Goal: Task Accomplishment & Management: Manage account settings

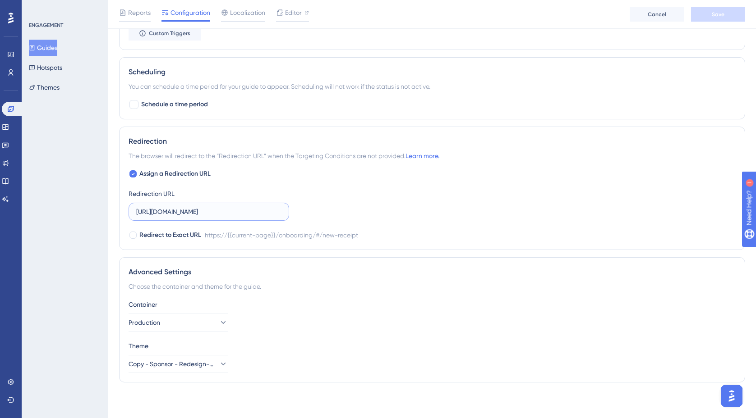
scroll to position [0, 22]
drag, startPoint x: 250, startPoint y: 211, endPoint x: 328, endPoint y: 209, distance: 78.0
click at [328, 209] on div "Assign a Redirection URL Redirection URL https://empresa.caju.com.br/onboarding…" at bounding box center [432, 205] width 607 height 72
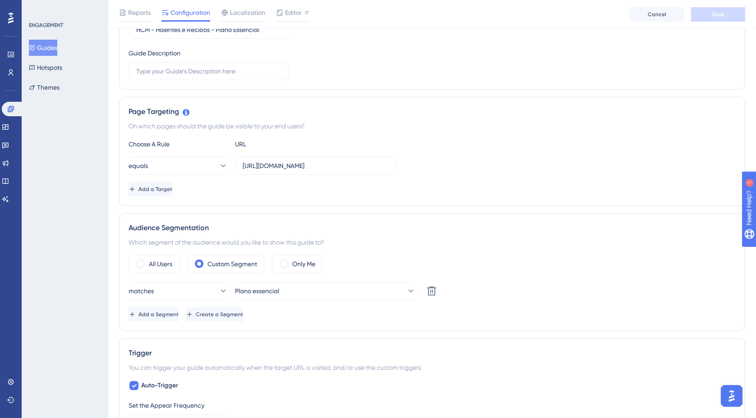
scroll to position [0, 0]
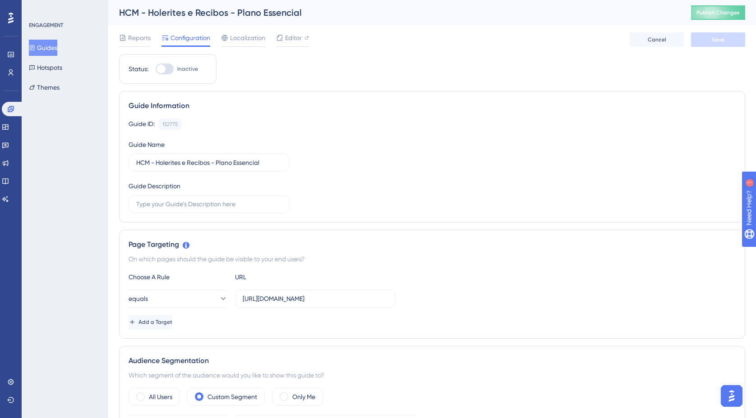
click at [169, 70] on div at bounding box center [165, 69] width 18 height 11
click at [156, 69] on input "Inactive" at bounding box center [155, 69] width 0 height 0
checkbox input "true"
click at [721, 41] on span "Save" at bounding box center [717, 39] width 13 height 7
click at [706, 18] on button "Publish Changes" at bounding box center [718, 12] width 54 height 14
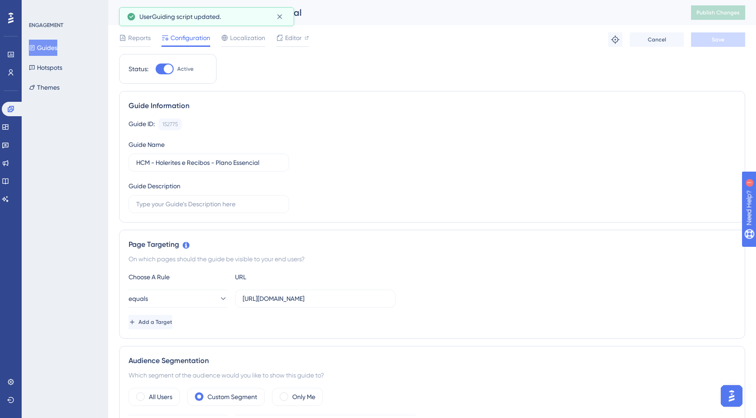
click at [57, 50] on button "Guides" at bounding box center [43, 48] width 28 height 16
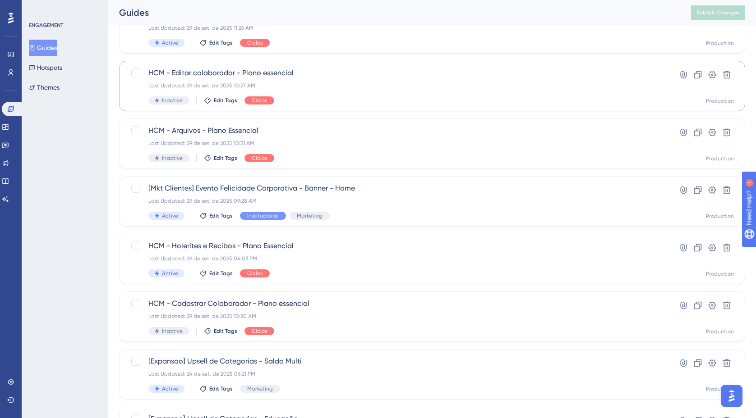
scroll to position [81, 0]
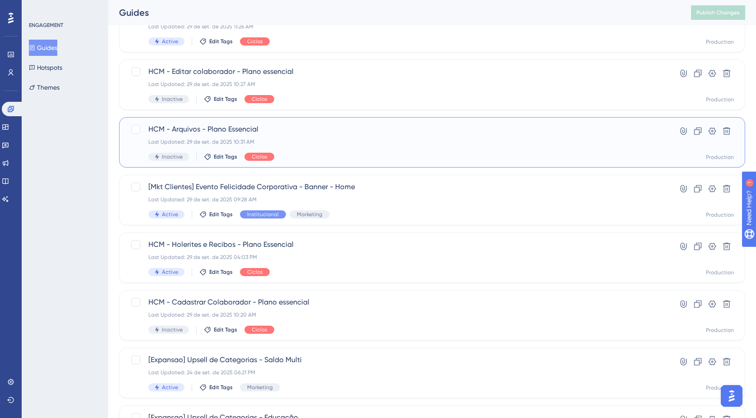
click at [307, 142] on div "Last Updated: 29 de set. de 2025 10:31 AM" at bounding box center [395, 141] width 495 height 7
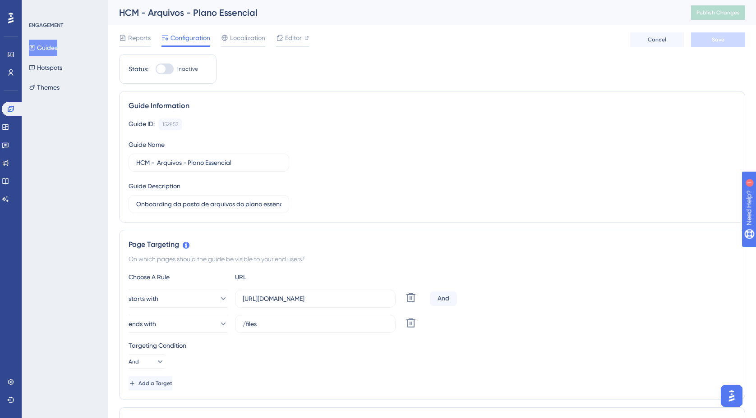
click at [170, 69] on div at bounding box center [165, 69] width 18 height 11
click at [156, 69] on input "Inactive" at bounding box center [155, 69] width 0 height 0
checkbox input "true"
click at [290, 42] on span "Editor" at bounding box center [293, 37] width 17 height 11
click at [716, 40] on span "Save" at bounding box center [717, 39] width 13 height 7
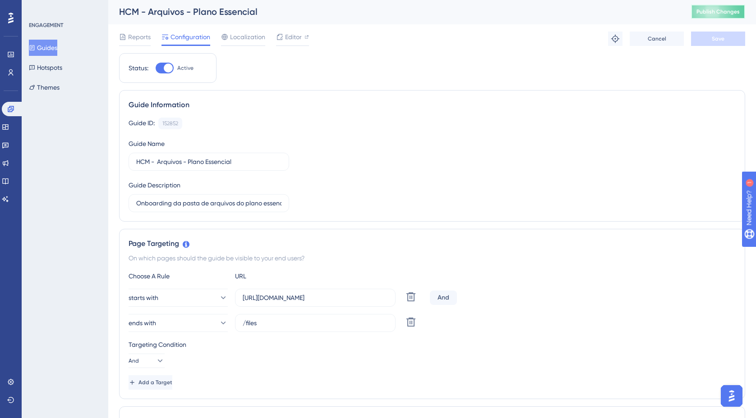
scroll to position [2, 0]
drag, startPoint x: 721, startPoint y: 14, endPoint x: 591, endPoint y: 34, distance: 131.5
click at [591, 34] on div "HCM - Arquivos - Plano Essencial Publish Changes Reports Configuration Localiza…" at bounding box center [432, 25] width 626 height 54
drag, startPoint x: 366, startPoint y: 297, endPoint x: 419, endPoint y: 295, distance: 53.7
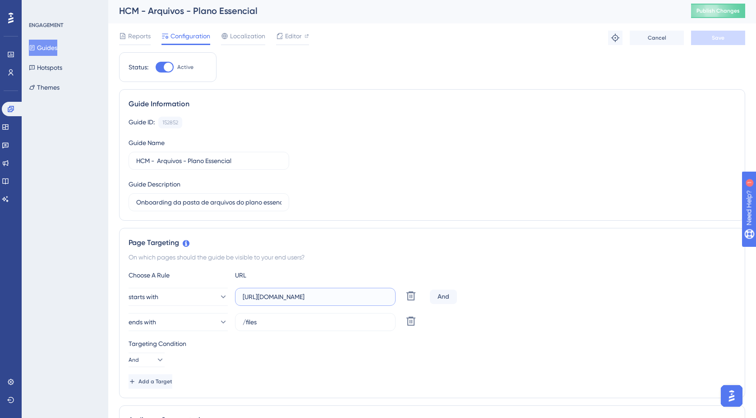
click at [419, 295] on div "starts with https://empresa.caju.com.br/onboarding/#/directory/employee/ Delete" at bounding box center [278, 297] width 298 height 18
click at [715, 9] on span "Publish Changes" at bounding box center [717, 10] width 43 height 7
click at [292, 37] on span "Editor" at bounding box center [293, 36] width 17 height 11
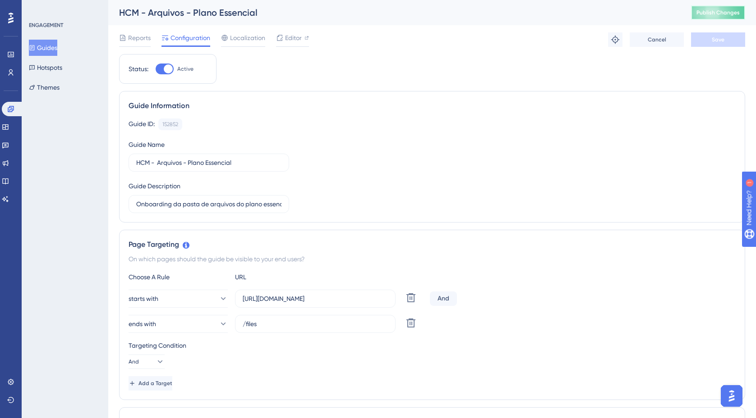
click at [733, 14] on span "Publish Changes" at bounding box center [717, 12] width 43 height 7
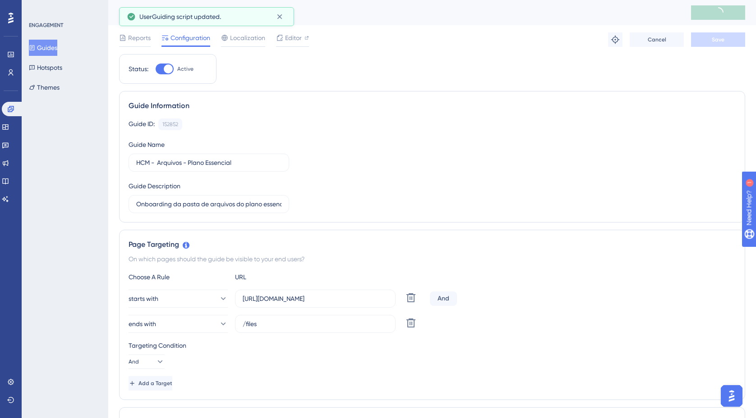
scroll to position [4, 0]
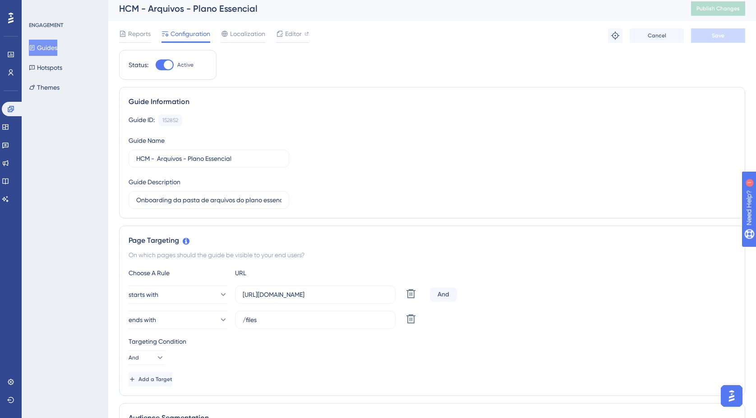
click at [45, 47] on button "Guides" at bounding box center [43, 48] width 28 height 16
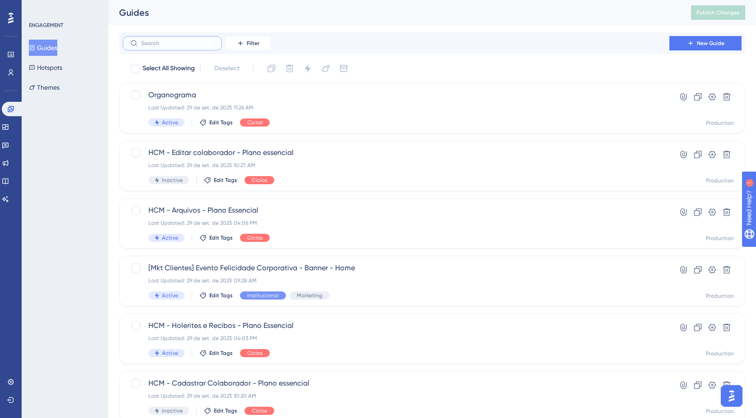
click at [187, 45] on input "text" at bounding box center [177, 43] width 73 height 6
type input "o"
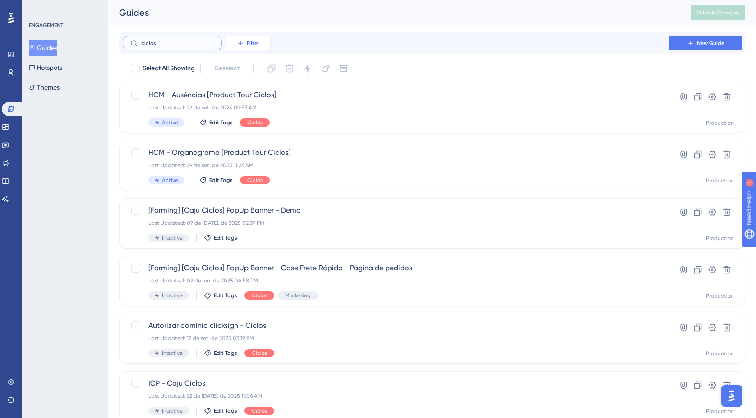
type input "ciclos"
click at [257, 45] on span "Filter" at bounding box center [253, 43] width 13 height 7
drag, startPoint x: 163, startPoint y: 42, endPoint x: 118, endPoint y: 40, distance: 44.7
click at [118, 40] on div "Performance Users Engagement Widgets Feedback Product Updates Knowledge Base AI…" at bounding box center [431, 342] width 647 height 685
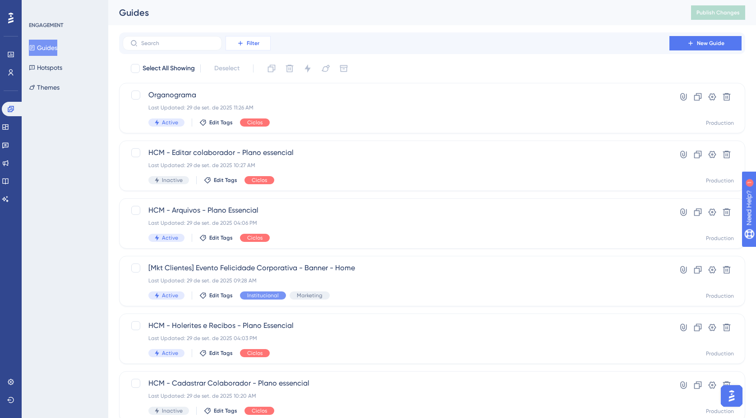
click at [260, 46] on button "Filter" at bounding box center [247, 43] width 45 height 14
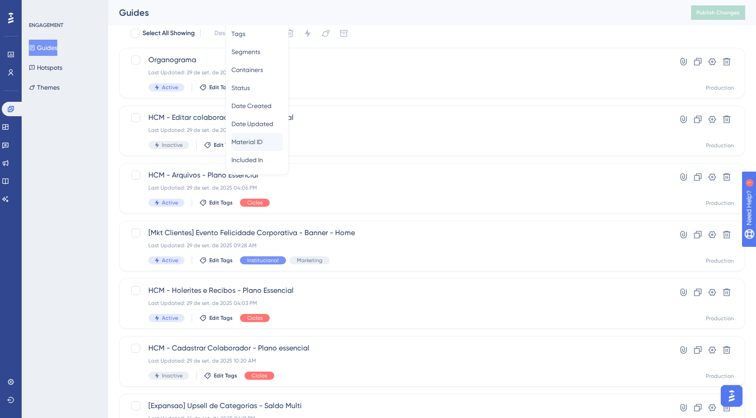
scroll to position [5, 0]
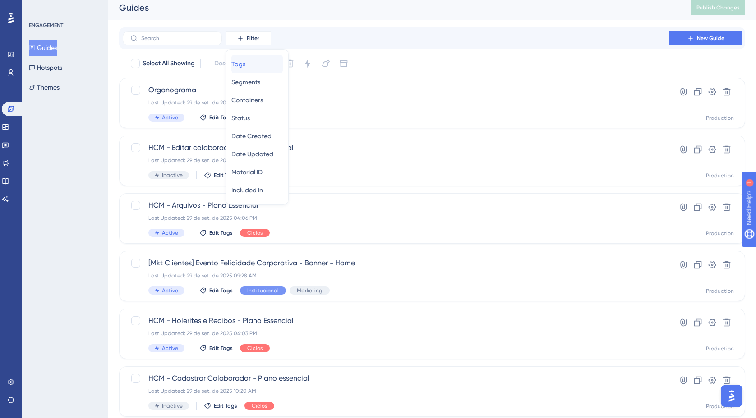
click at [245, 66] on span "Tags" at bounding box center [238, 64] width 14 height 11
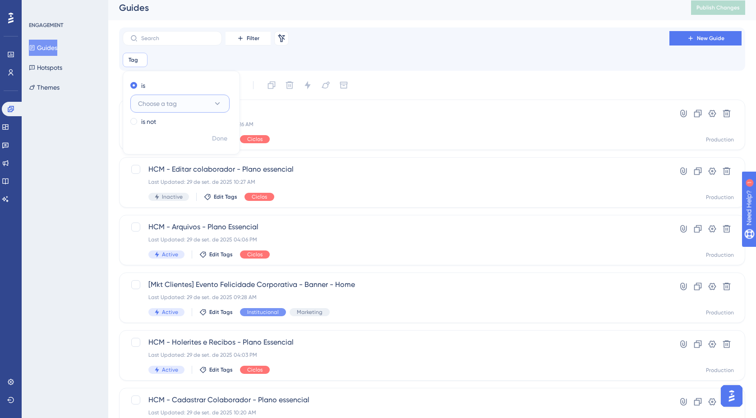
click at [164, 105] on span "Choose a tag" at bounding box center [157, 103] width 39 height 11
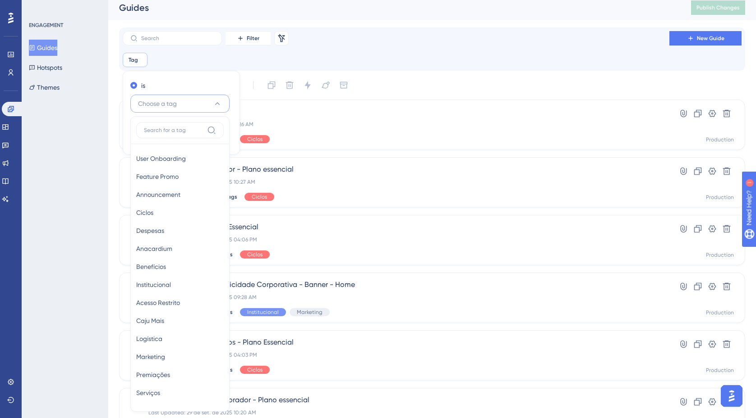
scroll to position [60, 0]
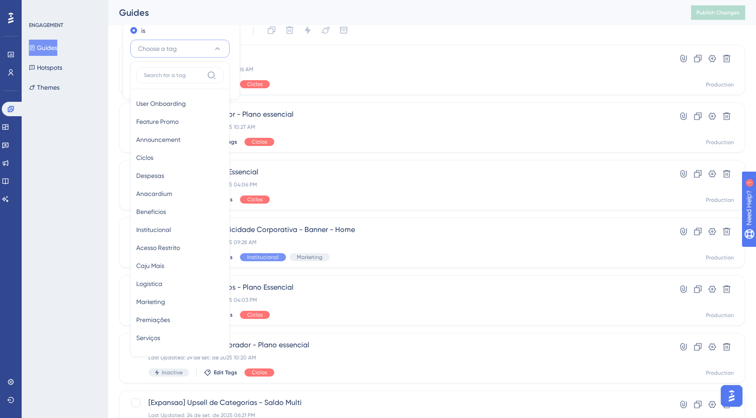
click at [159, 75] on input at bounding box center [174, 75] width 60 height 7
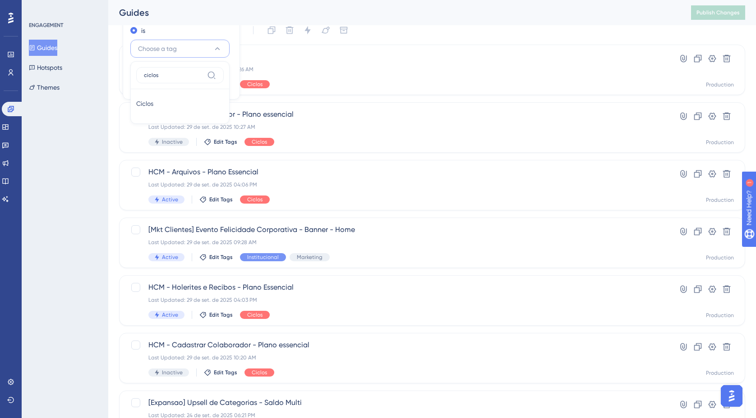
type input "ciclos"
click at [151, 108] on span "Ciclos" at bounding box center [144, 105] width 17 height 11
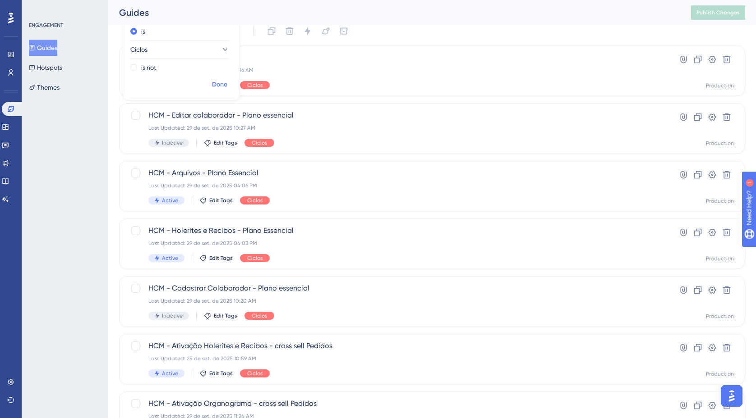
click at [227, 87] on span "Done" at bounding box center [219, 84] width 15 height 11
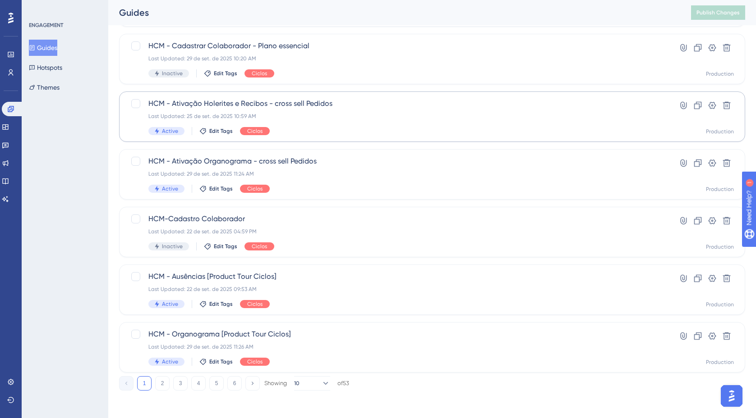
scroll to position [303, 0]
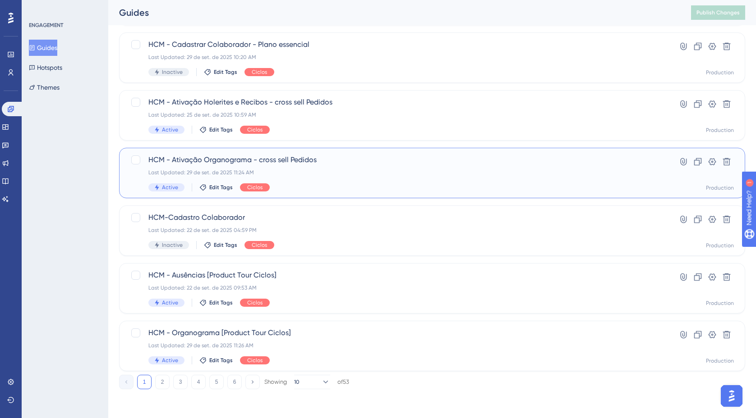
click at [351, 174] on div "Last Updated: 29 de set. de 2025 11:24 AM" at bounding box center [395, 172] width 495 height 7
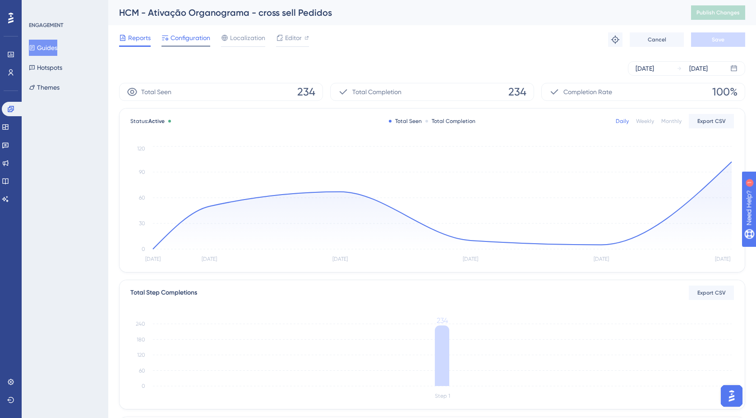
click at [204, 41] on span "Configuration" at bounding box center [190, 37] width 40 height 11
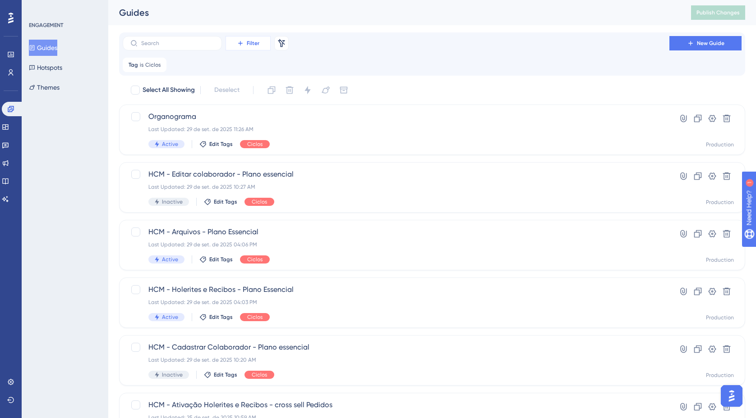
click at [252, 43] on span "Filter" at bounding box center [253, 43] width 13 height 7
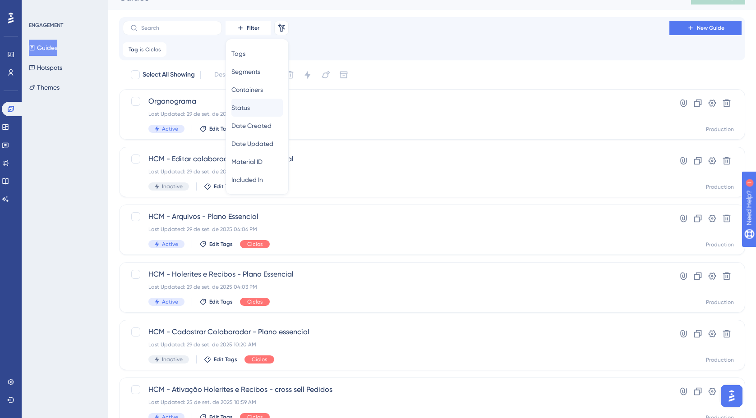
scroll to position [15, 0]
click at [250, 106] on span "Status" at bounding box center [240, 108] width 18 height 11
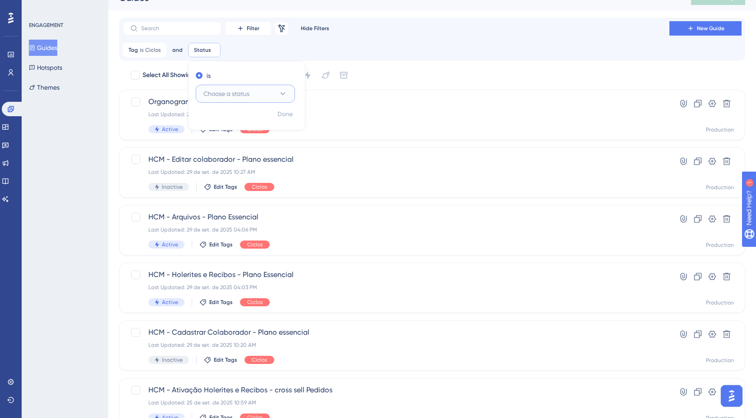
click at [285, 94] on icon at bounding box center [282, 93] width 9 height 9
click at [240, 124] on div "Active Active" at bounding box center [245, 121] width 87 height 18
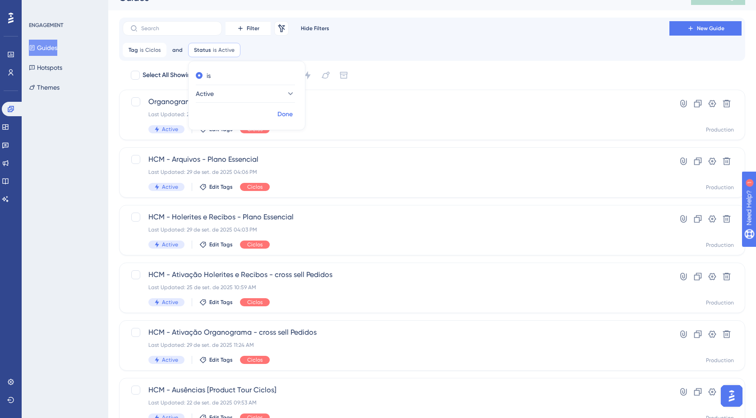
click at [285, 115] on span "Done" at bounding box center [284, 114] width 15 height 11
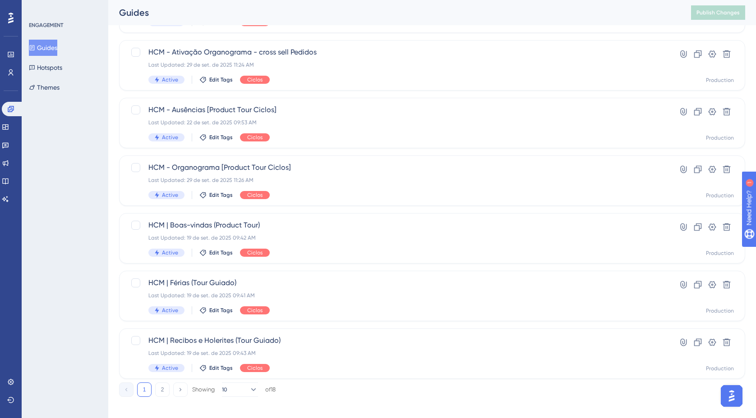
scroll to position [303, 0]
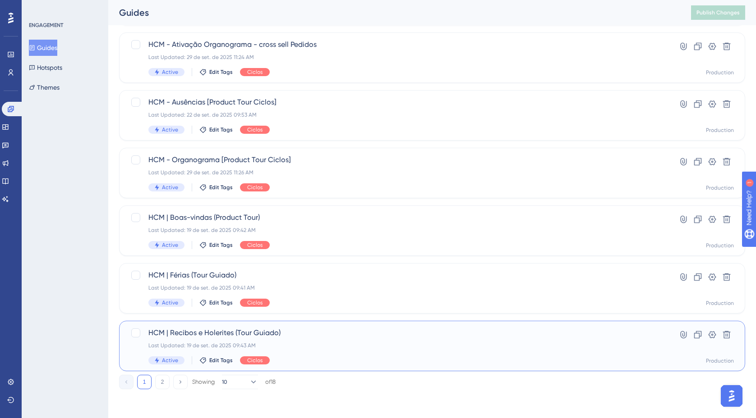
click at [329, 348] on div "Last Updated: 19 de set. de 2025 09:43 AM" at bounding box center [395, 345] width 495 height 7
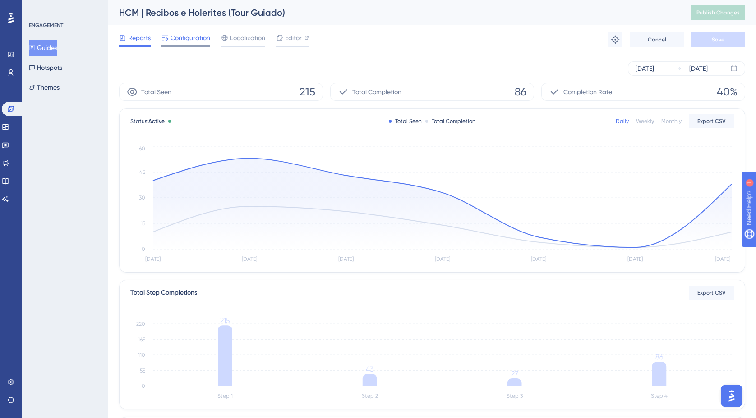
click at [199, 40] on span "Configuration" at bounding box center [190, 37] width 40 height 11
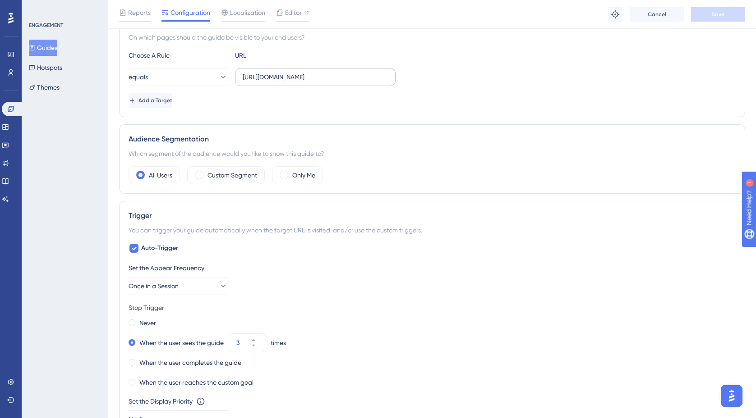
scroll to position [221, 0]
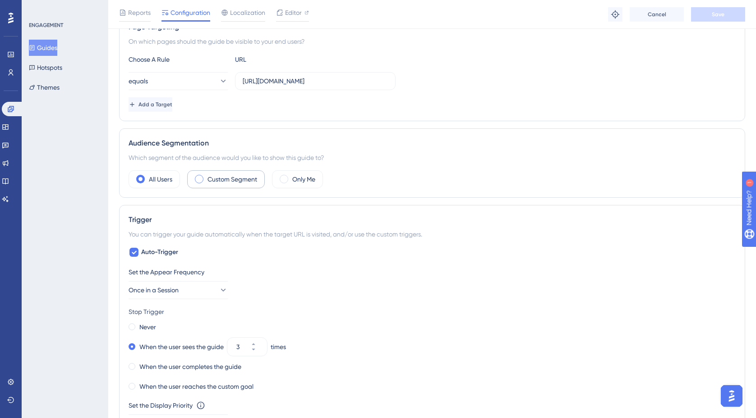
click at [197, 179] on span at bounding box center [199, 179] width 9 height 9
click at [206, 176] on input "radio" at bounding box center [206, 176] width 0 height 0
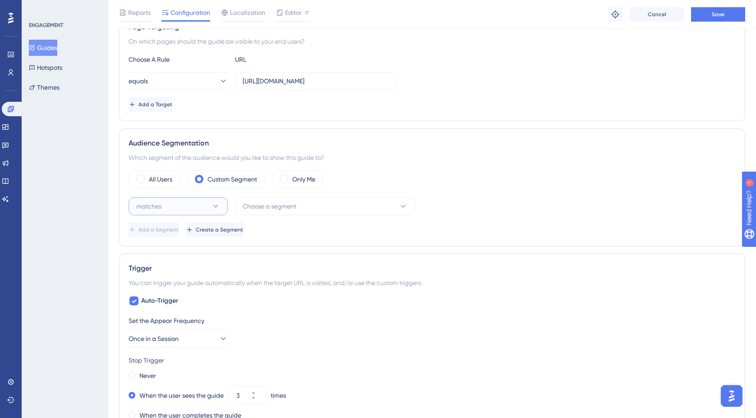
click at [218, 206] on icon at bounding box center [215, 206] width 9 height 9
click at [175, 248] on span "doesn't match" at bounding box center [154, 252] width 41 height 11
click at [315, 206] on button "Choose a segment" at bounding box center [325, 206] width 180 height 18
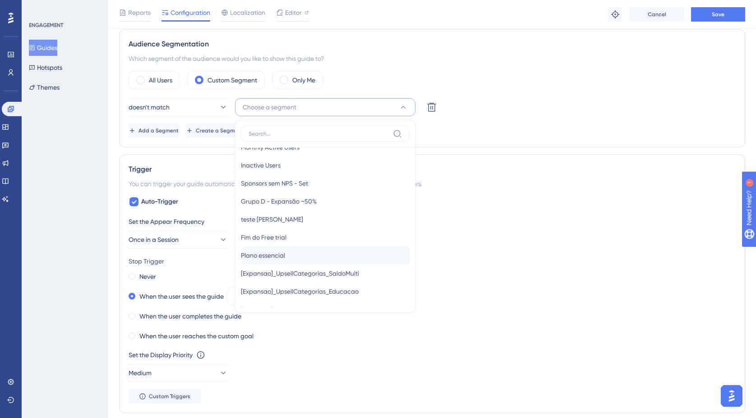
scroll to position [53, 0]
click at [301, 254] on div "Plano essencial Plano essencial" at bounding box center [325, 253] width 169 height 18
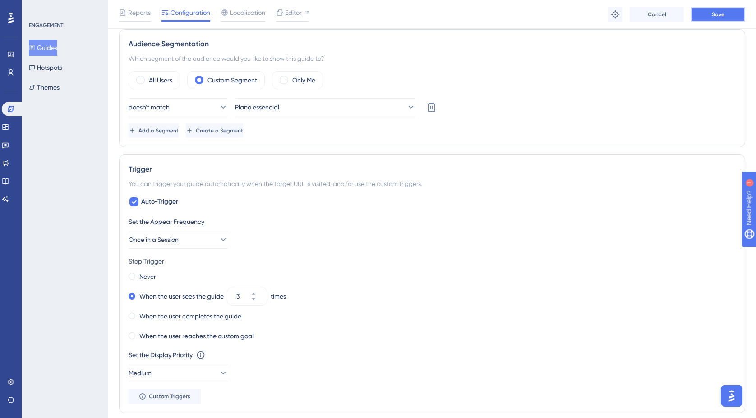
click at [723, 19] on button "Save" at bounding box center [718, 14] width 54 height 14
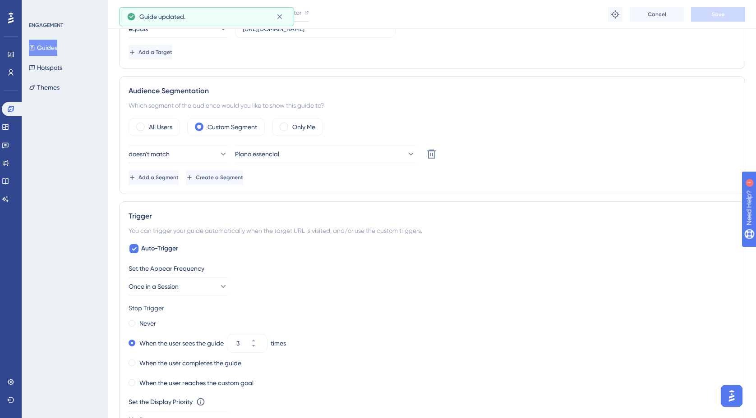
scroll to position [0, 0]
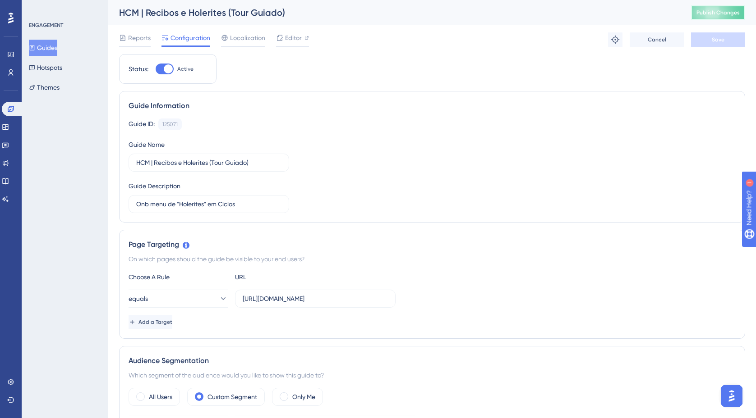
click at [730, 13] on span "Publish Changes" at bounding box center [717, 12] width 43 height 7
click at [290, 38] on span "Editor" at bounding box center [293, 37] width 17 height 11
click at [43, 46] on button "Guides" at bounding box center [43, 48] width 28 height 16
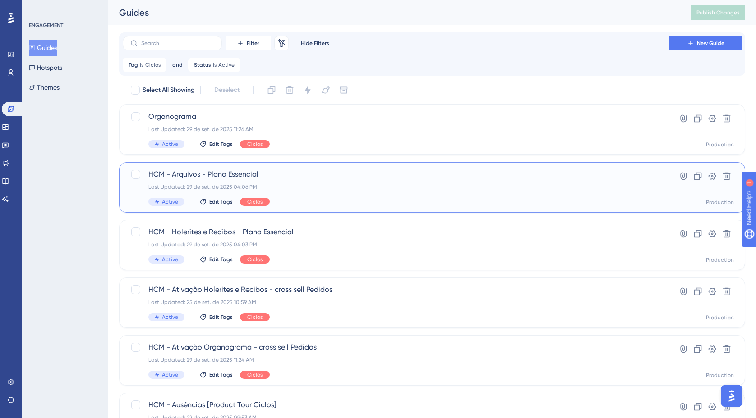
click at [307, 184] on div "Last Updated: 29 de set. de 2025 04:06 PM" at bounding box center [395, 187] width 495 height 7
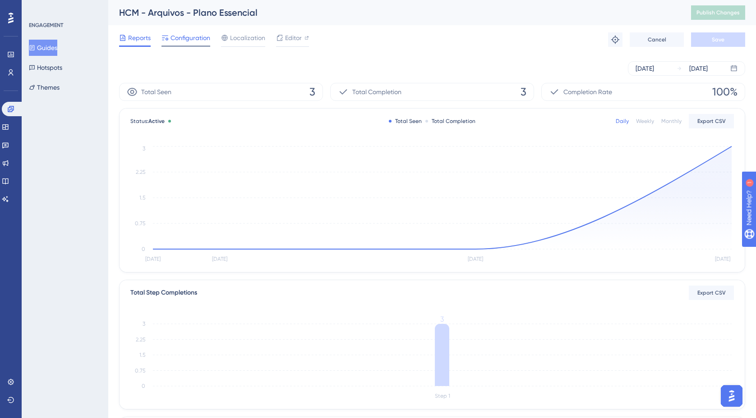
click at [183, 39] on span "Configuration" at bounding box center [190, 37] width 40 height 11
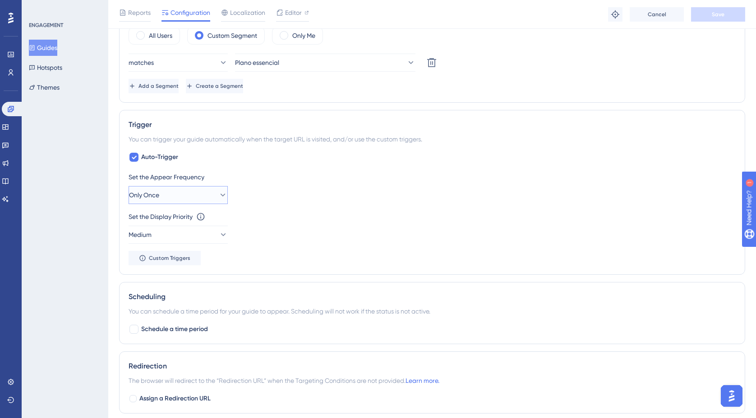
click at [220, 196] on icon at bounding box center [222, 195] width 5 height 3
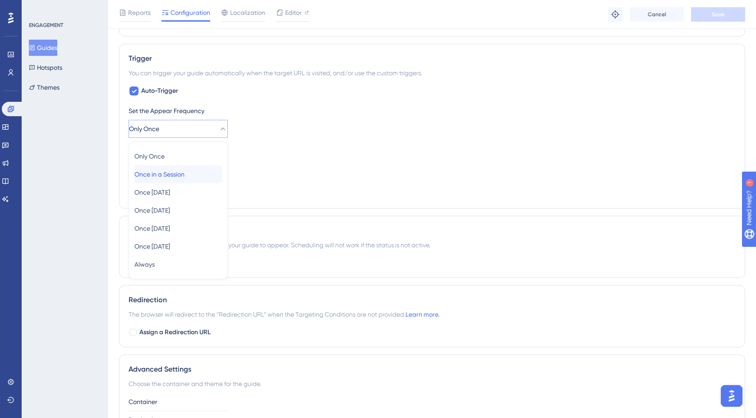
click at [184, 176] on span "Once in a Session" at bounding box center [159, 174] width 50 height 11
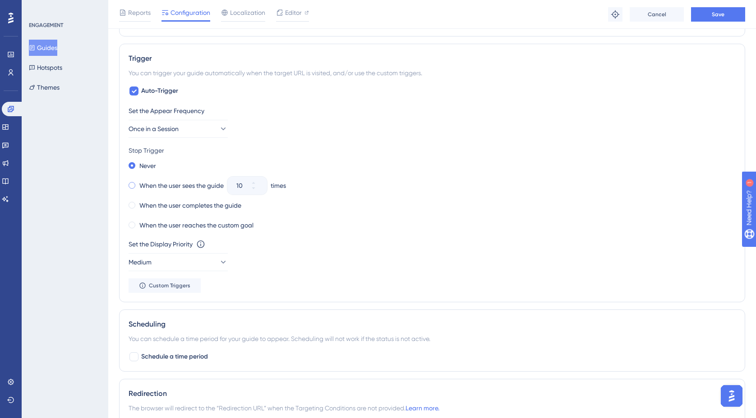
click at [133, 184] on span at bounding box center [132, 185] width 7 height 7
click at [138, 184] on input "radio" at bounding box center [138, 184] width 0 height 0
click at [256, 183] on icon at bounding box center [253, 182] width 5 height 5
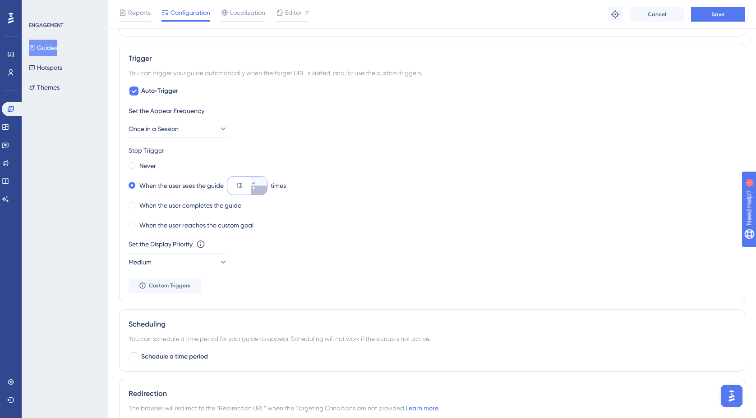
click at [256, 189] on icon at bounding box center [253, 188] width 5 height 5
drag, startPoint x: 237, startPoint y: 184, endPoint x: 221, endPoint y: 184, distance: 16.2
click at [221, 184] on div "When the user sees the guide 11 times" at bounding box center [432, 185] width 607 height 13
type input "3"
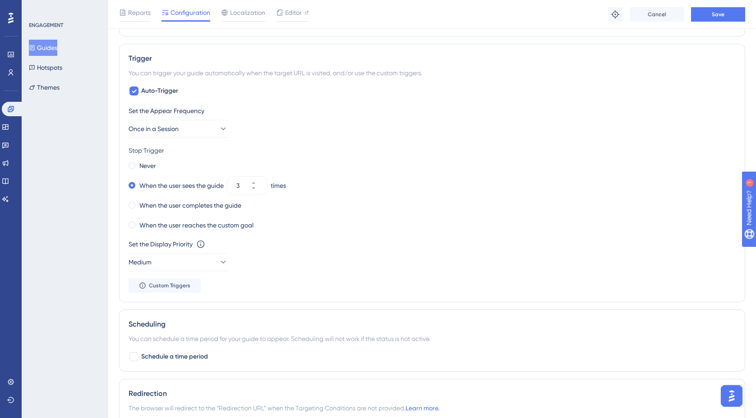
click at [374, 182] on div "When the user sees the guide 3 times" at bounding box center [432, 185] width 607 height 13
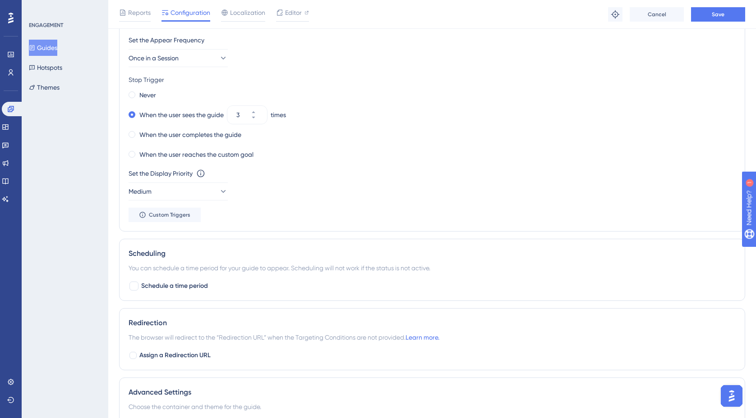
scroll to position [565, 0]
click at [218, 188] on icon at bounding box center [222, 190] width 9 height 9
click at [175, 252] on div "High High" at bounding box center [177, 254] width 87 height 18
click at [336, 178] on div "Set the Display Priority This option will set the display priority between auto…" at bounding box center [432, 172] width 607 height 11
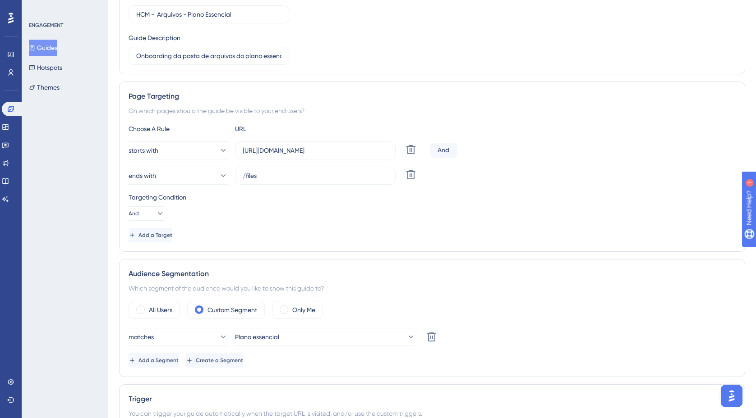
scroll to position [0, 0]
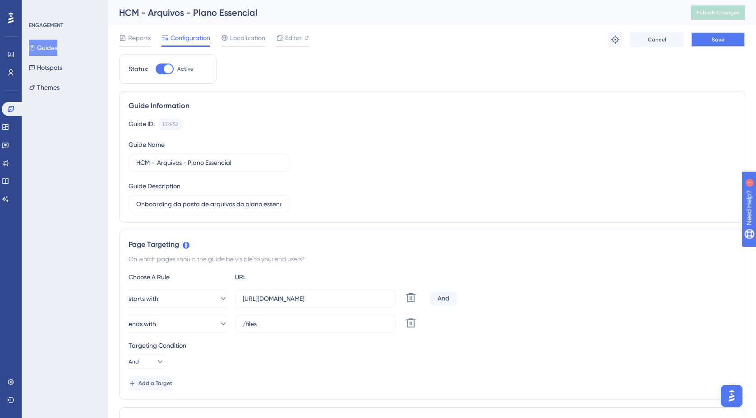
click at [716, 41] on span "Save" at bounding box center [717, 39] width 13 height 7
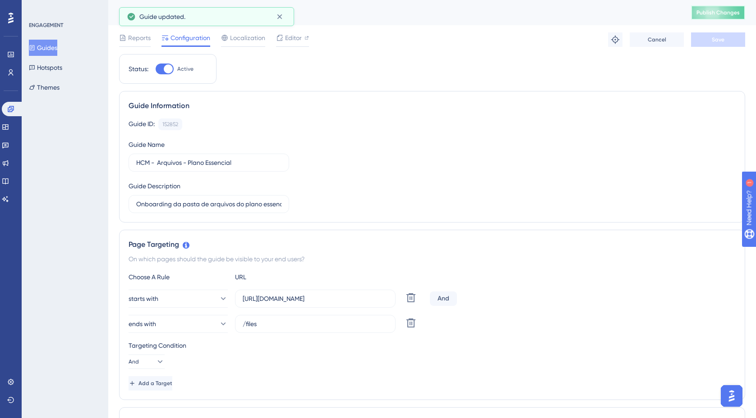
click at [726, 14] on span "Publish Changes" at bounding box center [717, 12] width 43 height 7
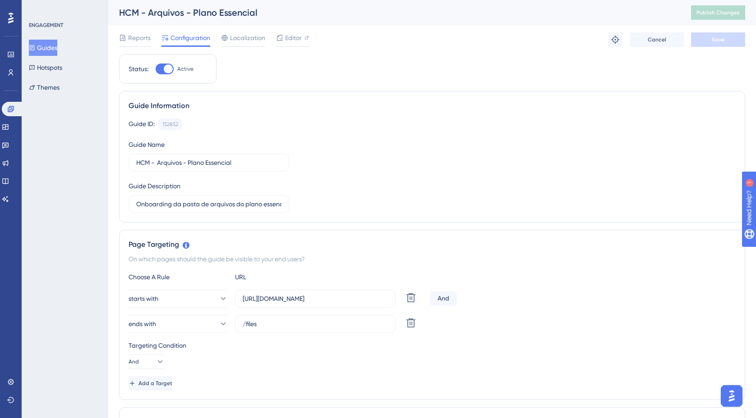
scroll to position [1, 0]
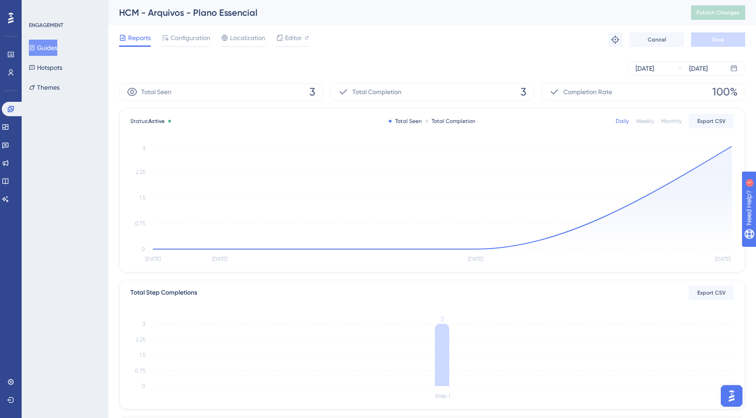
click at [52, 49] on button "Guides" at bounding box center [43, 48] width 28 height 16
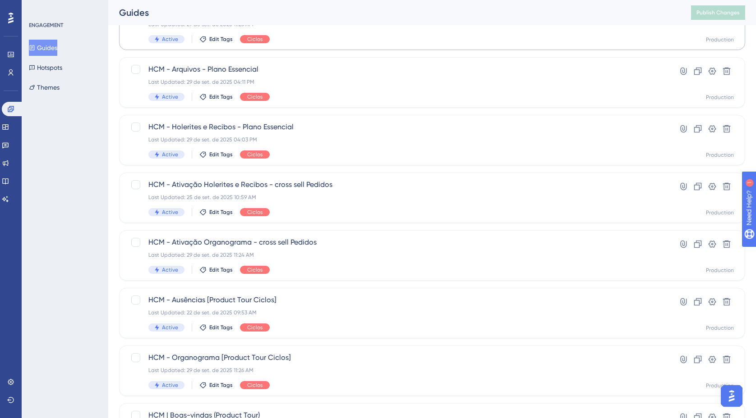
scroll to position [110, 0]
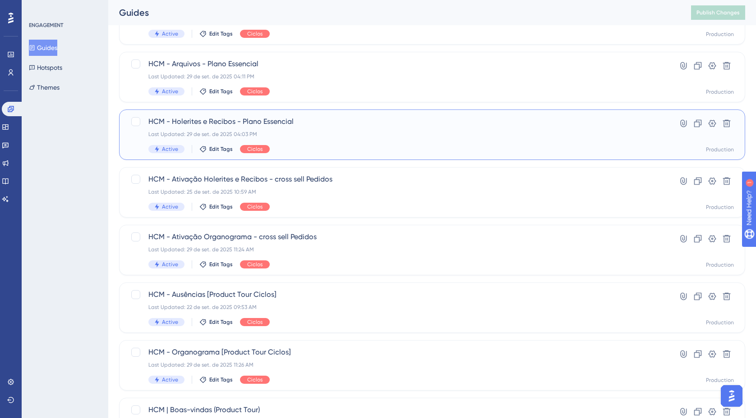
click at [326, 131] on div "Last Updated: 29 de set. de 2025 04:03 PM" at bounding box center [395, 134] width 495 height 7
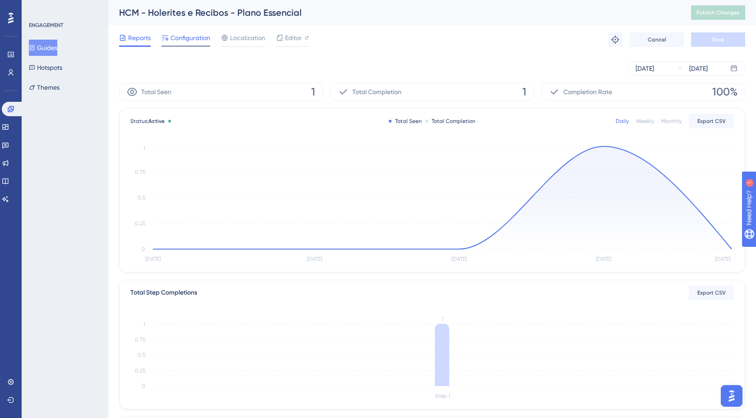
click at [196, 40] on span "Configuration" at bounding box center [190, 37] width 40 height 11
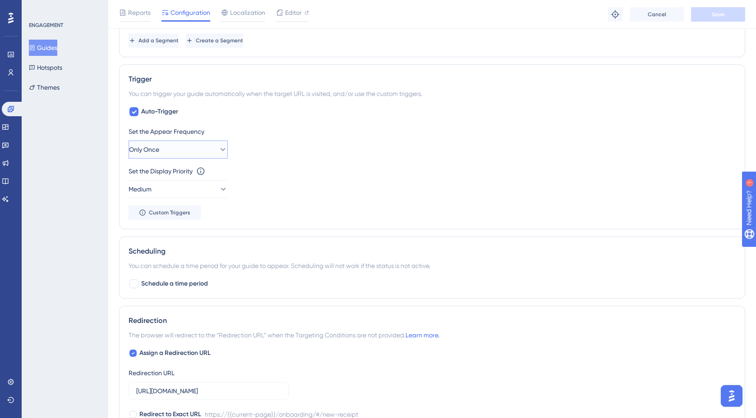
click at [218, 152] on icon at bounding box center [222, 149] width 9 height 9
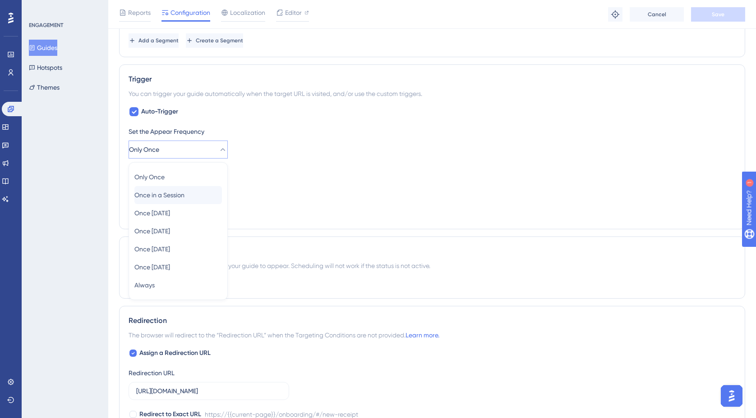
scroll to position [433, 0]
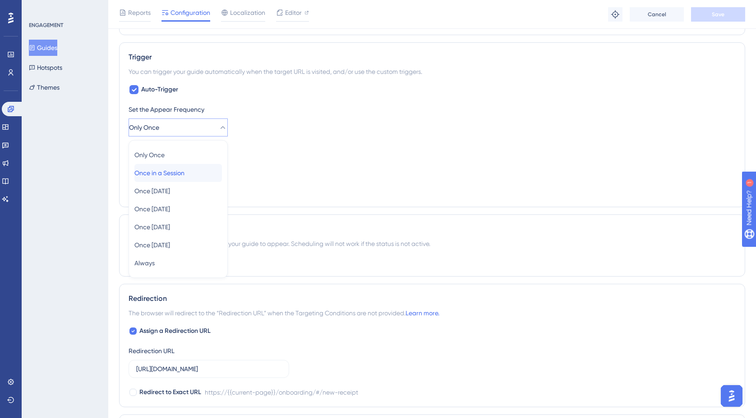
click at [184, 174] on span "Once in a Session" at bounding box center [159, 173] width 50 height 11
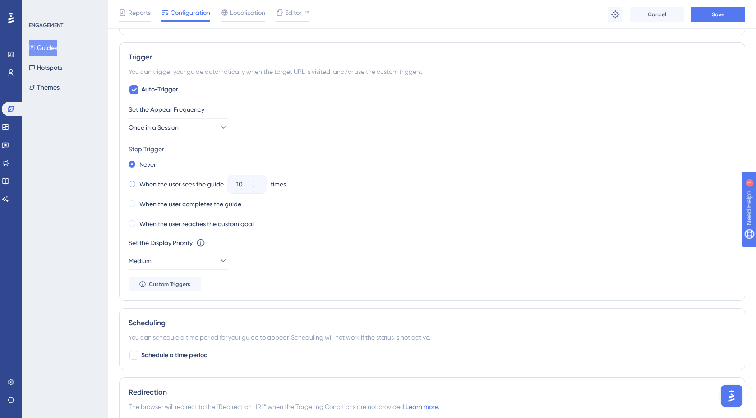
click at [132, 184] on span at bounding box center [132, 184] width 7 height 7
click at [138, 182] on input "radio" at bounding box center [138, 182] width 0 height 0
drag, startPoint x: 236, startPoint y: 186, endPoint x: 227, endPoint y: 186, distance: 9.5
click at [227, 186] on div "When the user sees the guide 10 times" at bounding box center [432, 184] width 607 height 13
type input "3"
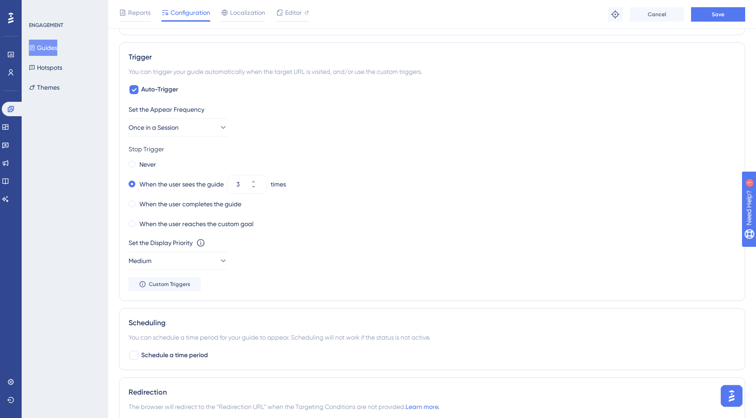
click at [399, 202] on div "When the user completes the guide" at bounding box center [432, 204] width 607 height 13
click at [218, 256] on icon at bounding box center [222, 260] width 9 height 9
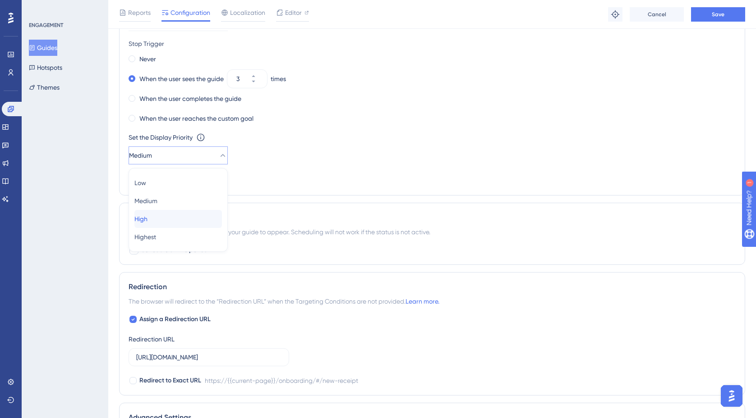
click at [183, 218] on div "High High" at bounding box center [177, 219] width 87 height 18
click at [343, 155] on div "Set the Display Priority This option will set the display priority between auto…" at bounding box center [432, 148] width 607 height 32
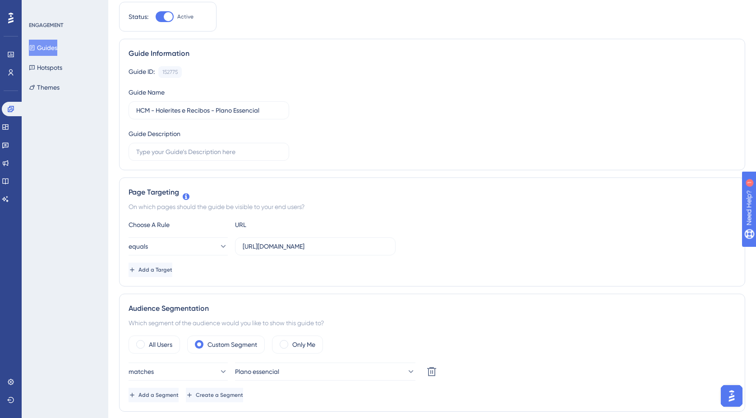
scroll to position [0, 0]
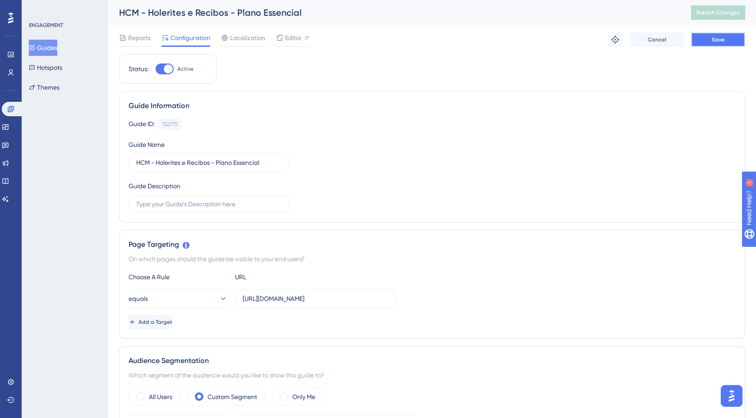
click at [721, 42] on span "Save" at bounding box center [717, 39] width 13 height 7
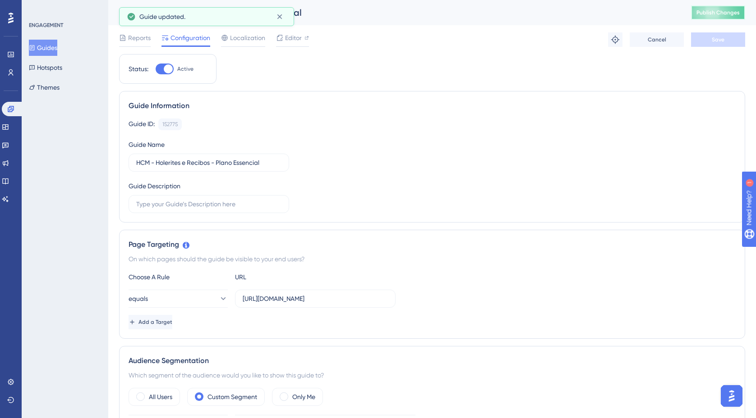
click at [720, 9] on button "Publish Changes" at bounding box center [718, 12] width 54 height 14
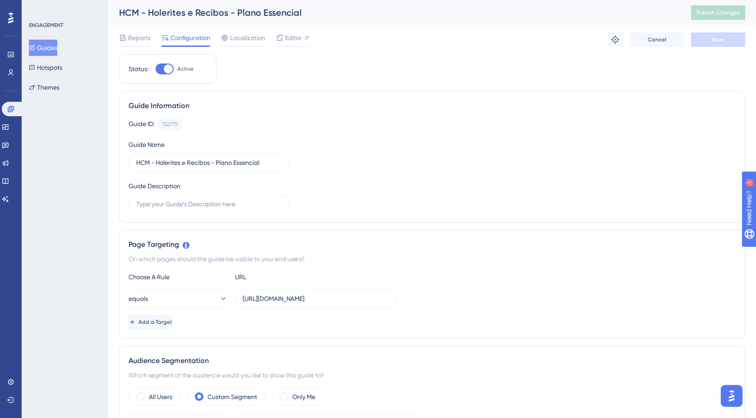
click at [53, 51] on button "Guides" at bounding box center [43, 48] width 28 height 16
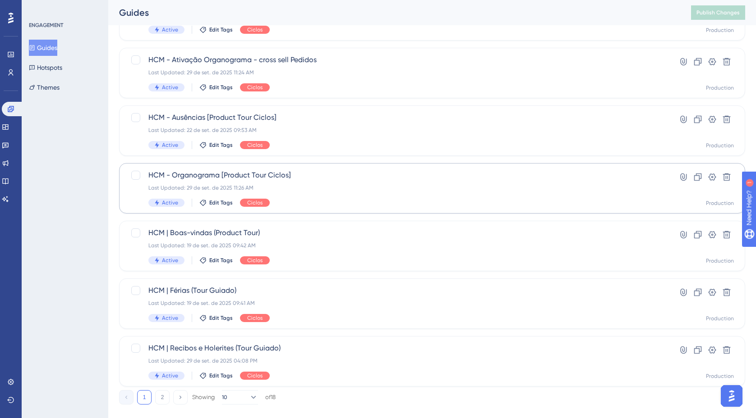
scroll to position [303, 0]
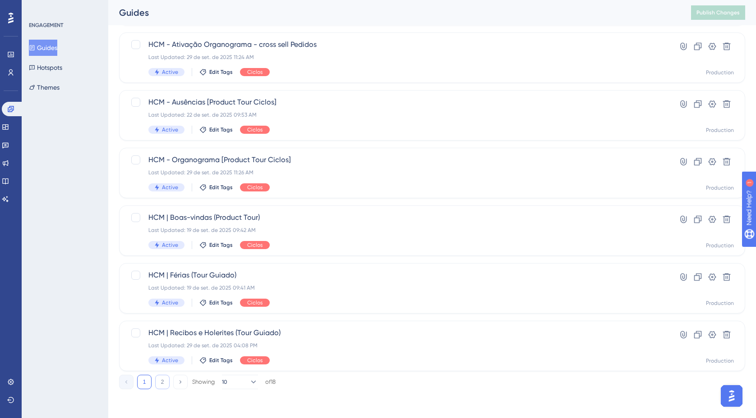
click at [164, 385] on button "2" at bounding box center [162, 382] width 14 height 14
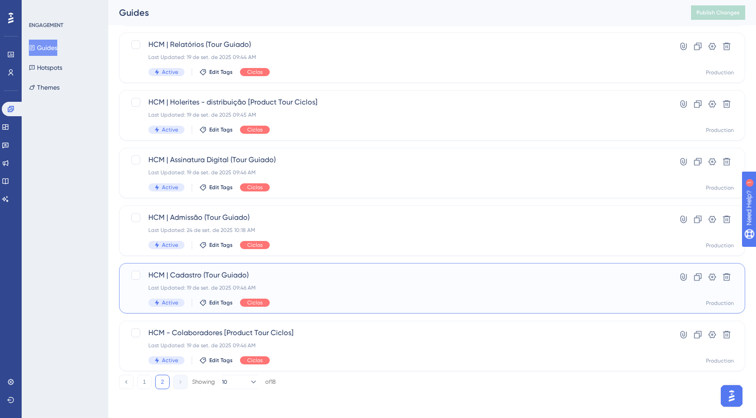
click at [319, 282] on div "HCM | Cadastro (Tour Guiado) Last Updated: 19 de set. de 2025 09:46 AM Active E…" at bounding box center [395, 288] width 495 height 37
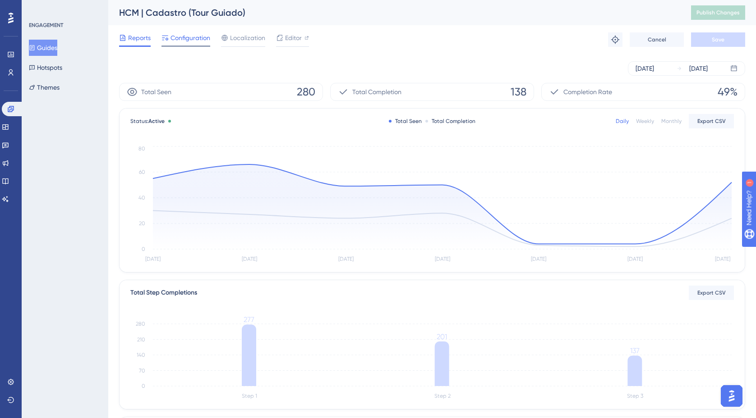
click at [188, 41] on span "Configuration" at bounding box center [190, 37] width 40 height 11
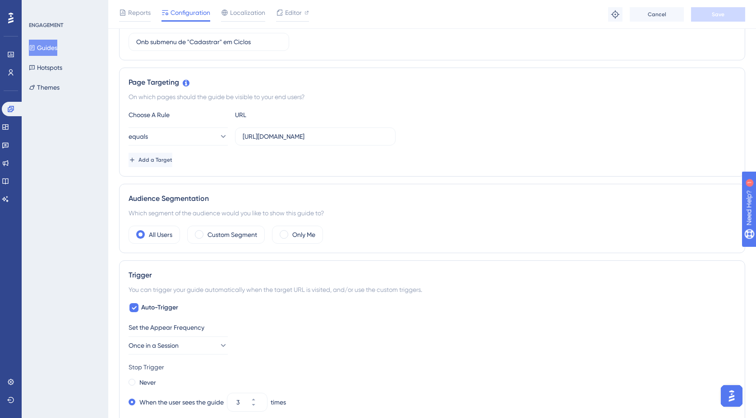
scroll to position [188, 0]
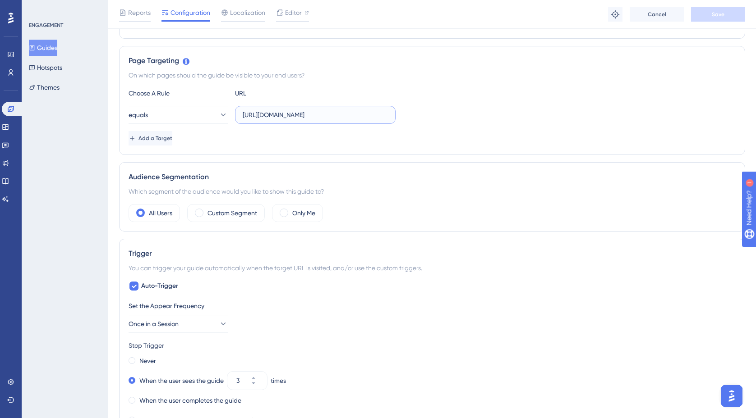
drag, startPoint x: 285, startPoint y: 113, endPoint x: 367, endPoint y: 117, distance: 82.1
click at [404, 117] on div "equals https://empresa.caju.com.br/onboarding/#/new-employee" at bounding box center [432, 115] width 607 height 18
drag, startPoint x: 346, startPoint y: 116, endPoint x: 386, endPoint y: 116, distance: 40.1
click at [386, 116] on input "https://empresa.caju.com.br/onboarding/#/new-employee" at bounding box center [315, 115] width 145 height 10
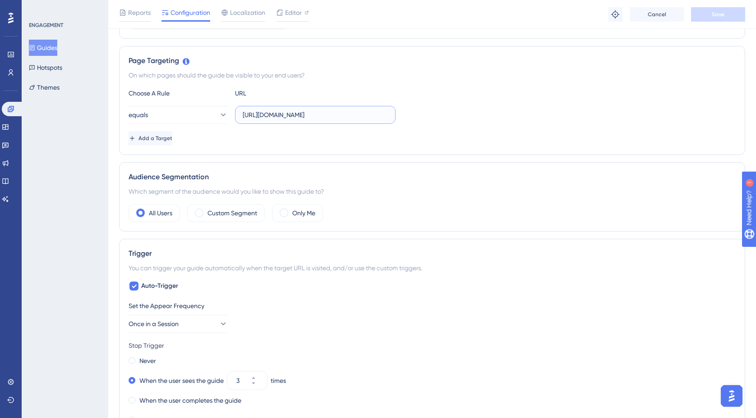
click at [387, 116] on input "https://empresa.caju.com.br/onboarding/#/new-employee" at bounding box center [315, 115] width 145 height 10
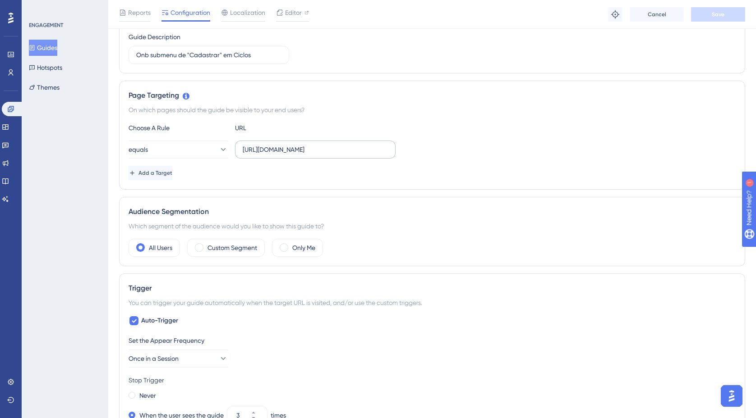
scroll to position [0, 0]
click at [389, 150] on label "https://empresa.caju.com.br/onboarding/#/new-employee" at bounding box center [315, 150] width 161 height 18
click at [388, 150] on input "https://empresa.caju.com.br/onboarding/#/new-employee" at bounding box center [315, 150] width 145 height 10
click at [267, 148] on input "https://empresa.caju.com.br/onboarding/#/new-employee" at bounding box center [315, 150] width 145 height 10
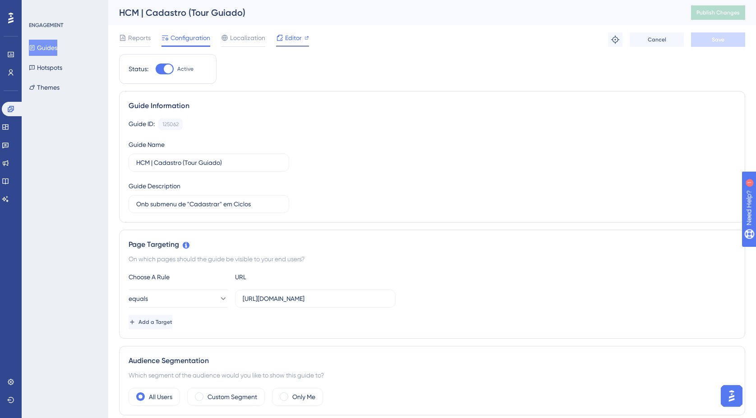
click at [291, 41] on span "Editor" at bounding box center [293, 37] width 17 height 11
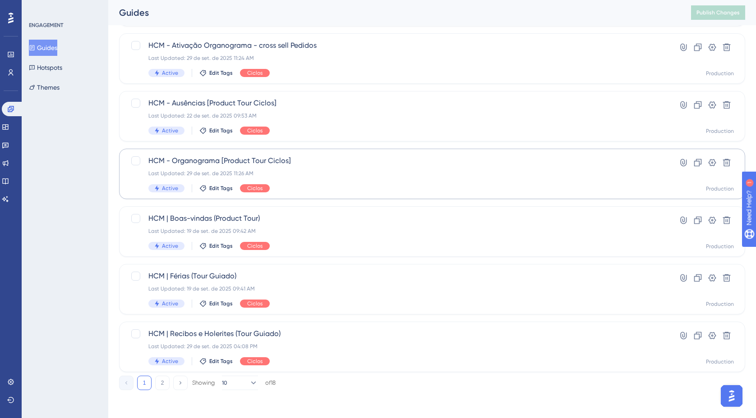
scroll to position [303, 0]
click at [158, 383] on button "2" at bounding box center [162, 382] width 14 height 14
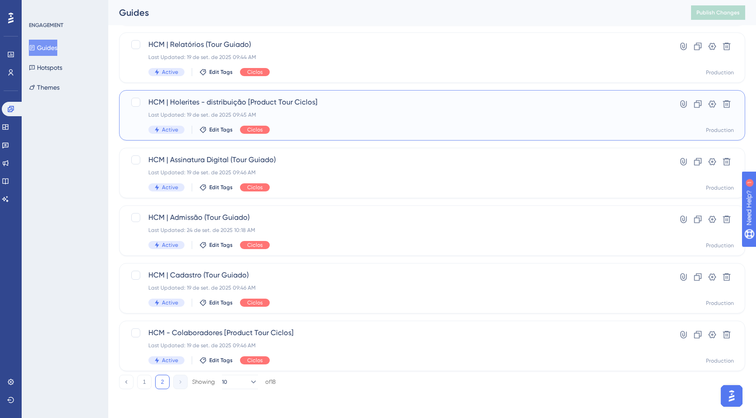
click at [222, 108] on div "HCM | Holerites - distribuição [Product Tour Ciclos] Last Updated: 19 de set. d…" at bounding box center [395, 115] width 495 height 37
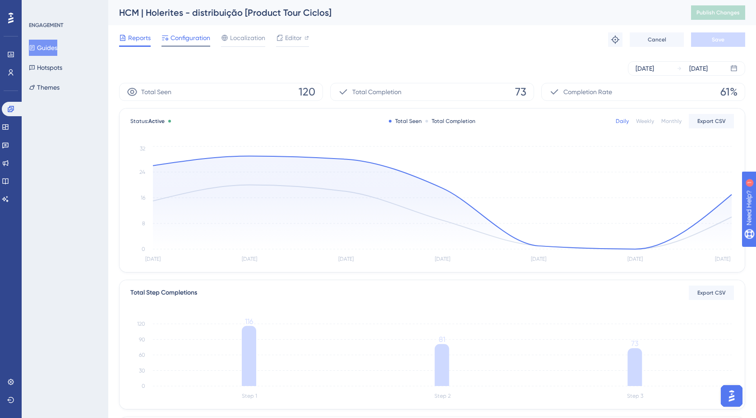
click at [204, 41] on span "Configuration" at bounding box center [190, 37] width 40 height 11
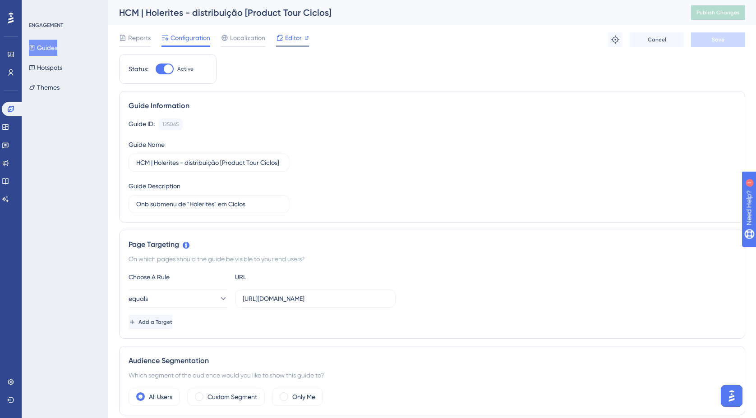
click at [299, 37] on span "Editor" at bounding box center [293, 37] width 17 height 11
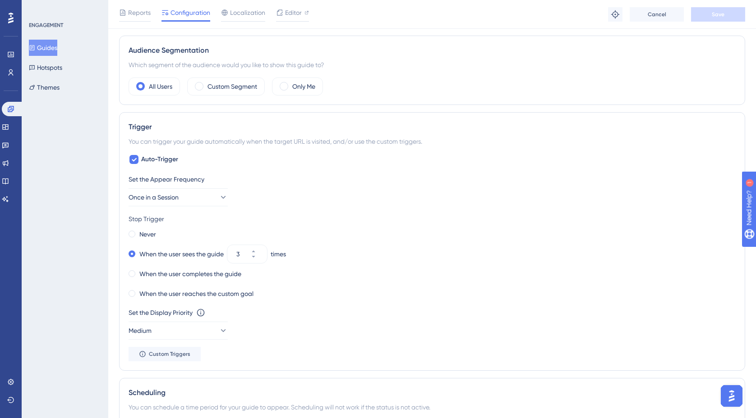
scroll to position [317, 0]
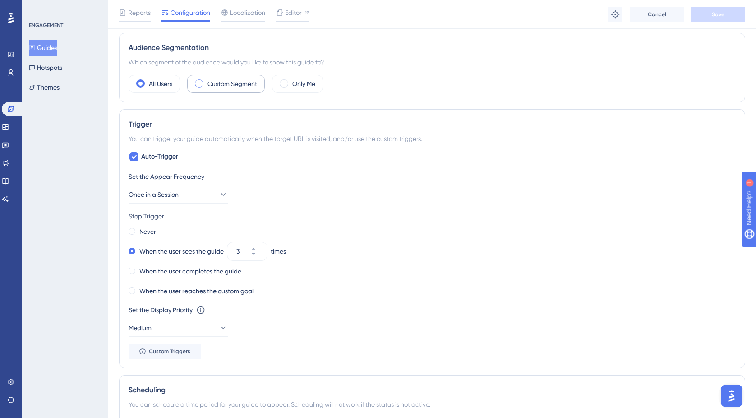
click at [200, 83] on span at bounding box center [199, 83] width 9 height 9
click at [206, 81] on input "radio" at bounding box center [206, 81] width 0 height 0
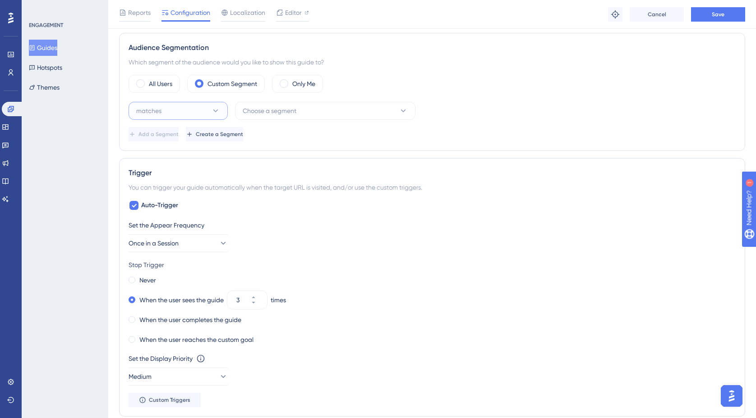
click at [215, 113] on icon at bounding box center [215, 110] width 9 height 9
click at [175, 157] on span "doesn't match" at bounding box center [154, 156] width 41 height 11
click at [308, 115] on button "Choose a segment" at bounding box center [325, 111] width 180 height 18
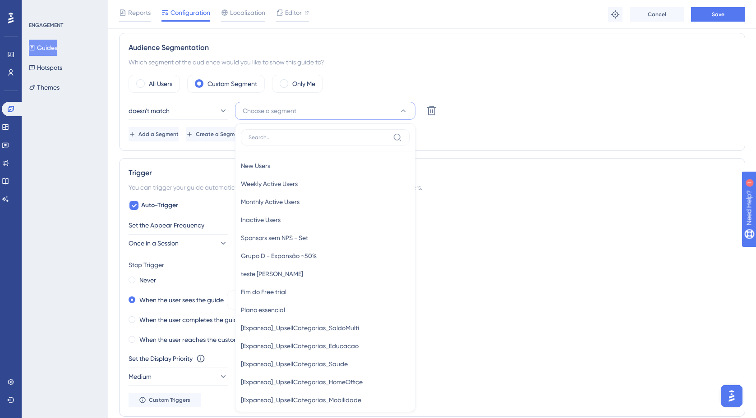
scroll to position [376, 0]
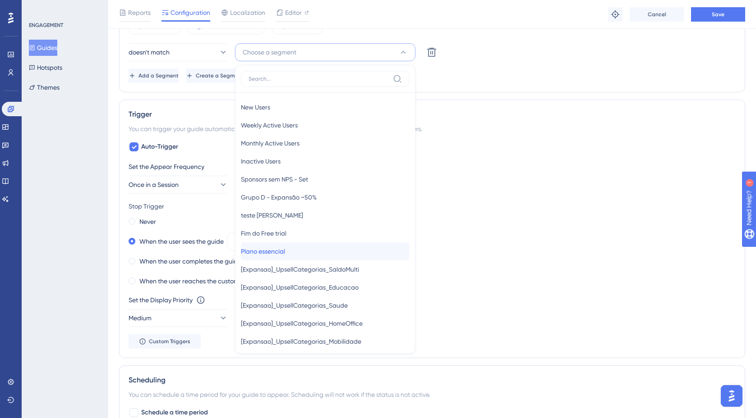
click at [302, 247] on div "Plano essencial Plano essencial" at bounding box center [325, 252] width 169 height 18
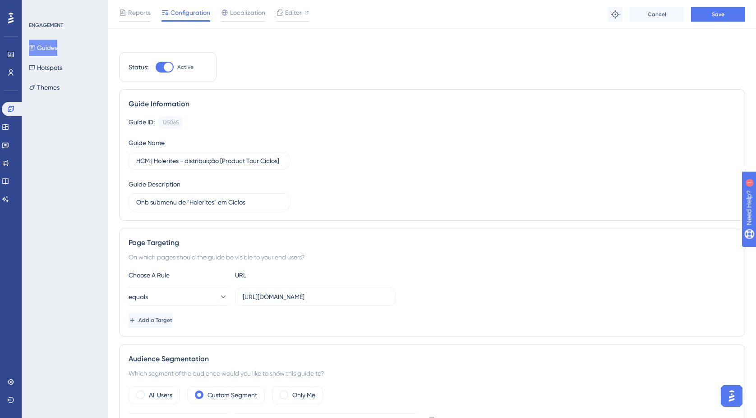
scroll to position [0, 0]
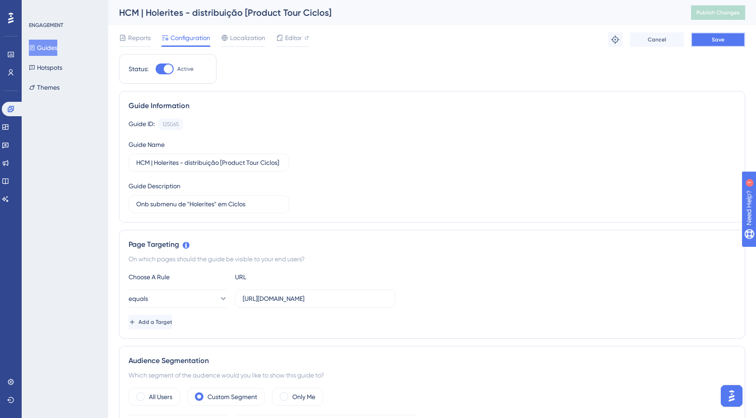
click at [728, 38] on button "Save" at bounding box center [718, 39] width 54 height 14
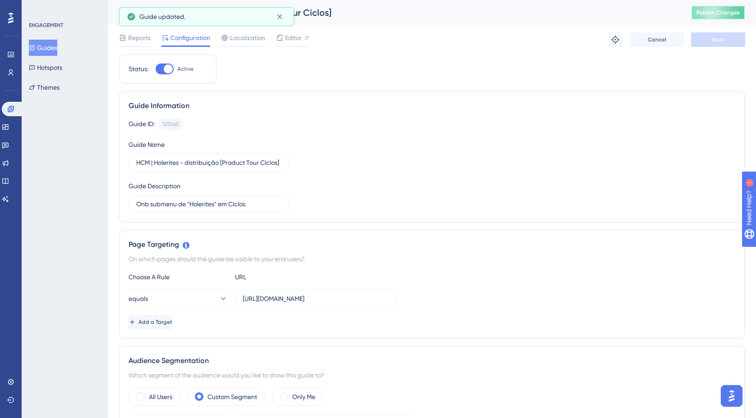
click at [725, 16] on button "Publish Changes" at bounding box center [718, 12] width 54 height 14
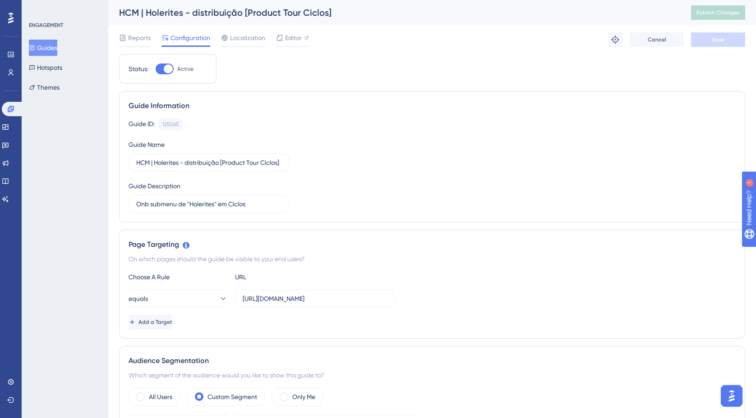
click at [57, 45] on button "Guides" at bounding box center [43, 48] width 28 height 16
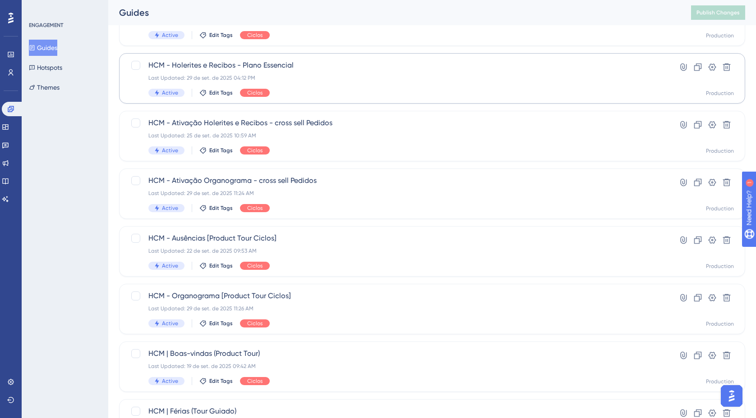
scroll to position [303, 0]
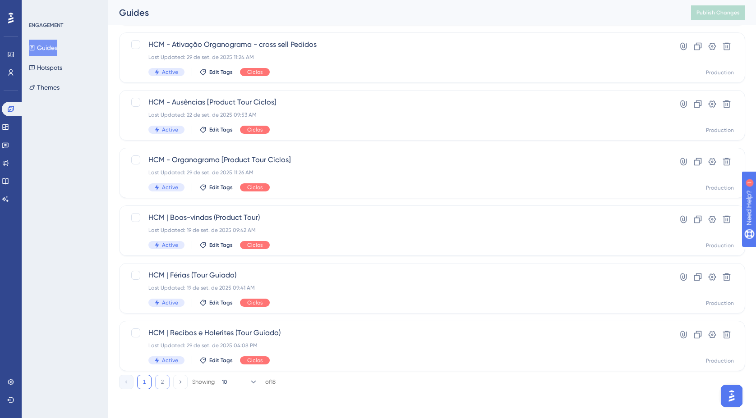
click at [161, 383] on button "2" at bounding box center [162, 382] width 14 height 14
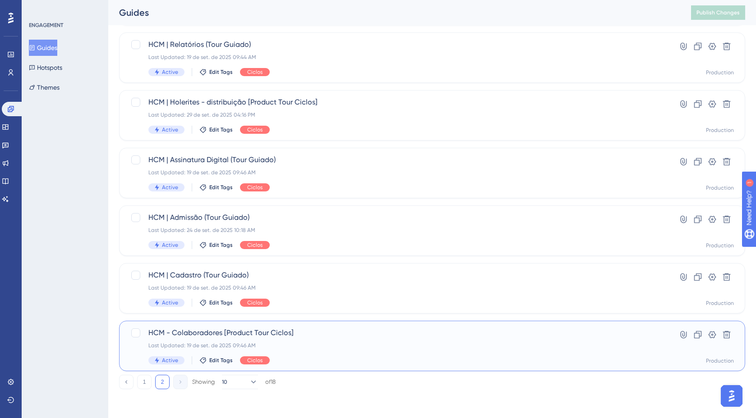
click at [294, 348] on div "Last Updated: 19 de set. de 2025 09:46 AM" at bounding box center [395, 345] width 495 height 7
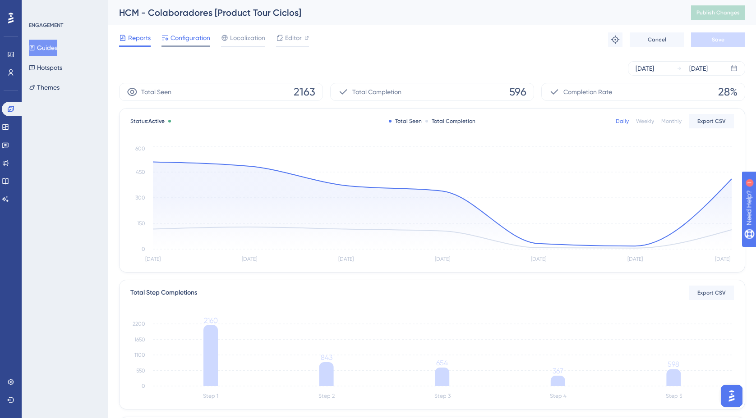
click at [179, 41] on span "Configuration" at bounding box center [190, 37] width 40 height 11
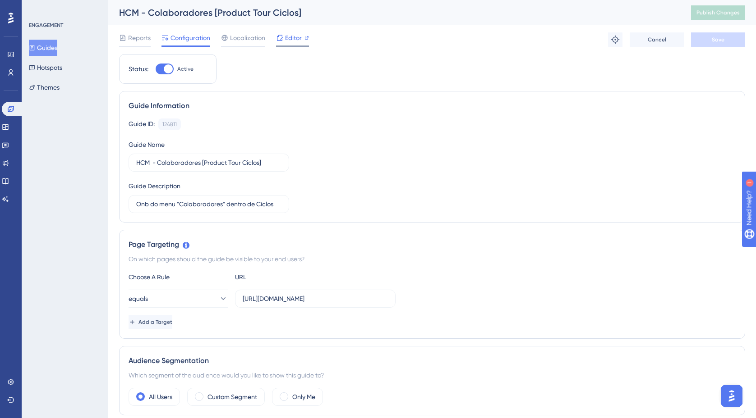
click at [299, 38] on span "Editor" at bounding box center [293, 37] width 17 height 11
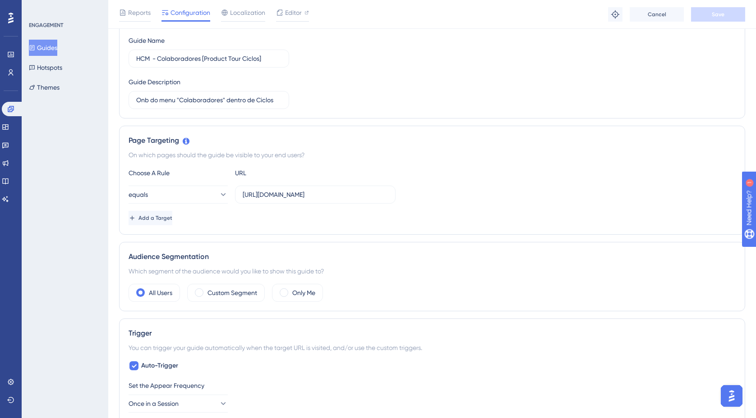
scroll to position [113, 0]
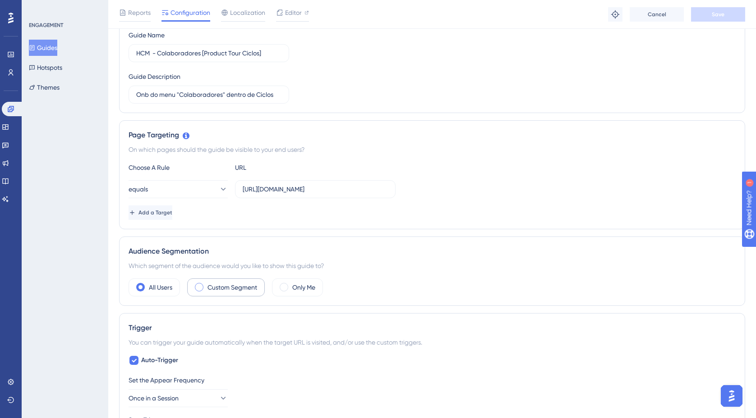
click at [201, 288] on span at bounding box center [199, 287] width 9 height 9
click at [206, 285] on input "radio" at bounding box center [206, 285] width 0 height 0
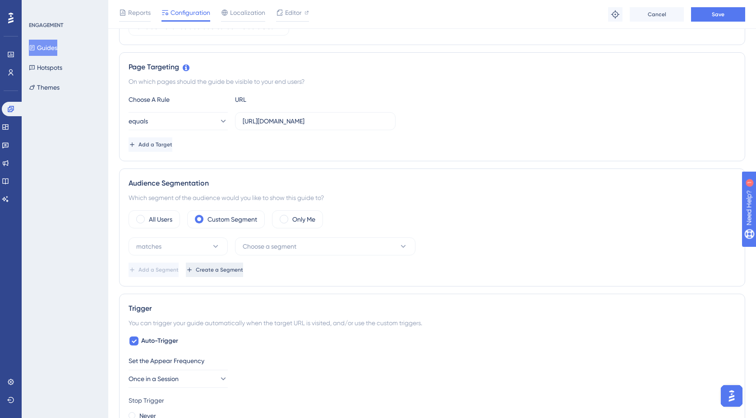
scroll to position [184, 0]
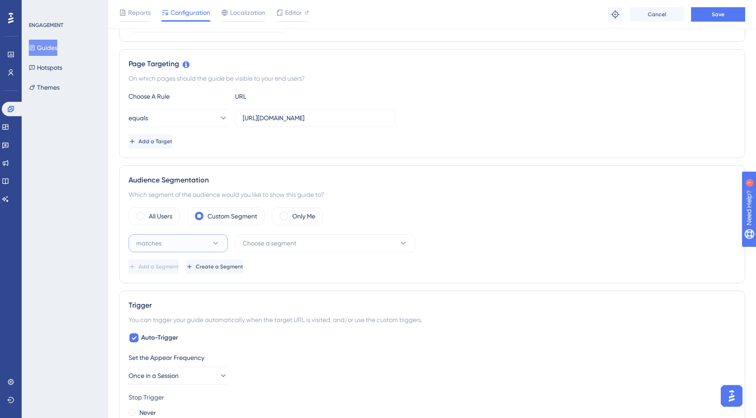
click at [222, 243] on button "matches" at bounding box center [178, 243] width 99 height 18
click at [186, 289] on div "doesn't match doesn't match" at bounding box center [177, 289] width 87 height 18
click at [345, 245] on button "Choose a segment" at bounding box center [325, 243] width 180 height 18
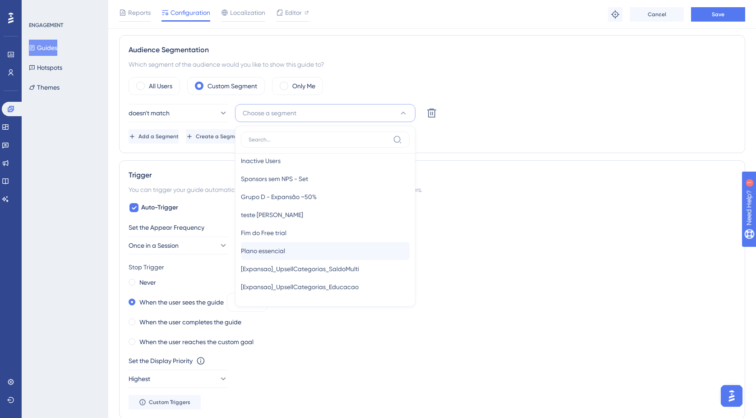
scroll to position [64, 0]
click at [304, 248] on div "Plano essencial Plano essencial" at bounding box center [325, 248] width 169 height 18
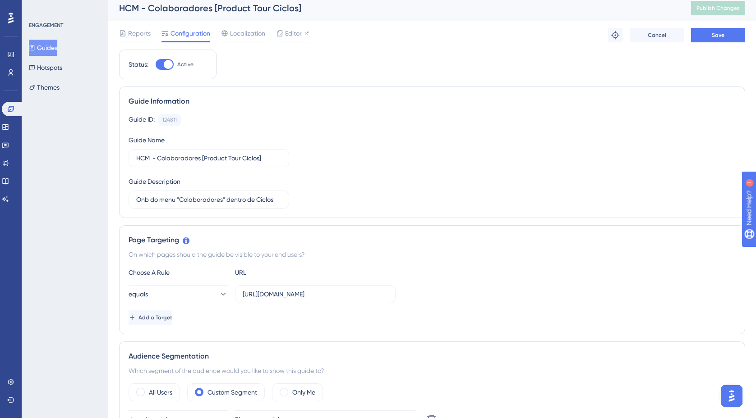
scroll to position [0, 0]
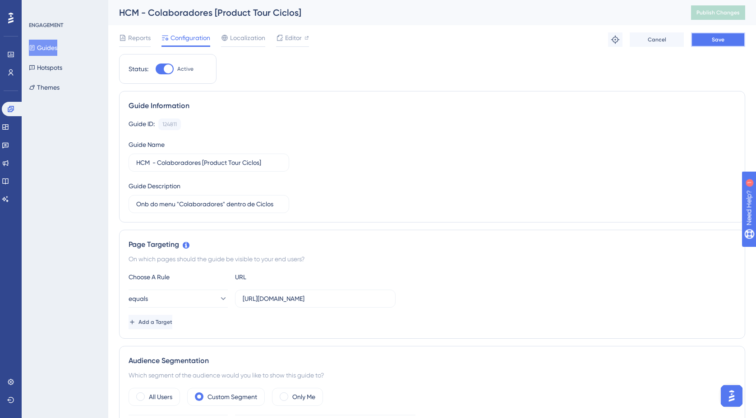
click at [719, 39] on span "Save" at bounding box center [717, 39] width 13 height 7
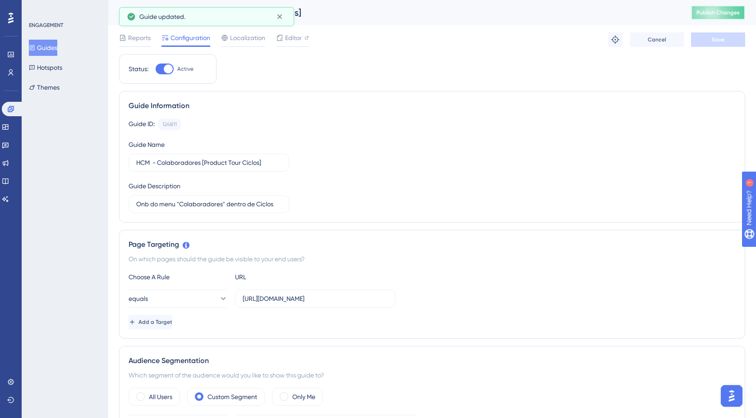
click at [723, 13] on span "Publish Changes" at bounding box center [717, 12] width 43 height 7
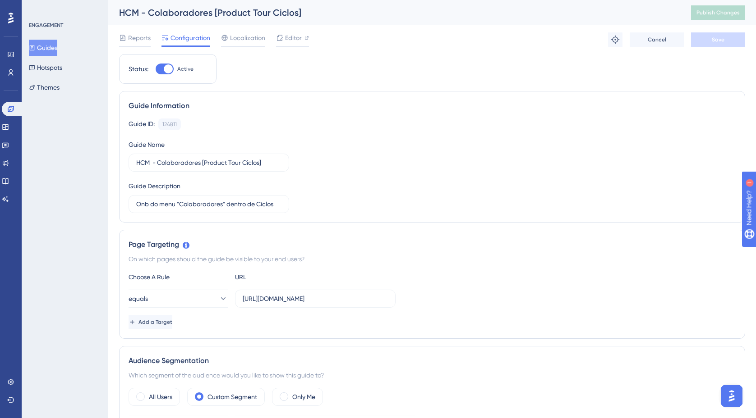
click at [55, 50] on button "Guides" at bounding box center [43, 48] width 28 height 16
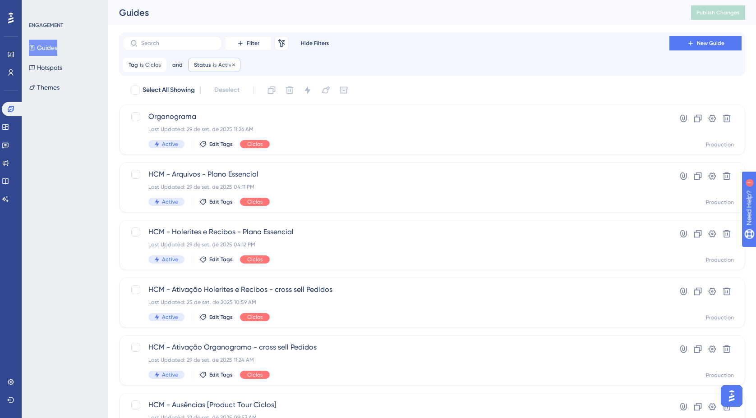
click at [225, 66] on span "Active" at bounding box center [226, 64] width 16 height 7
click at [231, 64] on icon at bounding box center [233, 64] width 5 height 5
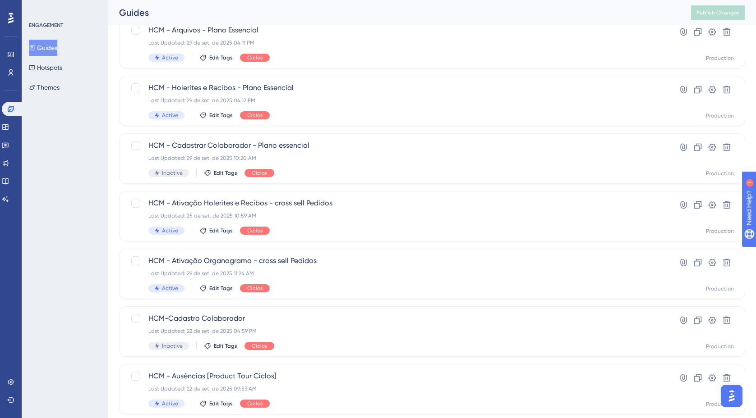
scroll to position [205, 0]
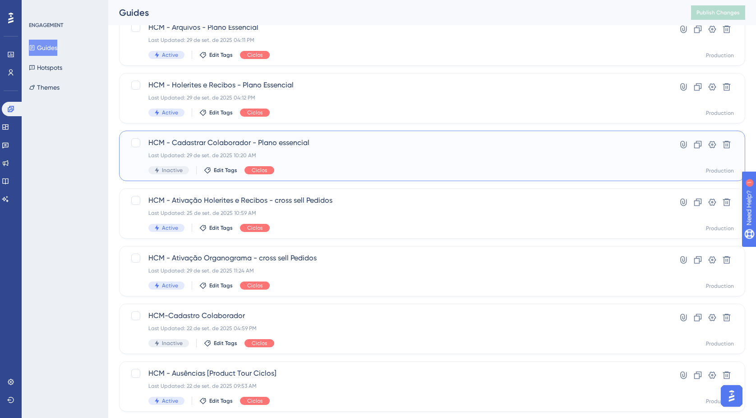
click at [330, 151] on div "HCM - Cadastrar Colaborador - Plano essencial Last Updated: 29 de set. de 2025 …" at bounding box center [395, 156] width 495 height 37
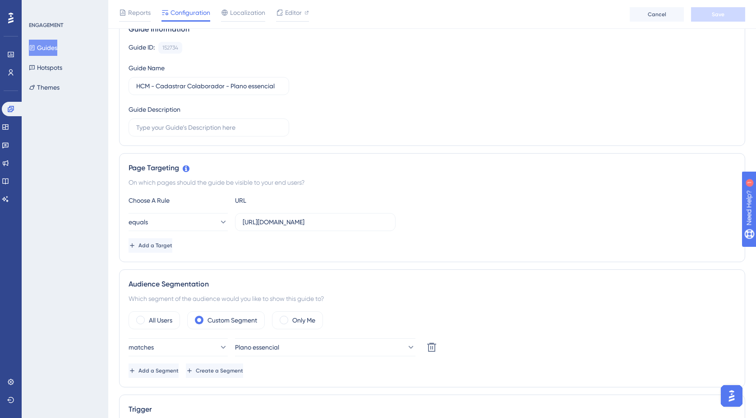
scroll to position [81, 0]
click at [210, 129] on input "text" at bounding box center [208, 127] width 145 height 10
type input "C"
type input "Onb de cadastrar colaborador"
click at [358, 125] on div "Guide ID: 152734 Copy Guide Name HCM - Cadastrar Colaborador - Plano essencial …" at bounding box center [432, 88] width 607 height 95
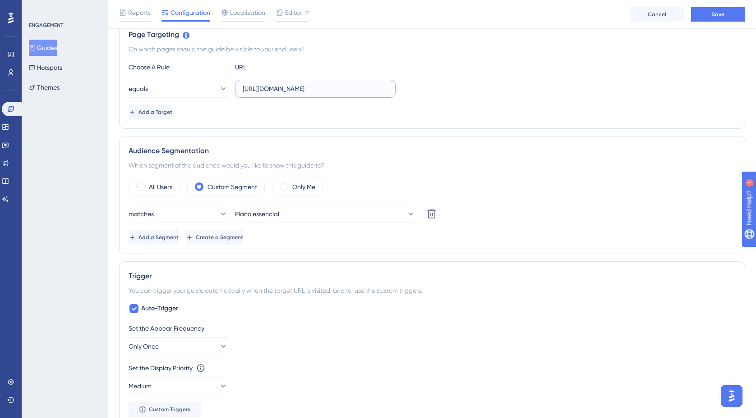
scroll to position [0, 72]
drag, startPoint x: 243, startPoint y: 87, endPoint x: 421, endPoint y: 87, distance: 177.6
click at [421, 87] on div "equals https://empresa.caju.com.br/classic/#/employees/directory?register=true" at bounding box center [432, 89] width 607 height 18
paste input "onboarding/#/directory/activ"
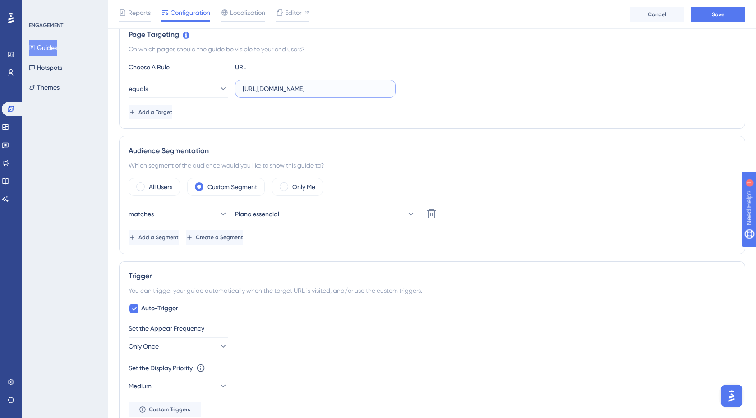
drag, startPoint x: 299, startPoint y: 89, endPoint x: 374, endPoint y: 89, distance: 74.8
click at [374, 89] on input "https://empresa.caju.com.br/onboarding/#/directory/active" at bounding box center [315, 89] width 145 height 10
type input "https://empresa.caju.com.br/onboarding/#/directory/active"
click at [446, 93] on div "equals https://empresa.caju.com.br/onboarding/#/directory/active" at bounding box center [432, 89] width 607 height 18
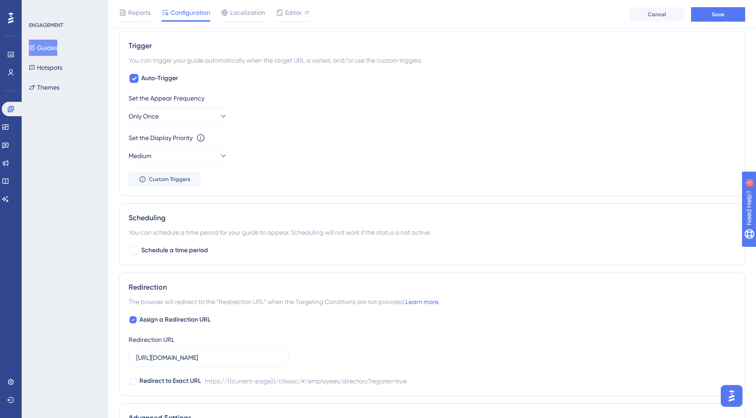
scroll to position [447, 0]
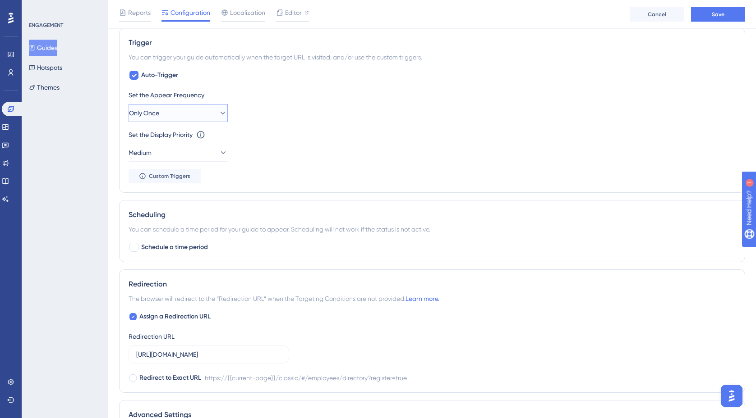
click at [220, 113] on icon at bounding box center [222, 113] width 5 height 3
click at [182, 161] on span "Once in a Session" at bounding box center [159, 158] width 50 height 11
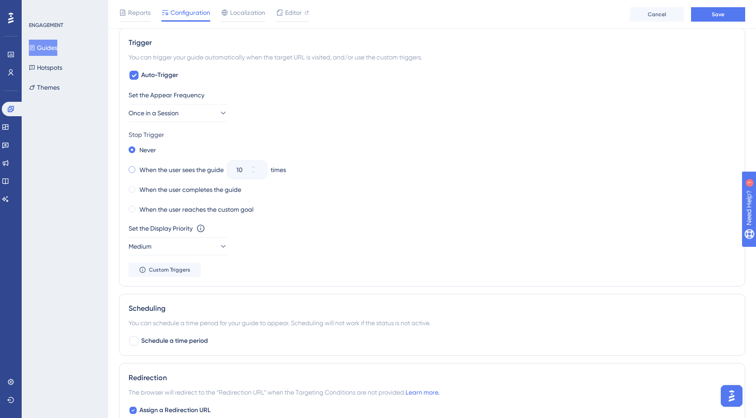
click at [133, 170] on span at bounding box center [132, 169] width 7 height 7
click at [138, 168] on input "radio" at bounding box center [138, 168] width 0 height 0
click at [255, 168] on icon at bounding box center [253, 167] width 3 height 2
drag, startPoint x: 246, startPoint y: 169, endPoint x: 236, endPoint y: 169, distance: 10.4
click at [236, 169] on div "11" at bounding box center [238, 170] width 23 height 18
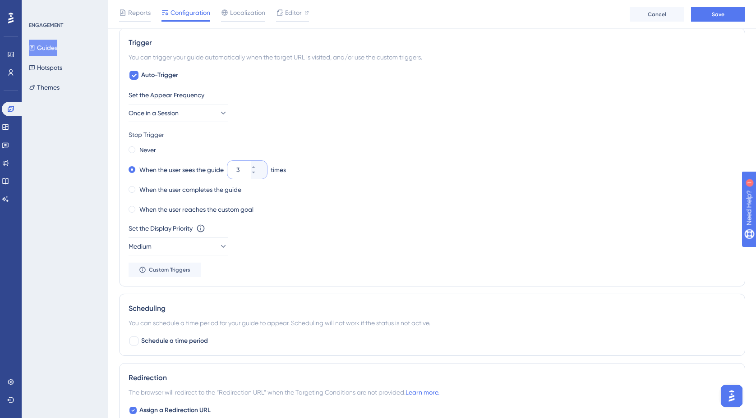
type input "3"
click at [308, 159] on div "Never When the user sees the guide 3 times When the user completes the guide Wh…" at bounding box center [432, 180] width 607 height 72
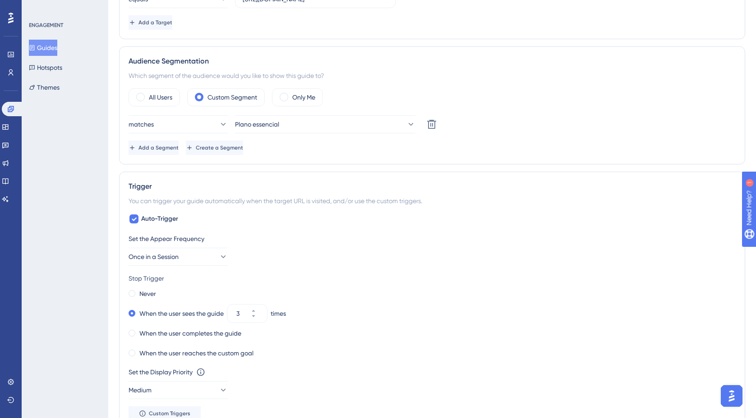
scroll to position [0, 0]
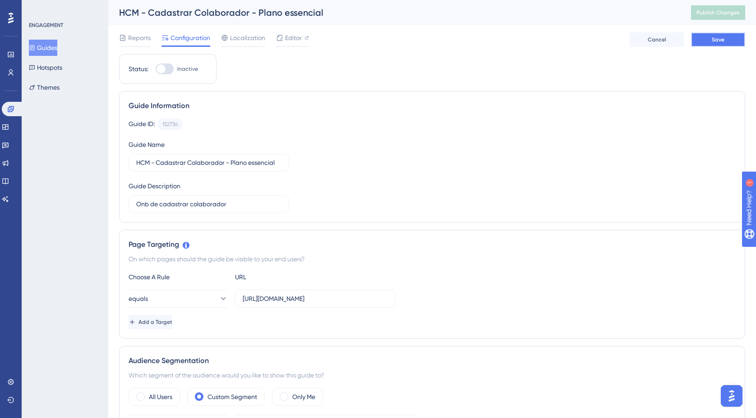
click at [717, 42] on span "Save" at bounding box center [717, 39] width 13 height 7
click at [298, 36] on span "Editor" at bounding box center [293, 37] width 17 height 11
click at [292, 37] on span "Editor" at bounding box center [293, 37] width 17 height 11
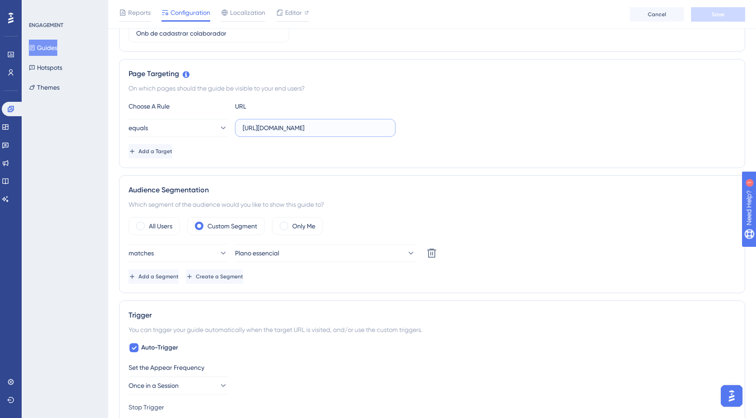
scroll to position [0, 33]
drag, startPoint x: 257, startPoint y: 128, endPoint x: 421, endPoint y: 130, distance: 164.1
click at [421, 130] on div "equals https://empresa.caju.com.br/onboarding/#/directory/active" at bounding box center [432, 128] width 607 height 18
click at [293, 155] on div "Add a Target" at bounding box center [432, 151] width 607 height 14
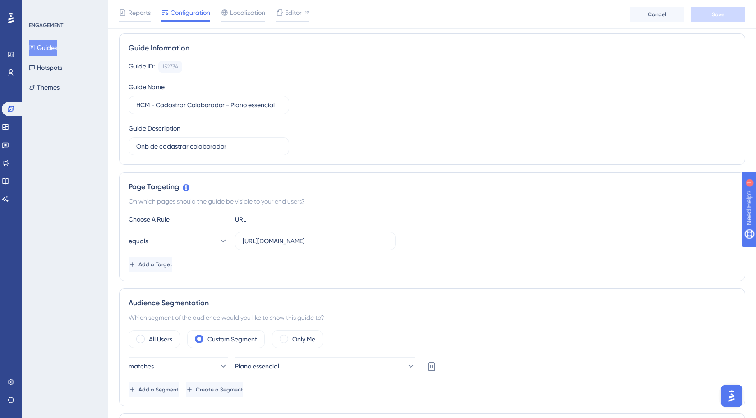
scroll to position [0, 0]
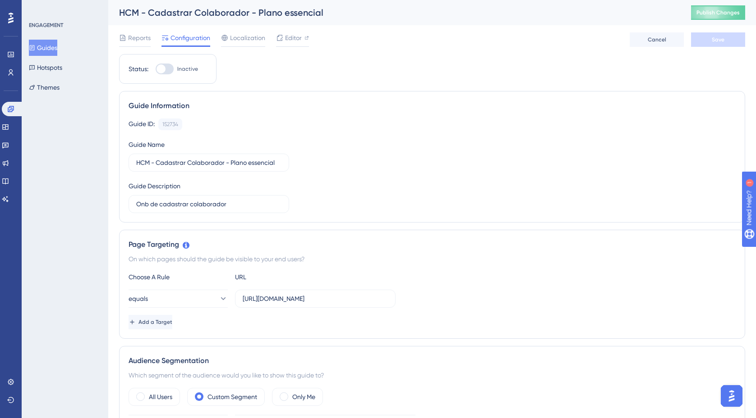
click at [171, 69] on div at bounding box center [165, 69] width 18 height 11
click at [156, 69] on input "Inactive" at bounding box center [155, 69] width 0 height 0
checkbox input "true"
click at [727, 39] on button "Save" at bounding box center [718, 39] width 54 height 14
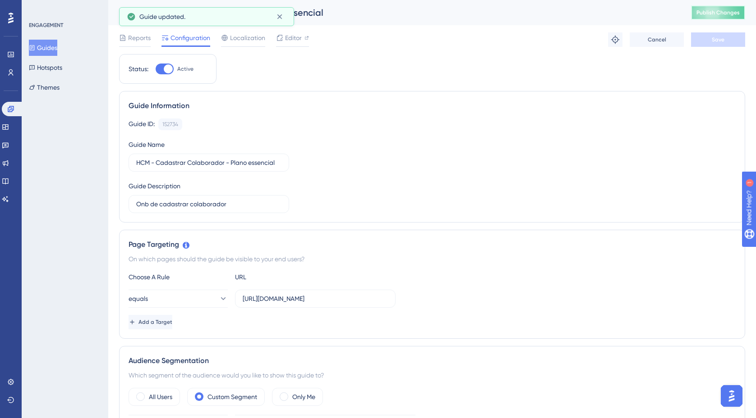
click at [724, 13] on span "Publish Changes" at bounding box center [717, 12] width 43 height 7
click at [288, 40] on span "Editor" at bounding box center [293, 37] width 17 height 11
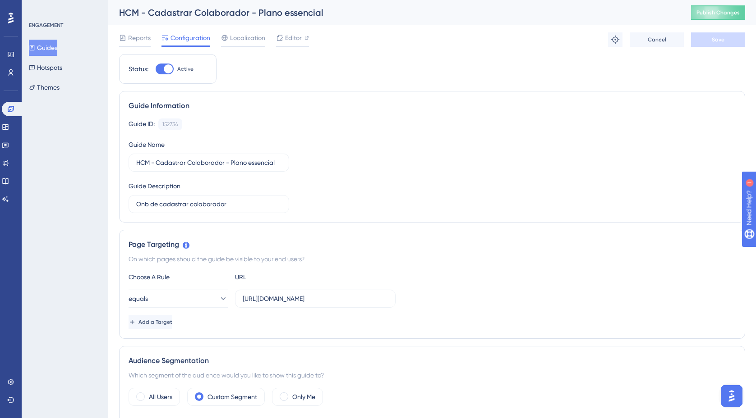
click at [53, 46] on button "Guides" at bounding box center [43, 48] width 28 height 16
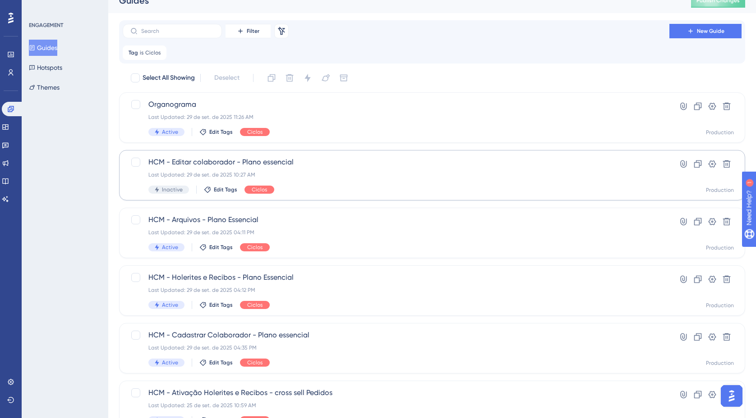
scroll to position [15, 0]
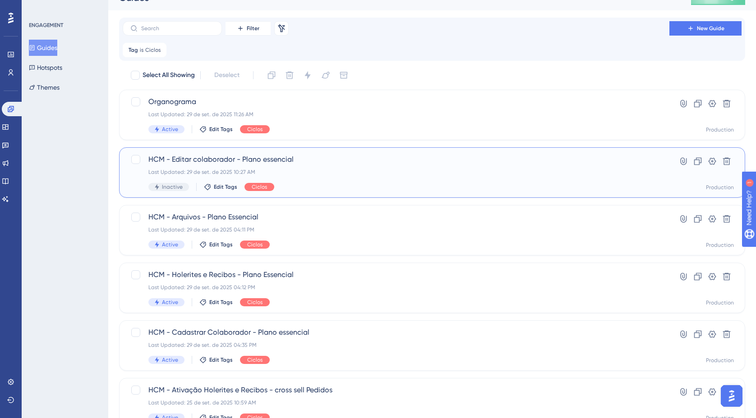
click at [171, 186] on span "Inactive" at bounding box center [172, 187] width 21 height 7
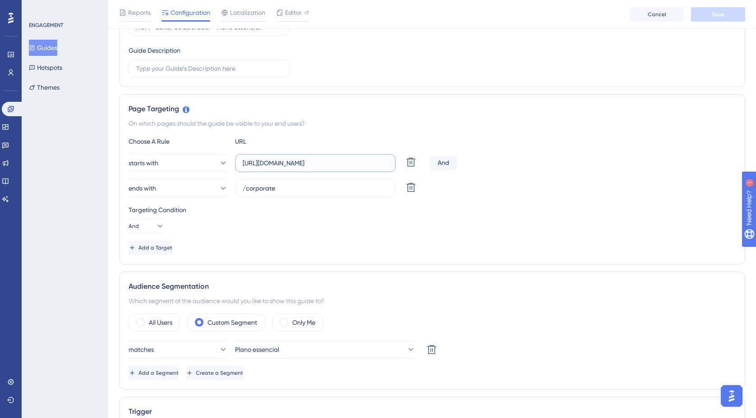
scroll to position [0, 47]
drag, startPoint x: 286, startPoint y: 163, endPoint x: 432, endPoint y: 163, distance: 146.1
click at [432, 163] on div "starts with https://empresa.caju.com.br/onboarding/#/directory/employee/ Delete…" at bounding box center [432, 163] width 607 height 18
click at [350, 232] on div "Targeting Condition And" at bounding box center [432, 219] width 607 height 29
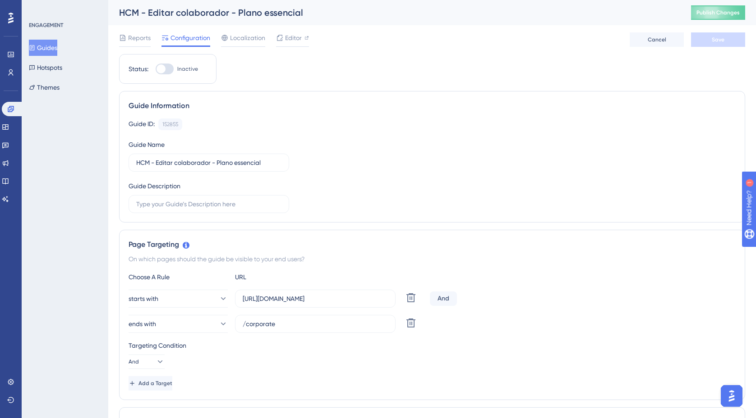
click at [170, 68] on div at bounding box center [165, 69] width 18 height 11
click at [156, 69] on input "Inactive" at bounding box center [155, 69] width 0 height 0
checkbox input "true"
click at [718, 41] on span "Save" at bounding box center [717, 39] width 13 height 7
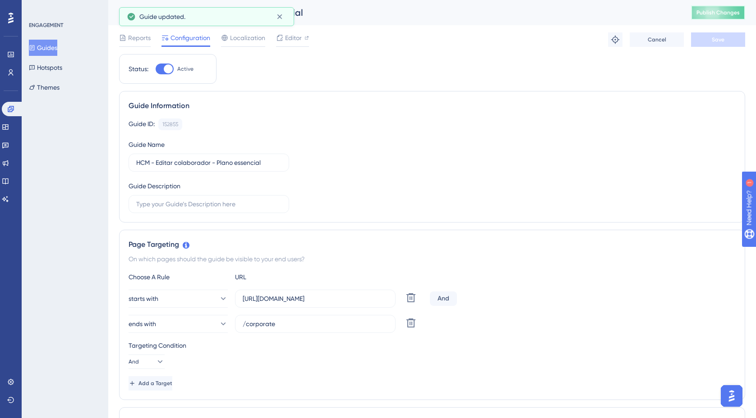
click at [734, 14] on span "Publish Changes" at bounding box center [717, 12] width 43 height 7
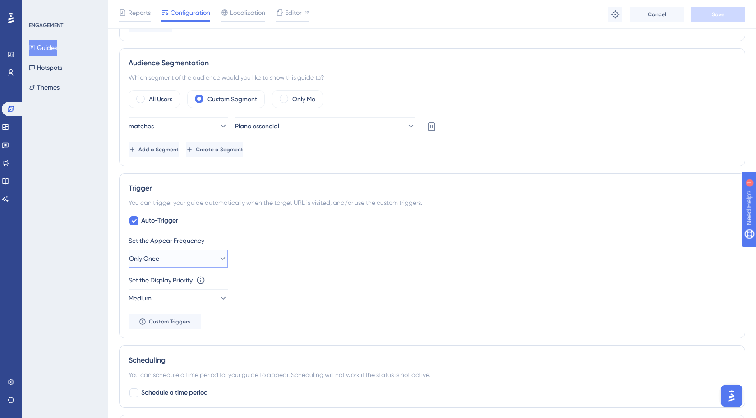
click at [218, 258] on icon at bounding box center [222, 258] width 9 height 9
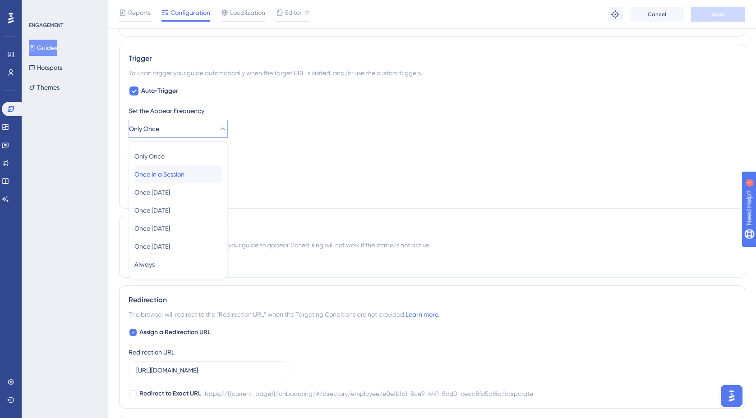
click at [184, 172] on span "Once in a Session" at bounding box center [159, 174] width 50 height 11
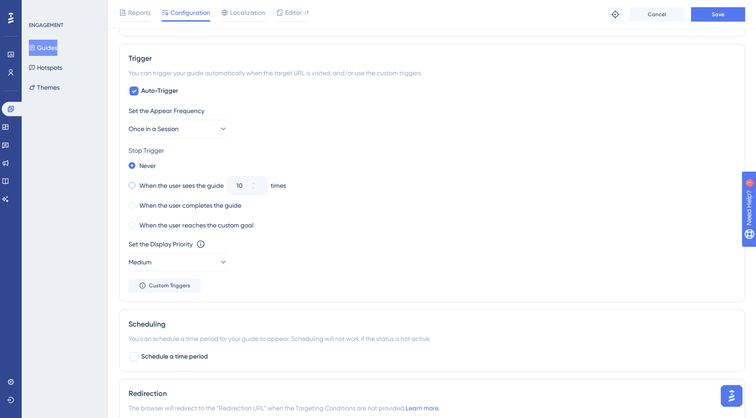
click at [132, 186] on span at bounding box center [132, 185] width 7 height 7
click at [138, 184] on input "radio" at bounding box center [138, 184] width 0 height 0
drag, startPoint x: 246, startPoint y: 184, endPoint x: 226, endPoint y: 184, distance: 19.8
click at [226, 184] on div "When the user sees the guide 10 times" at bounding box center [432, 185] width 607 height 13
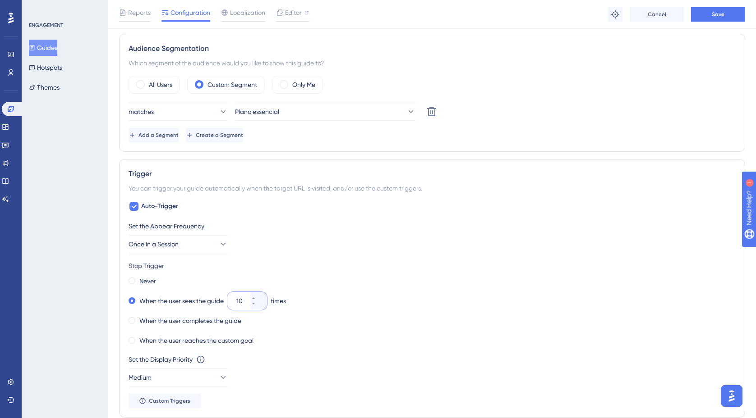
scroll to position [372, 0]
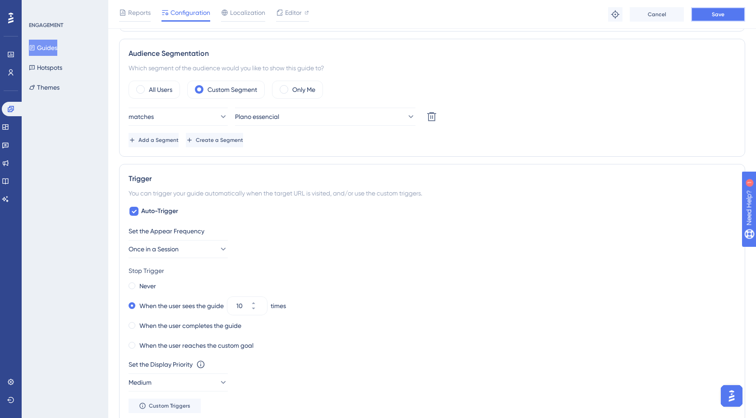
click at [722, 14] on span "Save" at bounding box center [717, 14] width 13 height 7
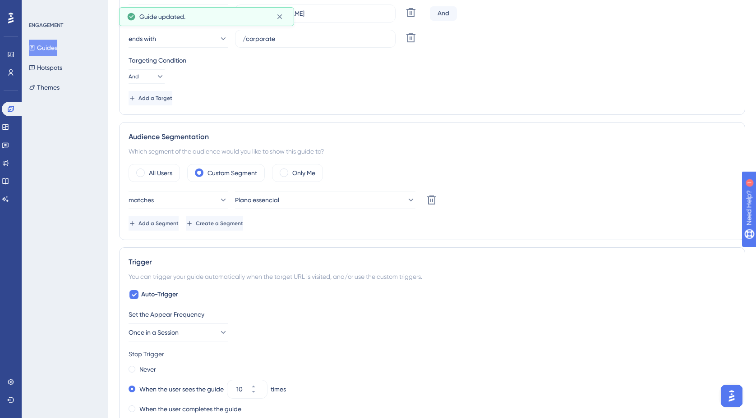
scroll to position [0, 0]
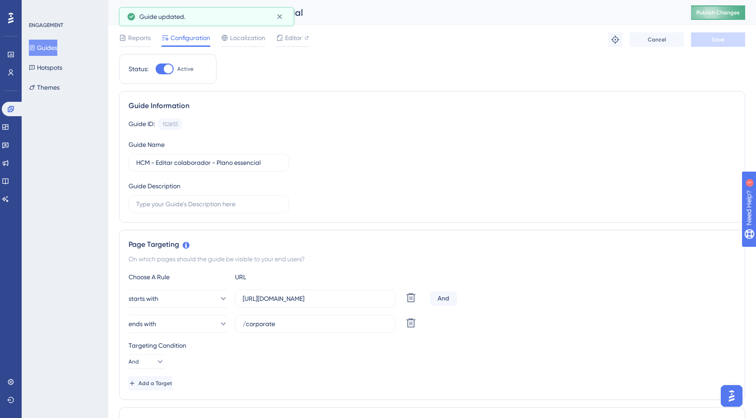
click at [725, 11] on button "Publish Changes" at bounding box center [718, 12] width 54 height 14
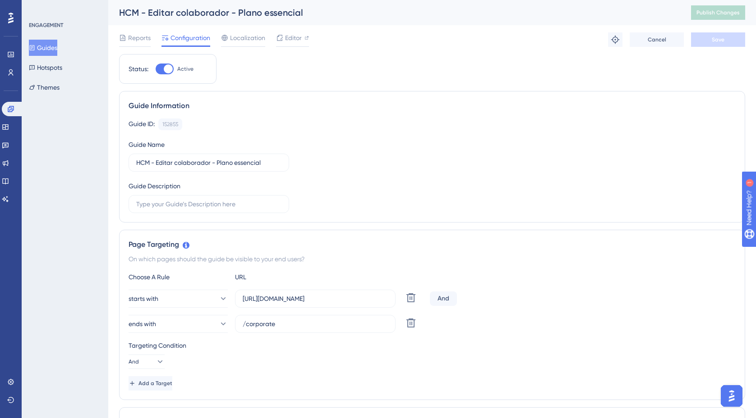
click at [57, 47] on button "Guides" at bounding box center [43, 48] width 28 height 16
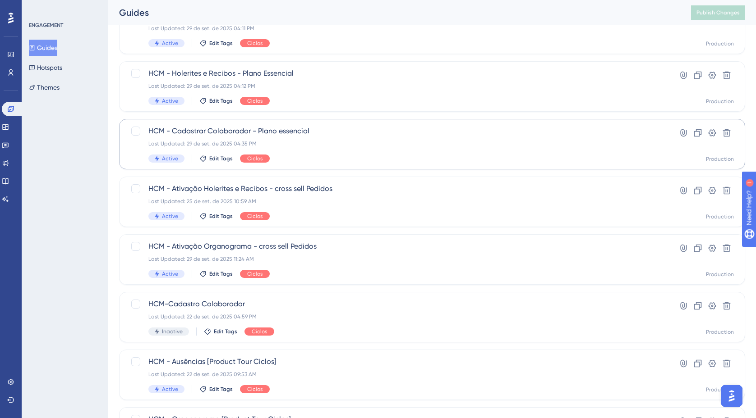
scroll to position [217, 0]
click at [304, 152] on div "HCM - Cadastrar Colaborador - Plano essencial Last Updated: 29 de set. de 2025 …" at bounding box center [395, 143] width 495 height 37
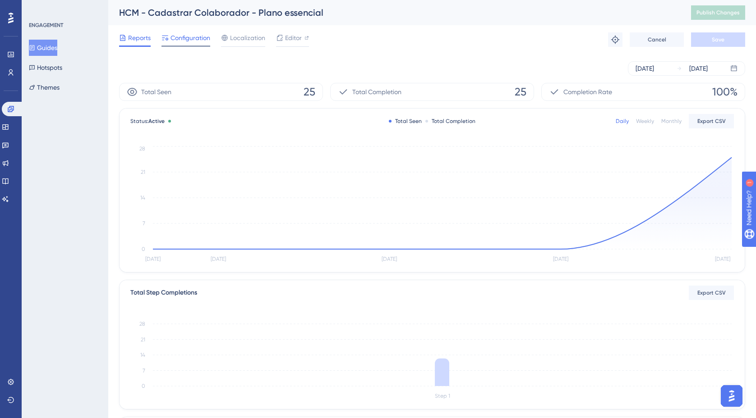
click at [186, 37] on span "Configuration" at bounding box center [190, 37] width 40 height 11
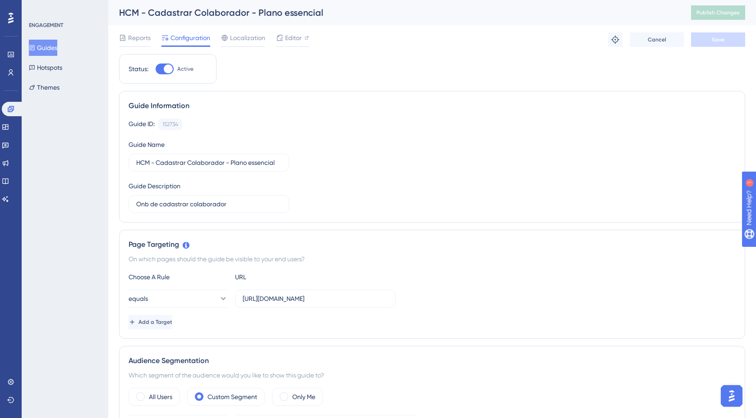
click at [88, 34] on div "ENGAGEMENT Guides Hotspots Themes" at bounding box center [65, 59] width 73 height 74
click at [53, 50] on button "Guides" at bounding box center [43, 48] width 28 height 16
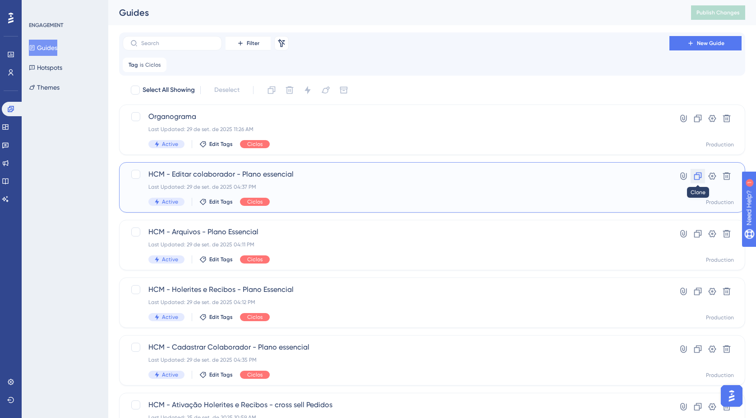
click at [696, 178] on icon at bounding box center [697, 176] width 9 height 9
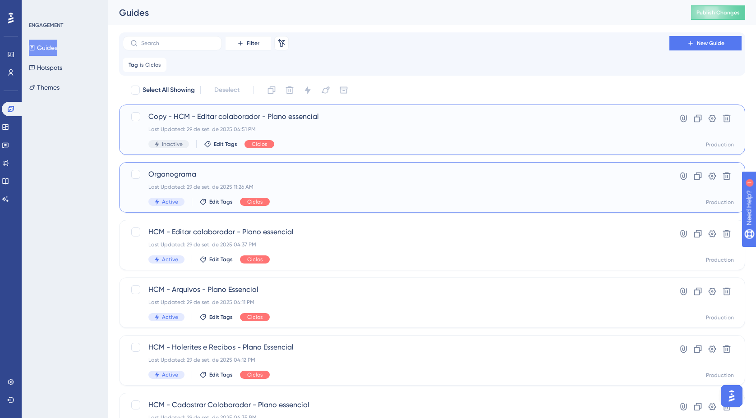
click at [327, 119] on span "Copy - HCM - Editar colaborador - Plano essencial" at bounding box center [395, 116] width 495 height 11
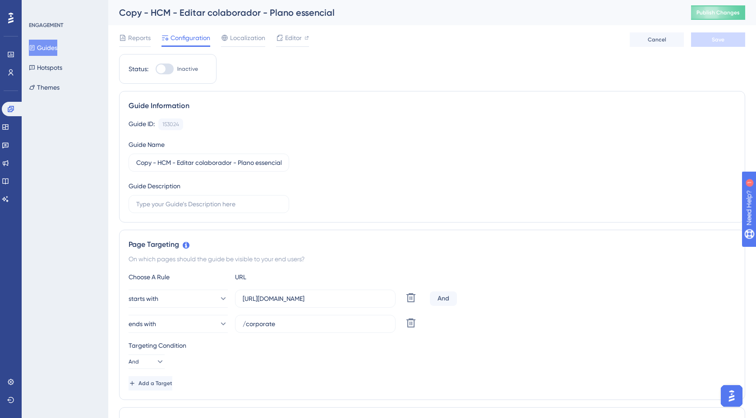
click at [197, 9] on div "Copy - HCM - Editar colaborador - Plano essencial" at bounding box center [393, 12] width 549 height 13
click at [183, 12] on div "Copy - HCM - Editar colaborador - Plano essencial" at bounding box center [393, 12] width 549 height 13
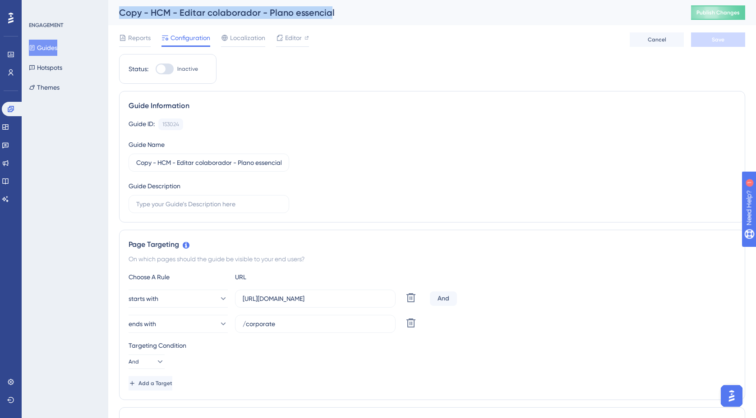
drag, startPoint x: 120, startPoint y: 13, endPoint x: 327, endPoint y: 13, distance: 206.5
click at [327, 13] on div "Copy - HCM - Editar colaborador - Plano essencial" at bounding box center [393, 12] width 549 height 13
click at [154, 11] on div "Copy - HCM - Editar colaborador - Plano essencial" at bounding box center [393, 12] width 549 height 13
drag, startPoint x: 149, startPoint y: 11, endPoint x: 117, endPoint y: 11, distance: 31.6
click at [117, 11] on div "Copy - HCM - Editar colaborador - Plano essencial Publish Changes" at bounding box center [431, 12] width 647 height 25
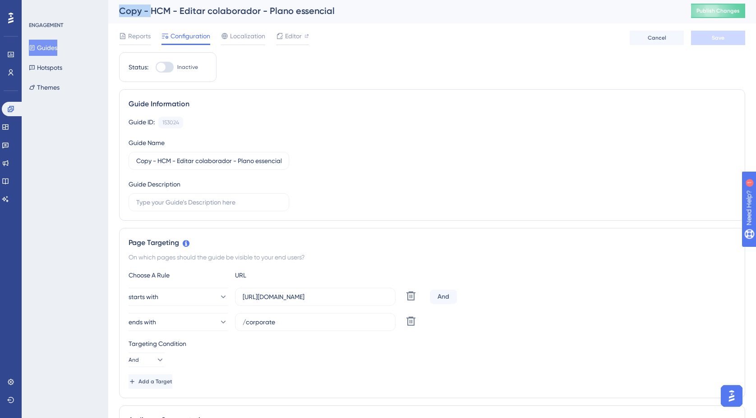
scroll to position [34, 0]
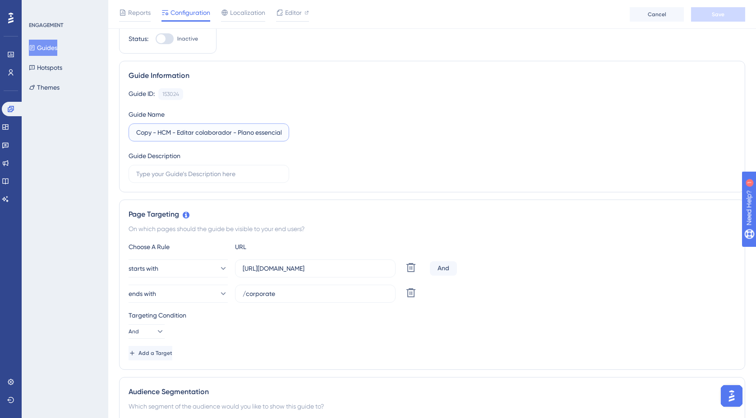
drag, startPoint x: 158, startPoint y: 133, endPoint x: 114, endPoint y: 131, distance: 44.2
click at [174, 133] on input "HCM - Editar colaborador - Plano essencial" at bounding box center [208, 133] width 145 height 10
drag, startPoint x: 166, startPoint y: 133, endPoint x: 228, endPoint y: 129, distance: 61.9
click at [211, 132] on input "HCM - Editar colaborador - Plano essencial" at bounding box center [208, 133] width 145 height 10
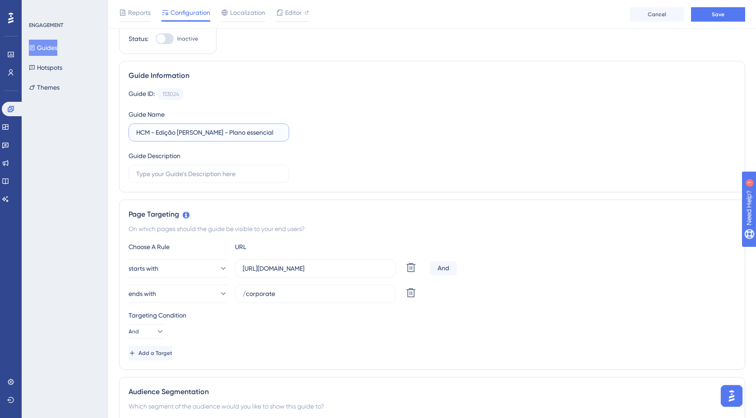
type input "HCM - Edição em massa - Plano essencial"
click at [348, 114] on div "Guide ID: 153024 Copy Guide Name HCM - Edição em massa - Plano essencial Guide …" at bounding box center [432, 135] width 607 height 95
click at [204, 171] on input "text" at bounding box center [208, 174] width 145 height 10
click at [149, 174] on input "Ond de ações em massa" at bounding box center [208, 174] width 145 height 10
type input "Onb de ações em massa"
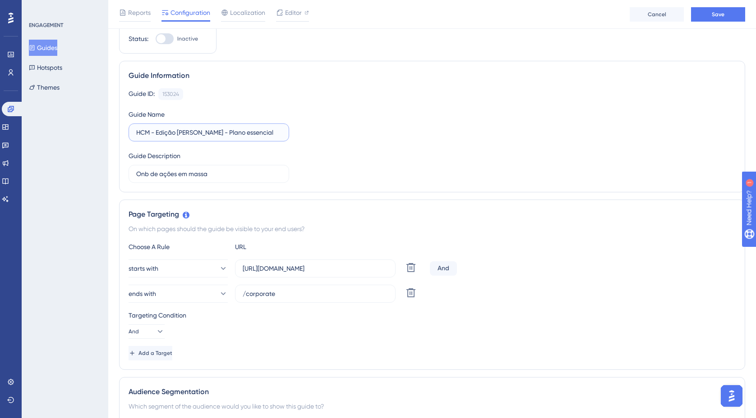
click at [167, 133] on input "HCM - Edição em massa - Plano essencial" at bounding box center [208, 133] width 145 height 10
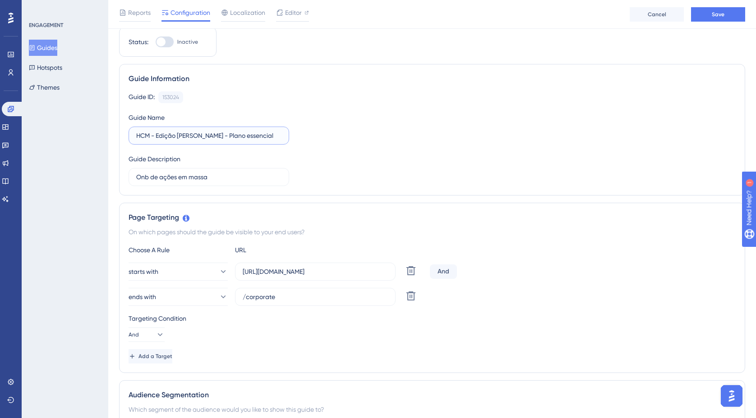
drag, startPoint x: 157, startPoint y: 134, endPoint x: 175, endPoint y: 133, distance: 17.6
click at [175, 133] on input "HCM - Edição em massa - Plano essencial" at bounding box center [208, 136] width 145 height 10
type input "HCM - Ações em massa - Plano essencial"
click at [339, 140] on div "Guide ID: 153024 Copy Guide Name HCM - Ações em massa - Plano essencial Guide D…" at bounding box center [432, 139] width 607 height 95
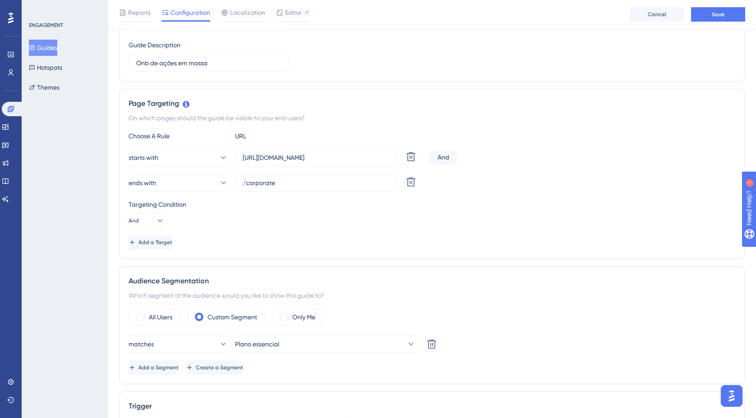
scroll to position [148, 0]
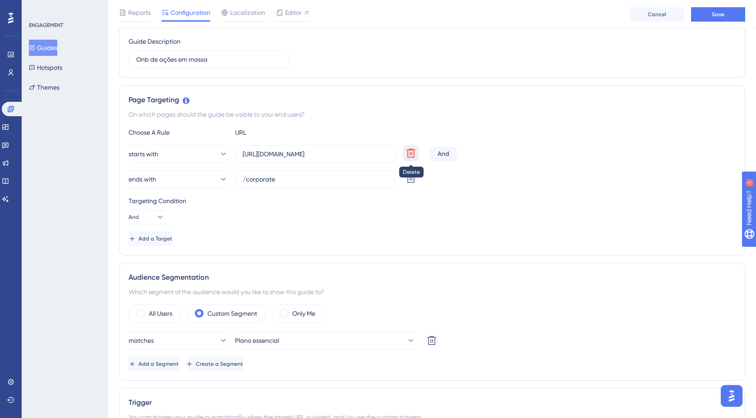
click at [413, 153] on icon at bounding box center [410, 153] width 9 height 9
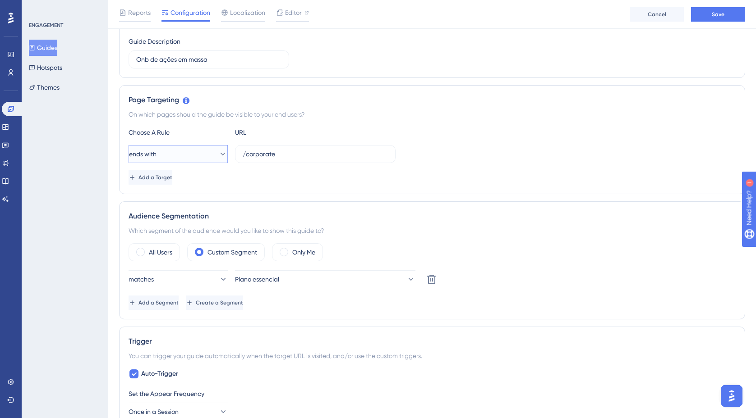
click at [219, 156] on icon at bounding box center [222, 154] width 9 height 9
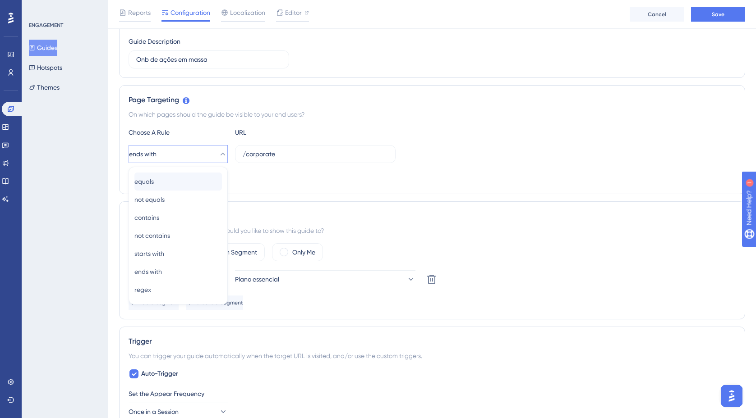
scroll to position [175, 0]
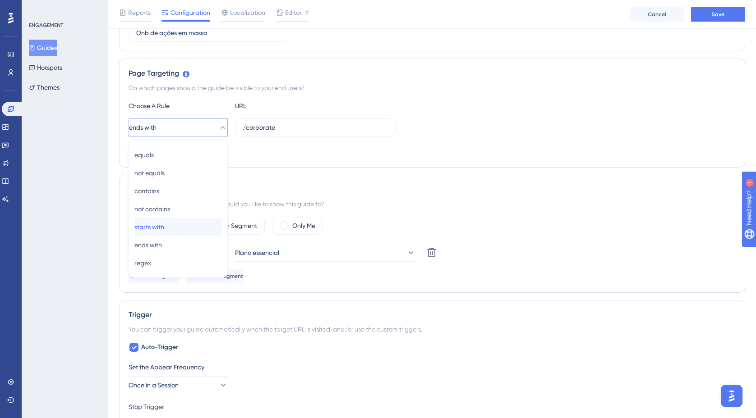
click at [164, 224] on span "starts with" at bounding box center [149, 227] width 30 height 11
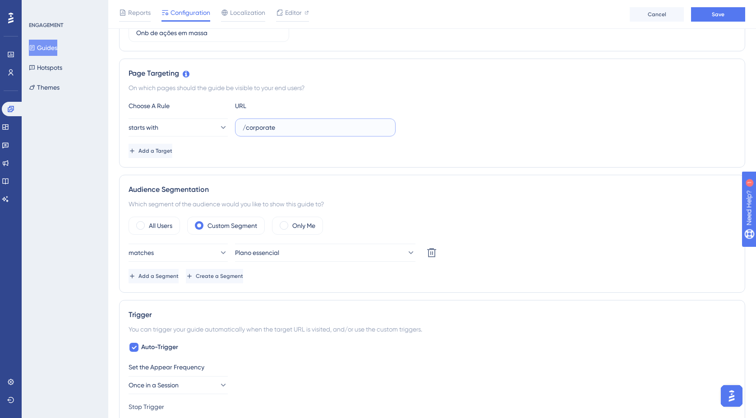
drag, startPoint x: 284, startPoint y: 124, endPoint x: 236, endPoint y: 125, distance: 47.8
click at [236, 125] on label "/corporate" at bounding box center [315, 128] width 161 height 18
click at [243, 125] on input "/corporate" at bounding box center [315, 128] width 145 height 10
drag, startPoint x: 241, startPoint y: 126, endPoint x: 303, endPoint y: 129, distance: 61.4
click at [303, 129] on label "/corporate" at bounding box center [315, 128] width 161 height 18
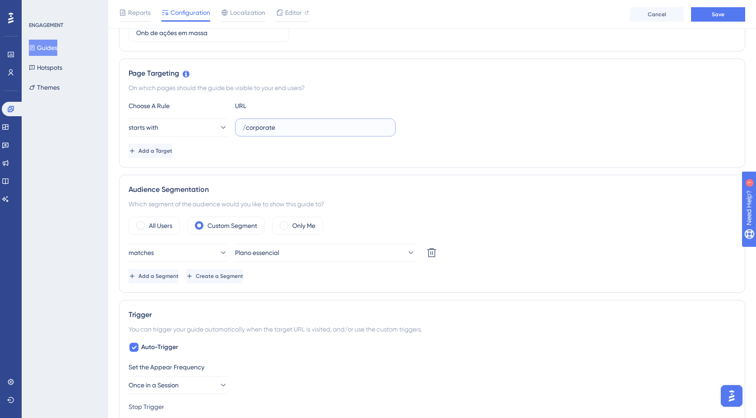
click at [303, 129] on input "/corporate" at bounding box center [315, 128] width 145 height 10
drag, startPoint x: 300, startPoint y: 129, endPoint x: 235, endPoint y: 129, distance: 64.5
click at [235, 129] on label "/corporate" at bounding box center [315, 128] width 161 height 18
paste input "https://empresa.caju.com.br/onboarding/#/bulk-edit"
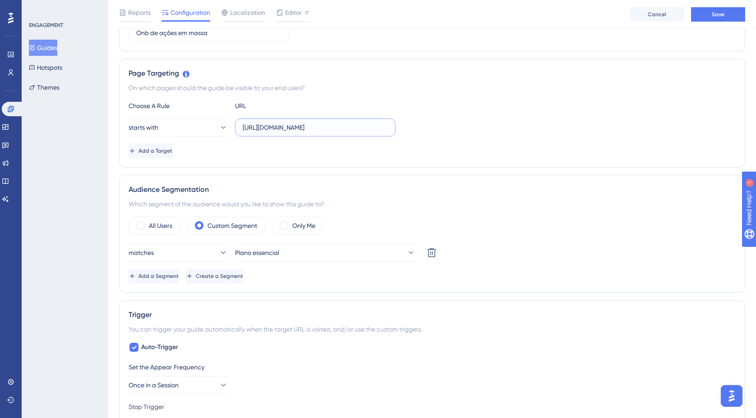
type input "https://empresa.caju.com.br/onboarding/#/bulk-edit"
click at [452, 136] on div "starts with https://empresa.caju.com.br/onboarding/#/bulk-edit" at bounding box center [432, 128] width 607 height 18
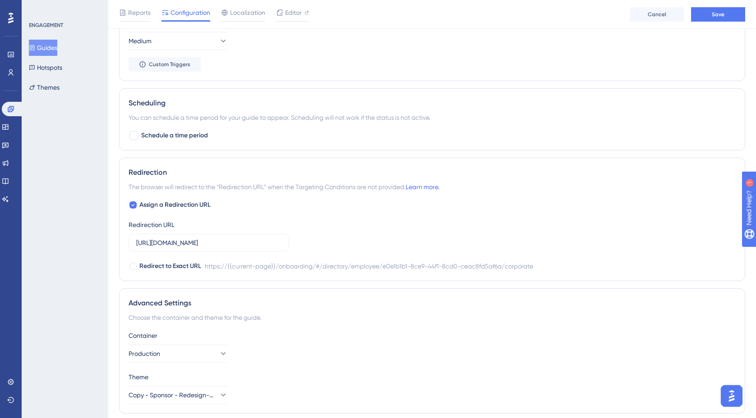
scroll to position [684, 0]
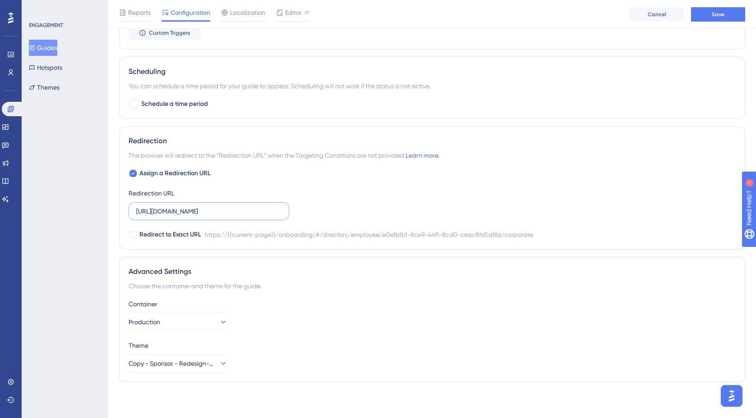
click at [200, 214] on input "https://empresa.caju.com.br/onboarding/#/directory/employee/e0e1b1b1-8ce9-44f1-…" at bounding box center [208, 212] width 145 height 10
paste input "bulk-edit"
type input "https://empresa.caju.com.br/onboarding/#/bulk-edit"
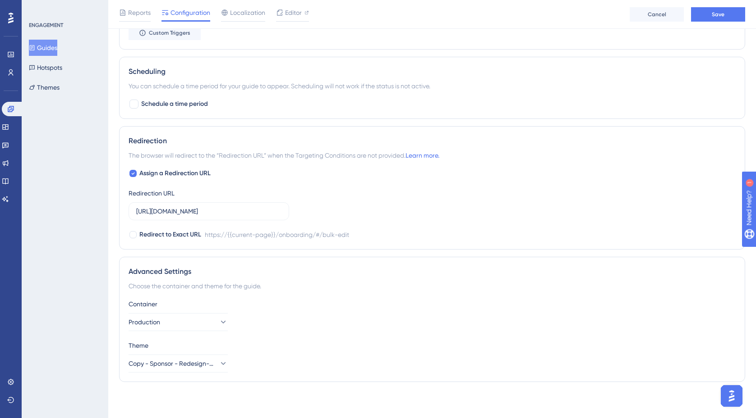
click at [328, 204] on div "Assign a Redirection URL Redirection URL https://empresa.caju.com.br/onboarding…" at bounding box center [432, 204] width 607 height 72
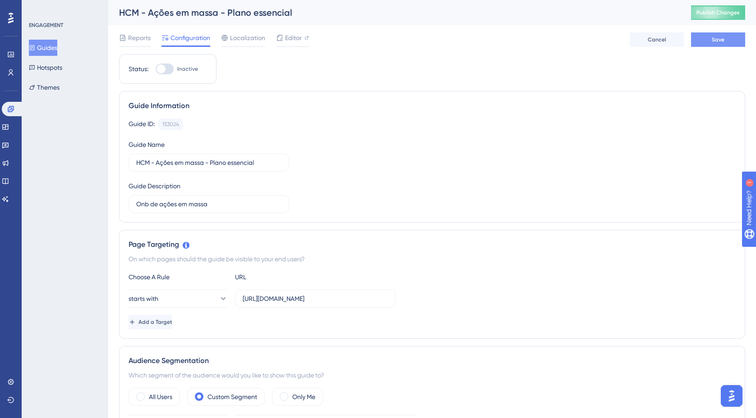
click at [699, 39] on button "Save" at bounding box center [718, 39] width 54 height 14
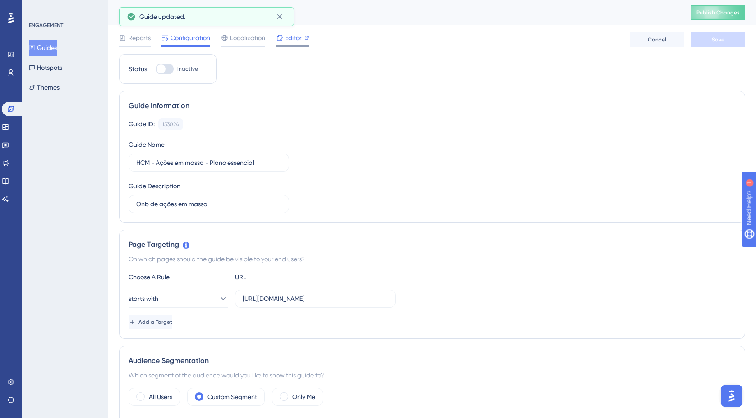
click at [287, 37] on span "Editor" at bounding box center [293, 37] width 17 height 11
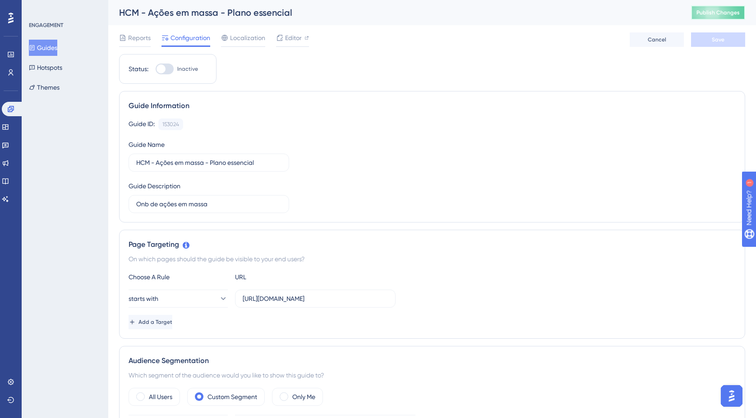
click at [729, 15] on button "Publish Changes" at bounding box center [718, 12] width 54 height 14
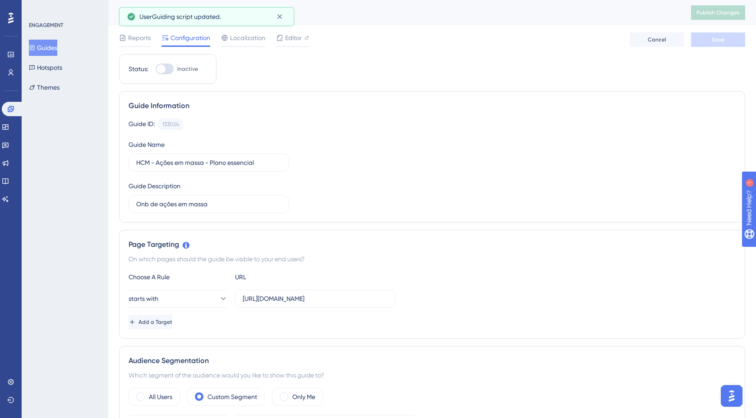
click at [57, 52] on button "Guides" at bounding box center [43, 48] width 28 height 16
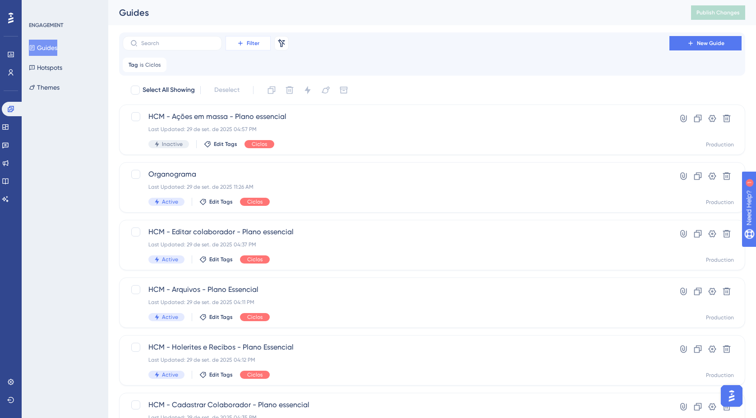
click at [253, 44] on span "Filter" at bounding box center [253, 43] width 13 height 7
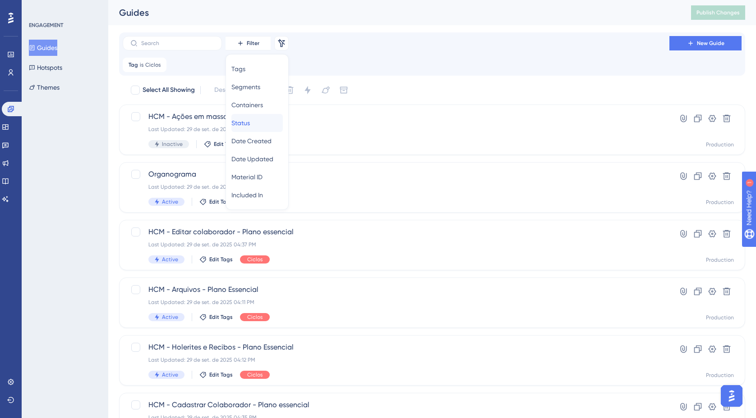
click at [266, 127] on div "Status Status" at bounding box center [256, 123] width 51 height 18
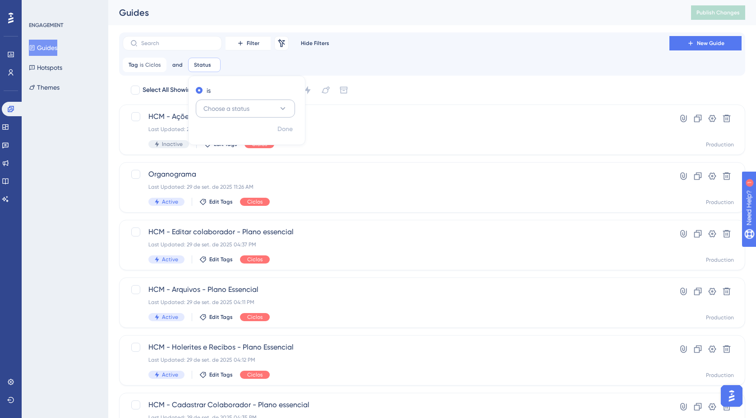
click at [285, 112] on icon at bounding box center [282, 108] width 9 height 9
click at [238, 138] on div "Active Active" at bounding box center [245, 136] width 87 height 18
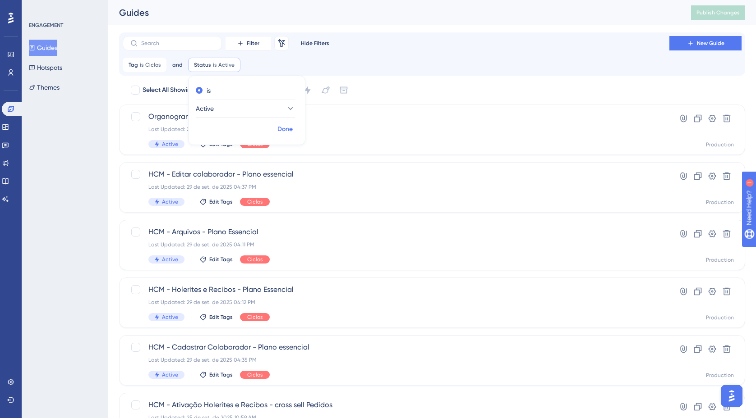
click at [283, 129] on span "Done" at bounding box center [284, 129] width 15 height 11
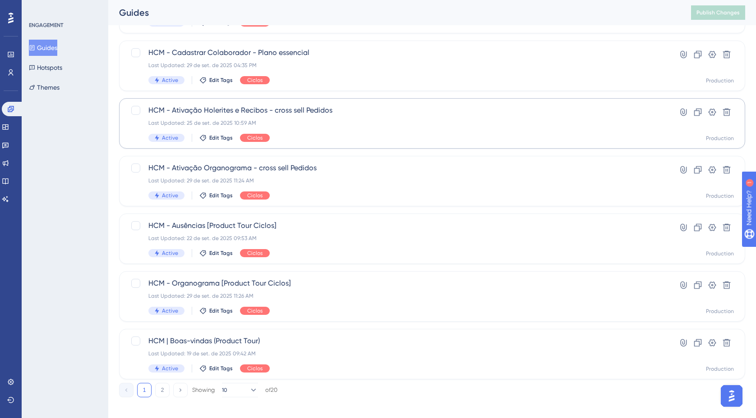
scroll to position [303, 0]
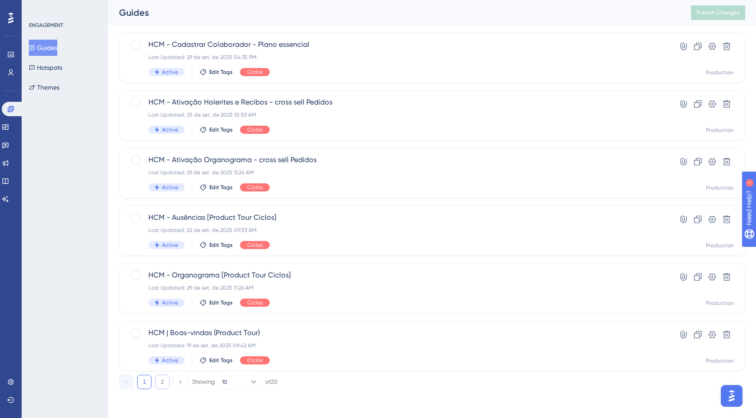
click at [160, 384] on button "2" at bounding box center [162, 382] width 14 height 14
click at [144, 384] on button "1" at bounding box center [144, 383] width 14 height 14
click at [146, 383] on button "1" at bounding box center [144, 382] width 14 height 14
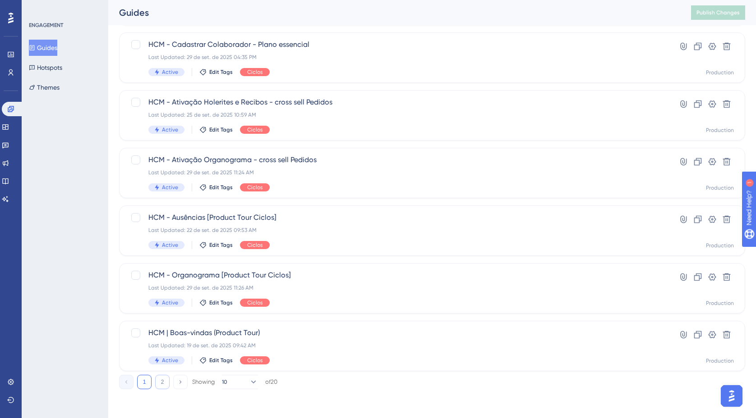
click at [161, 386] on button "2" at bounding box center [162, 382] width 14 height 14
click at [128, 384] on icon at bounding box center [126, 382] width 6 height 6
click at [161, 382] on button "2" at bounding box center [162, 382] width 14 height 14
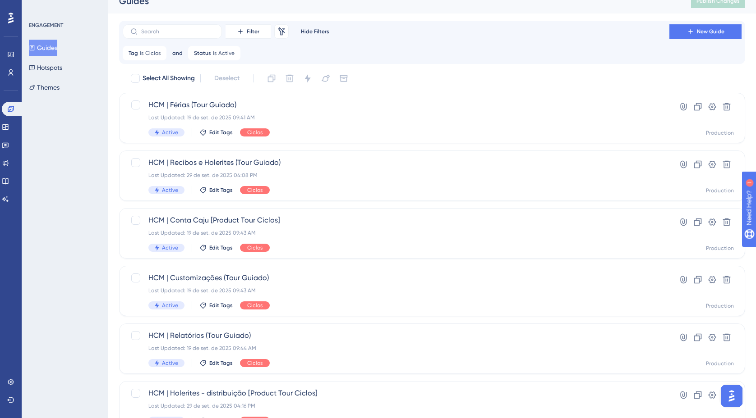
scroll to position [8, 0]
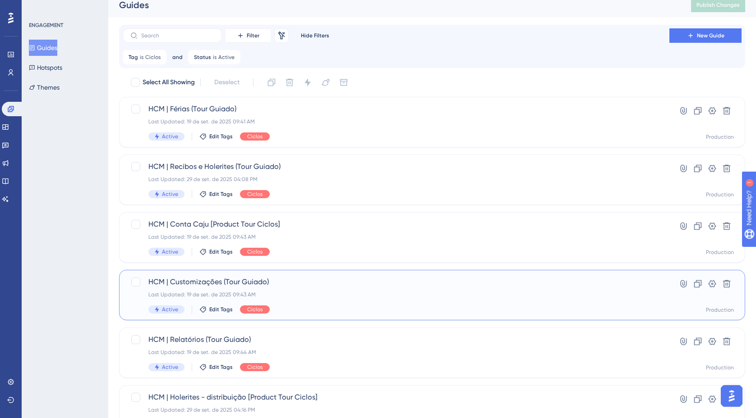
click at [307, 286] on span "HCM | Customizações (Tour Guiado)" at bounding box center [395, 282] width 495 height 11
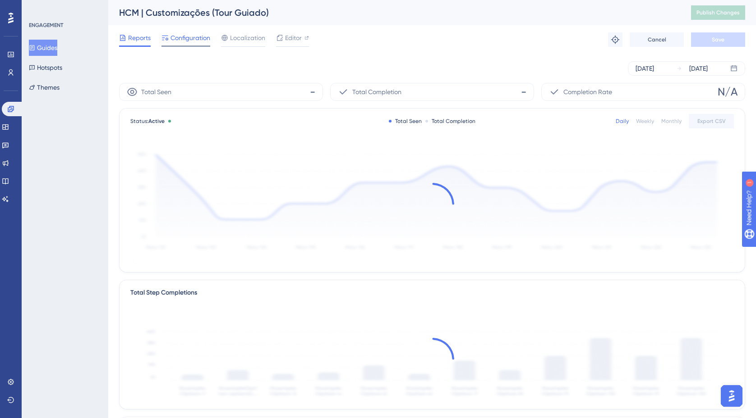
click at [205, 39] on span "Configuration" at bounding box center [190, 37] width 40 height 11
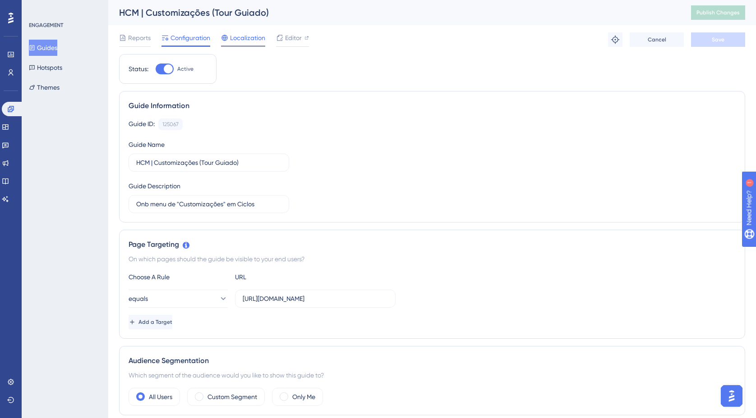
click at [245, 40] on span "Localization" at bounding box center [247, 37] width 35 height 11
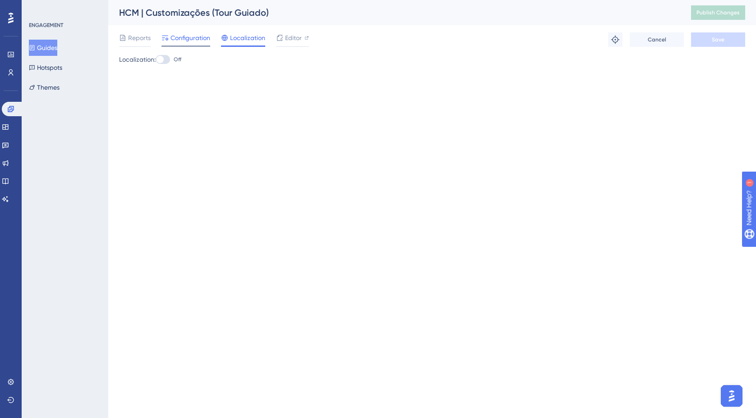
click at [194, 37] on span "Configuration" at bounding box center [190, 37] width 40 height 11
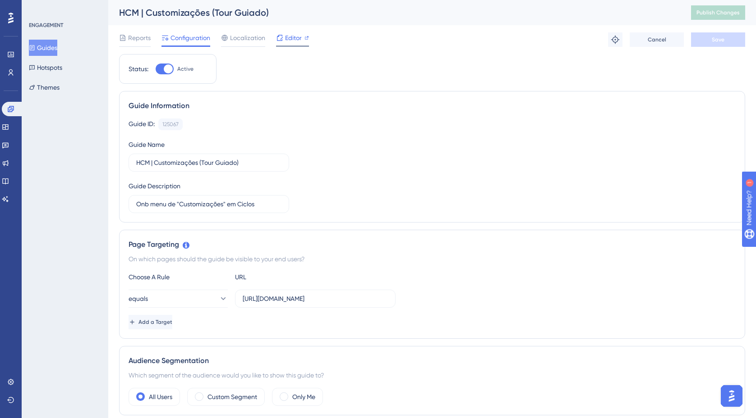
click at [296, 39] on span "Editor" at bounding box center [293, 37] width 17 height 11
click at [53, 48] on button "Guides" at bounding box center [43, 48] width 28 height 16
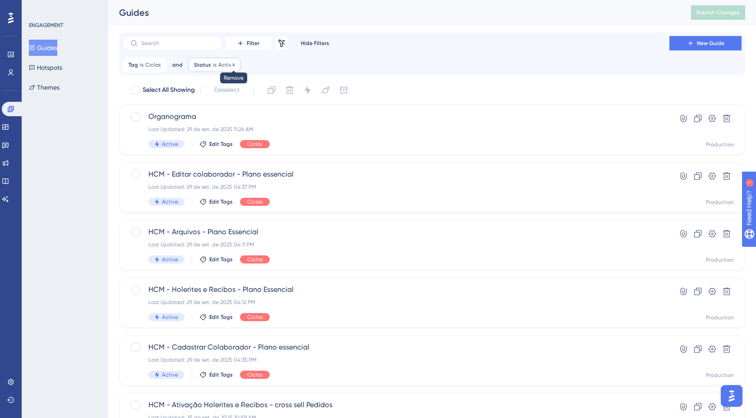
click at [232, 65] on icon at bounding box center [233, 64] width 5 height 5
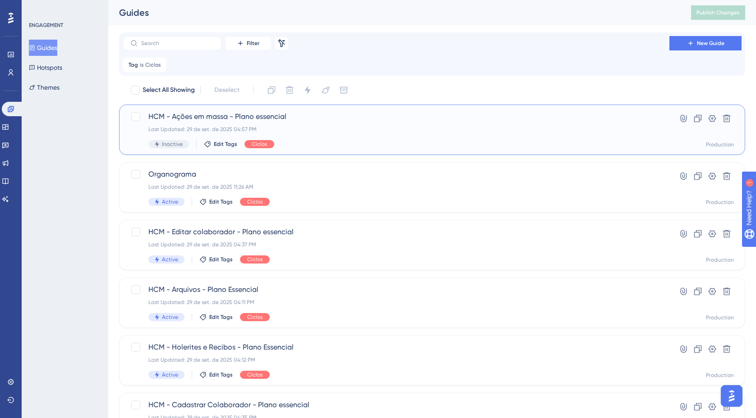
click at [167, 144] on span "Inactive" at bounding box center [172, 144] width 21 height 7
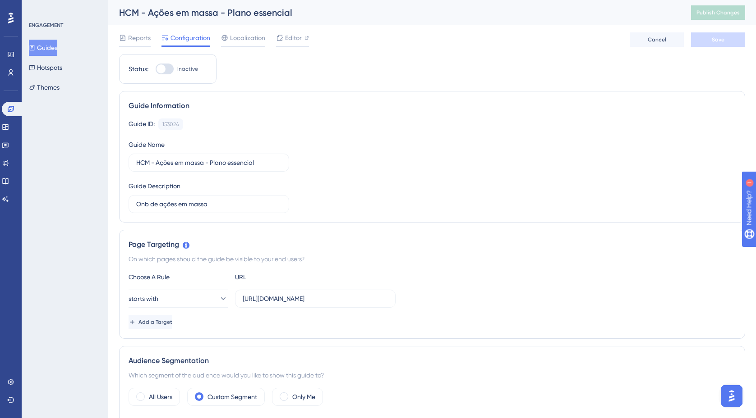
click at [169, 72] on div at bounding box center [165, 69] width 18 height 11
click at [156, 69] on input "Inactive" at bounding box center [155, 69] width 0 height 0
checkbox input "true"
click at [721, 40] on span "Save" at bounding box center [717, 39] width 13 height 7
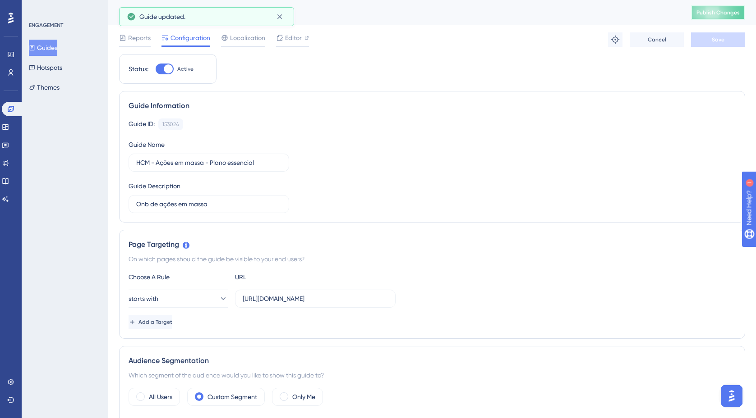
click at [722, 15] on span "Publish Changes" at bounding box center [717, 12] width 43 height 7
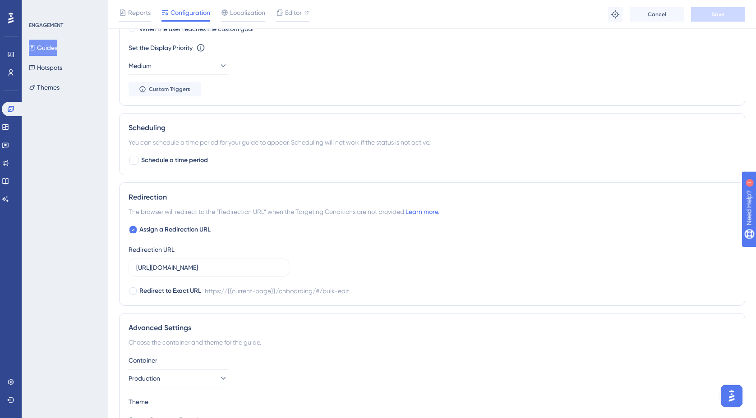
scroll to position [684, 0]
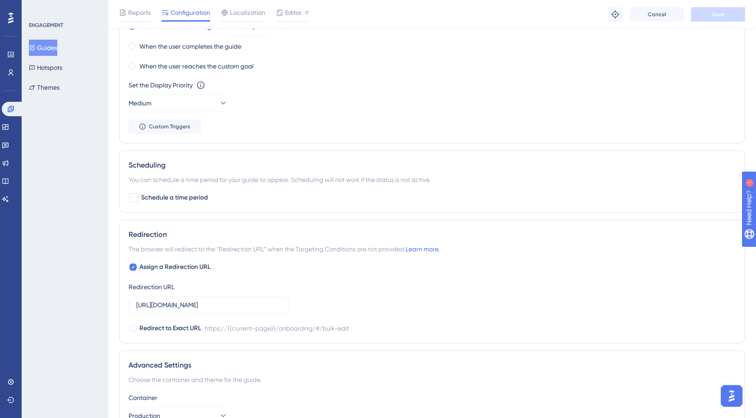
scroll to position [413, 0]
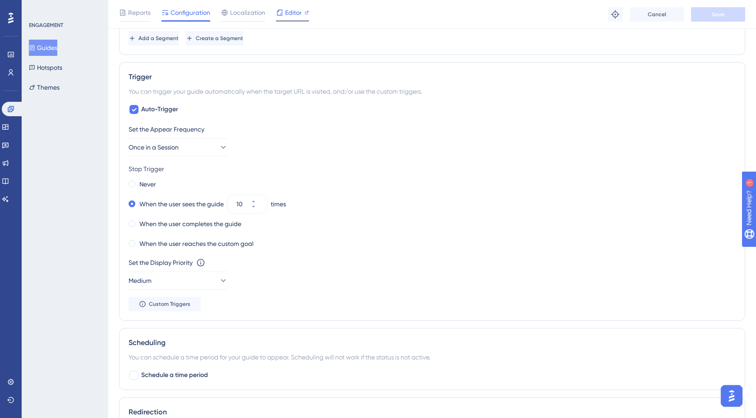
click at [293, 10] on span "Editor" at bounding box center [293, 12] width 17 height 11
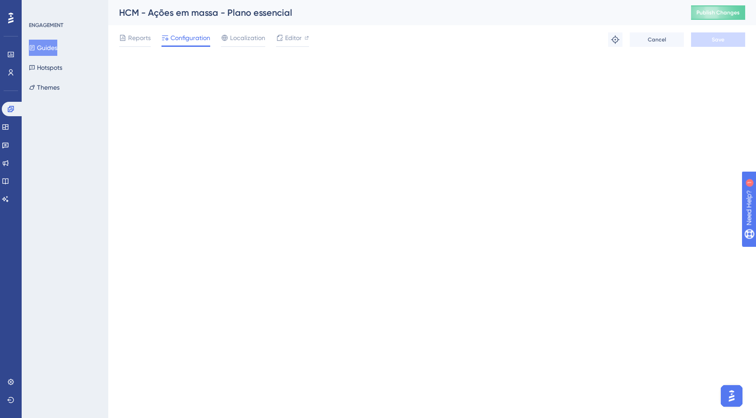
scroll to position [0, 0]
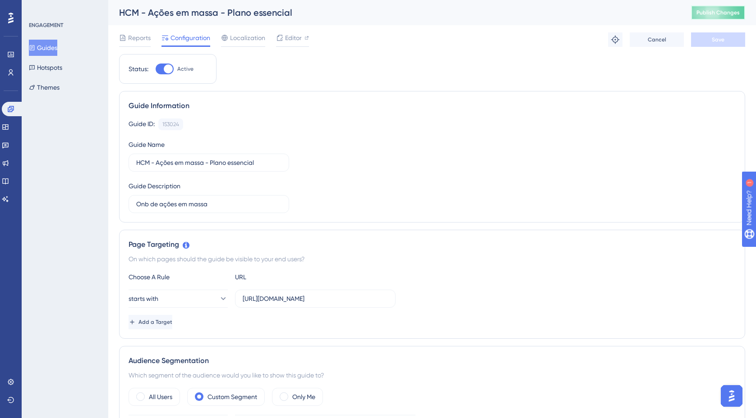
click at [733, 13] on button "Publish Changes" at bounding box center [718, 12] width 54 height 14
click at [57, 46] on button "Guides" at bounding box center [43, 48] width 28 height 16
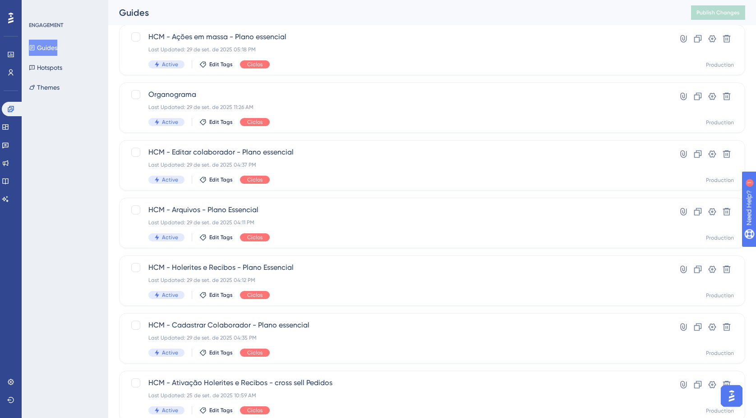
scroll to position [84, 0]
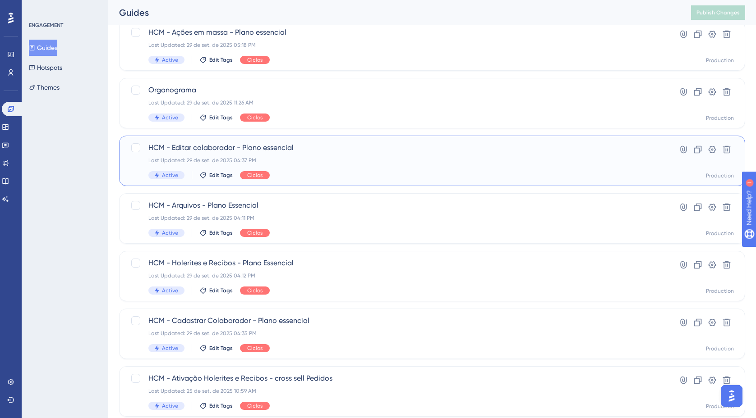
click at [305, 153] on span "HCM - Editar colaborador - Plano essencial" at bounding box center [395, 147] width 495 height 11
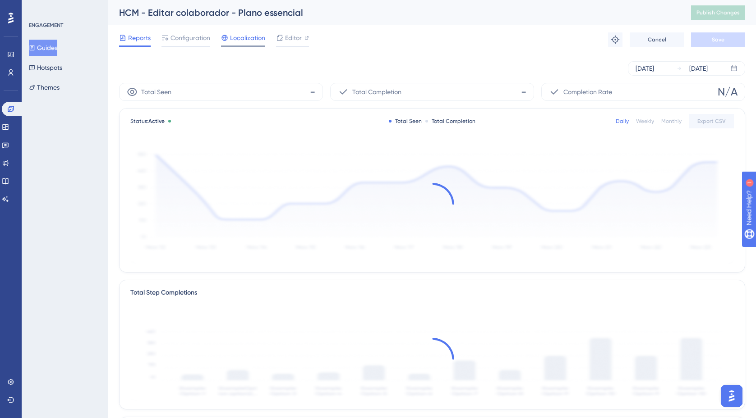
click at [240, 42] on span "Localization" at bounding box center [247, 37] width 35 height 11
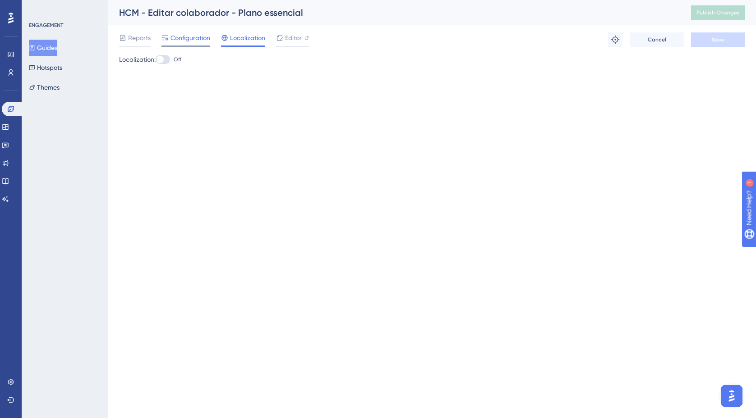
click at [196, 39] on span "Configuration" at bounding box center [190, 37] width 40 height 11
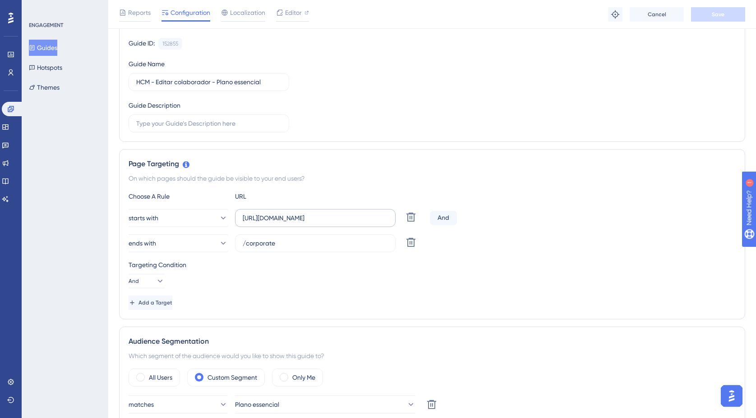
scroll to position [103, 0]
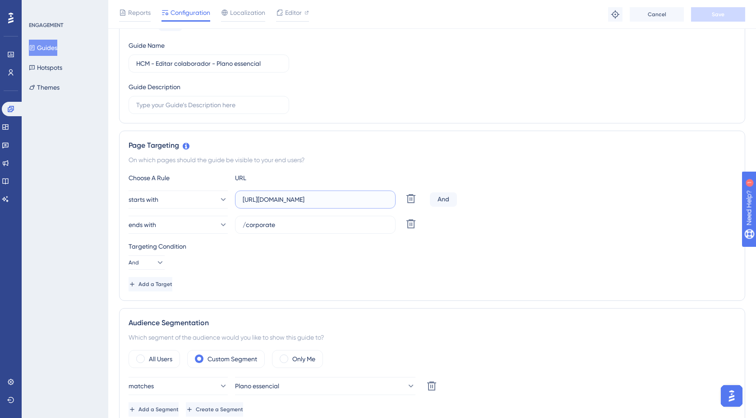
drag, startPoint x: 244, startPoint y: 199, endPoint x: 393, endPoint y: 205, distance: 149.3
click at [393, 205] on label "https://empresa.caju.com.br/onboarding/#/directory/employee/" at bounding box center [315, 200] width 161 height 18
click at [303, 225] on input "/corporate" at bounding box center [315, 225] width 145 height 10
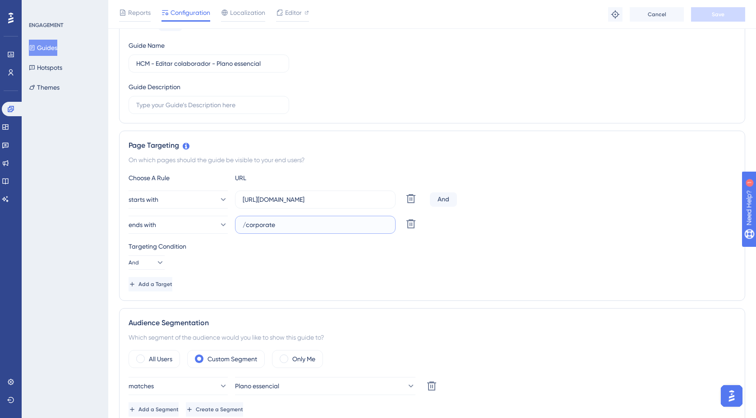
drag, startPoint x: 310, startPoint y: 225, endPoint x: 248, endPoint y: 223, distance: 61.3
click at [249, 223] on input "/corporate" at bounding box center [315, 225] width 145 height 10
click at [411, 225] on icon at bounding box center [410, 224] width 11 height 11
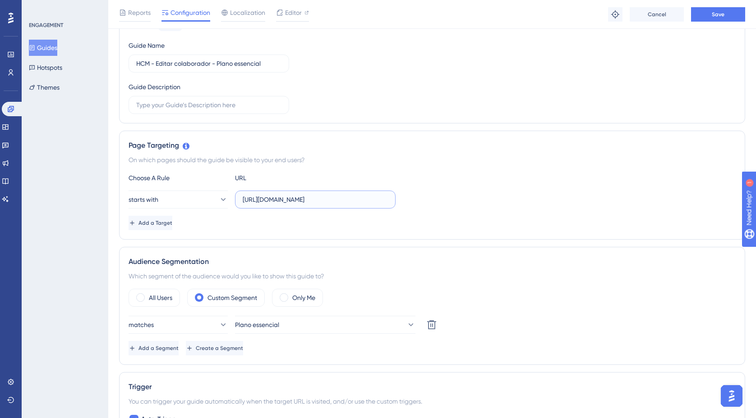
click at [255, 202] on input "https://empresa.caju.com.br/onboarding/#/directory/employee/" at bounding box center [315, 200] width 145 height 10
paste input "active"
type input "https://empresa.caju.com.br/onboarding/#/directory/active"
click at [484, 185] on div "Choose A Rule URL starts with https://empresa.caju.com.br/onboarding/#/director…" at bounding box center [432, 202] width 607 height 58
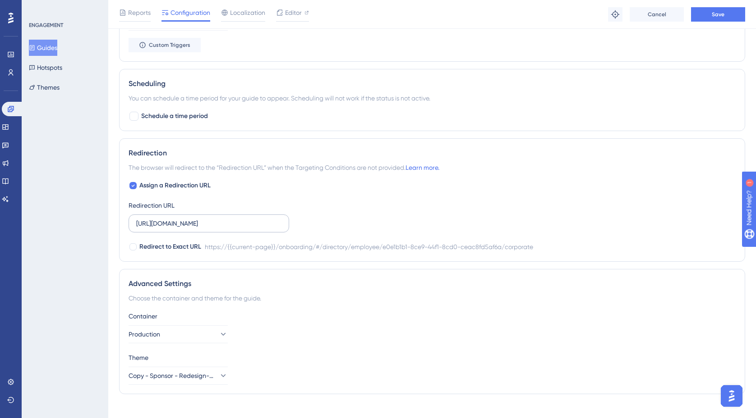
scroll to position [684, 0]
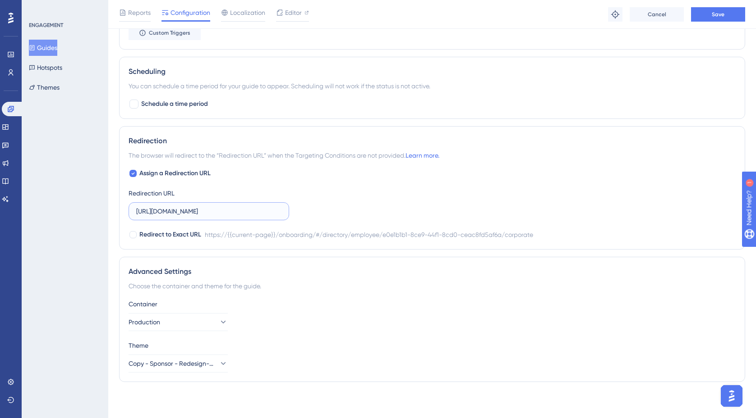
click at [230, 212] on input "https://empresa.caju.com.br/onboarding/#/directory/employee/e0e1b1b1-8ce9-44f1-…" at bounding box center [208, 212] width 145 height 10
paste input "activ"
type input "https://empresa.caju.com.br/onboarding/#/directory/active"
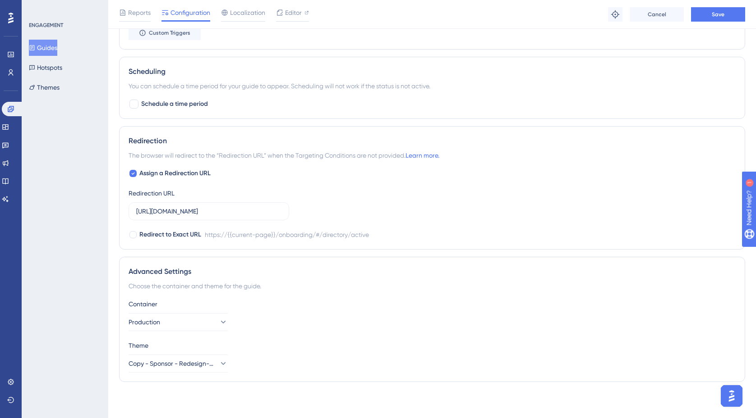
click at [390, 200] on div "Assign a Redirection URL Redirection URL https://empresa.caju.com.br/onboarding…" at bounding box center [432, 204] width 607 height 72
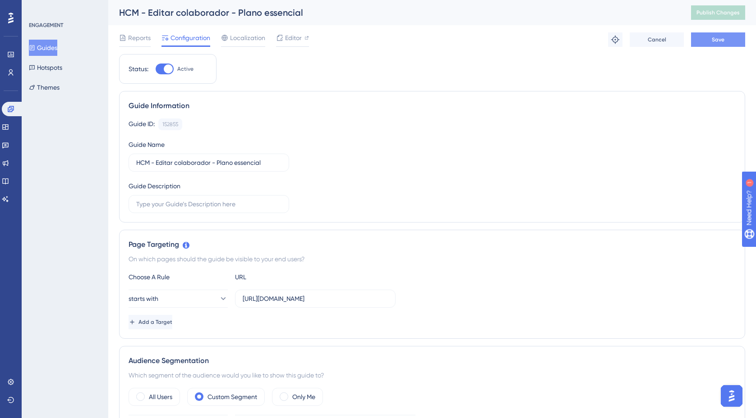
click at [727, 41] on button "Save" at bounding box center [718, 39] width 54 height 14
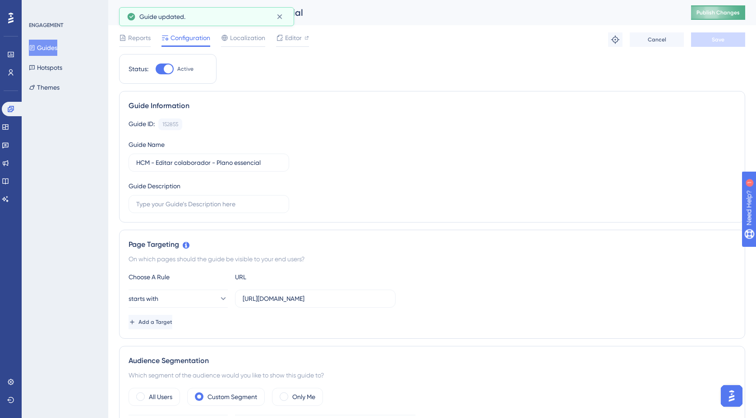
click at [724, 14] on span "Publish Changes" at bounding box center [717, 12] width 43 height 7
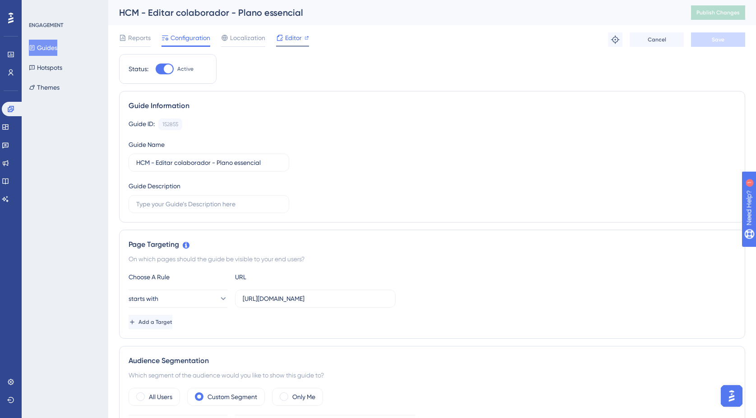
click at [293, 37] on span "Editor" at bounding box center [293, 37] width 17 height 11
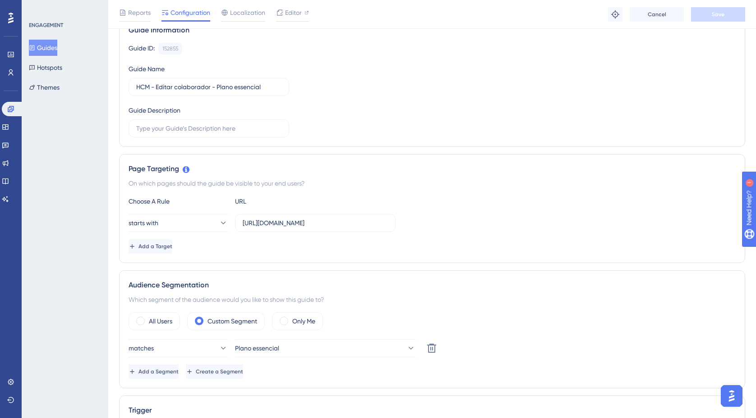
scroll to position [120, 0]
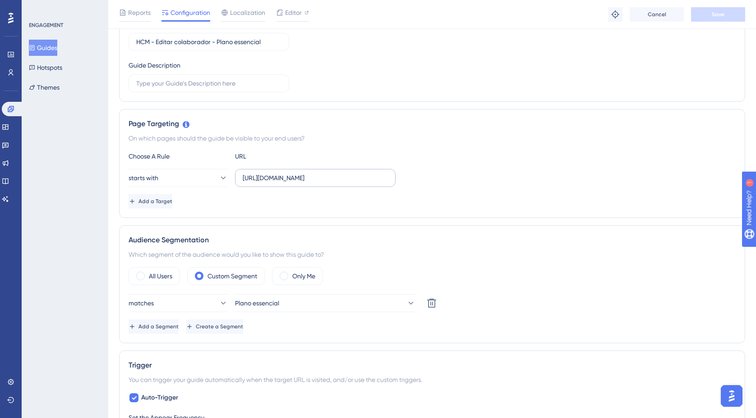
click at [292, 185] on label "https://empresa.caju.com.br/onboarding/#/directory/active" at bounding box center [315, 178] width 161 height 18
click at [292, 183] on input "https://empresa.caju.com.br/onboarding/#/directory/active" at bounding box center [315, 178] width 145 height 10
drag, startPoint x: 391, startPoint y: 180, endPoint x: 219, endPoint y: 175, distance: 172.7
click at [219, 175] on div "starts with https://empresa.caju.com.br/onboarding/#/directory/active" at bounding box center [262, 180] width 267 height 18
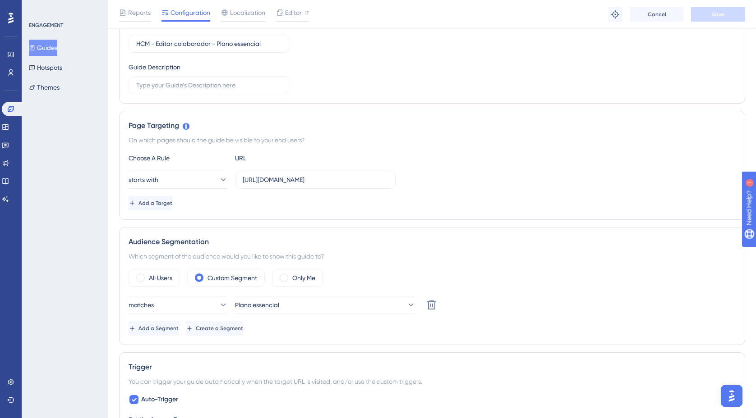
click at [353, 203] on div "Add a Target" at bounding box center [432, 203] width 607 height 14
click at [337, 183] on input "https://empresa.caju.com.br/onboarding/#/directory/active" at bounding box center [315, 180] width 145 height 10
drag, startPoint x: 241, startPoint y: 179, endPoint x: 445, endPoint y: 184, distance: 204.3
click at [445, 184] on div "starts with https://empresa.caju.com.br/onboarding/#/directory/active" at bounding box center [432, 180] width 607 height 18
click at [441, 183] on div "starts with https://empresa.caju.com.br/onboarding/#/directory/active" at bounding box center [432, 180] width 607 height 18
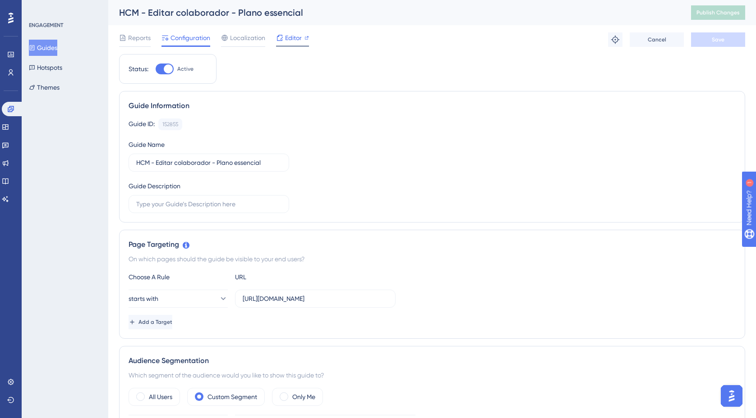
click at [289, 41] on span "Editor" at bounding box center [293, 37] width 17 height 11
click at [718, 12] on span "Publish Changes" at bounding box center [717, 12] width 43 height 7
